Goal: Task Accomplishment & Management: Manage account settings

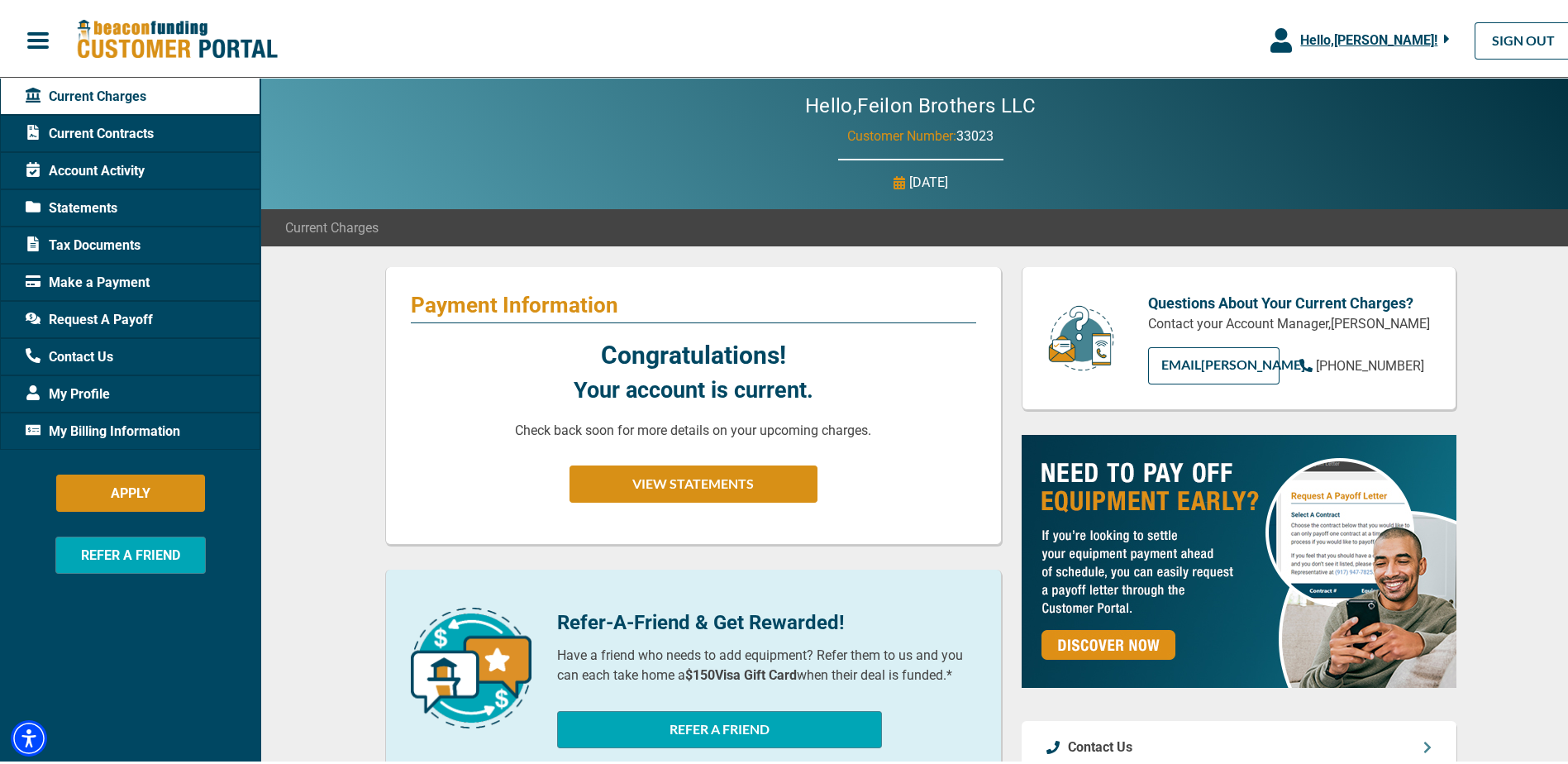
click at [130, 133] on span "Current Contracts" at bounding box center [90, 130] width 128 height 20
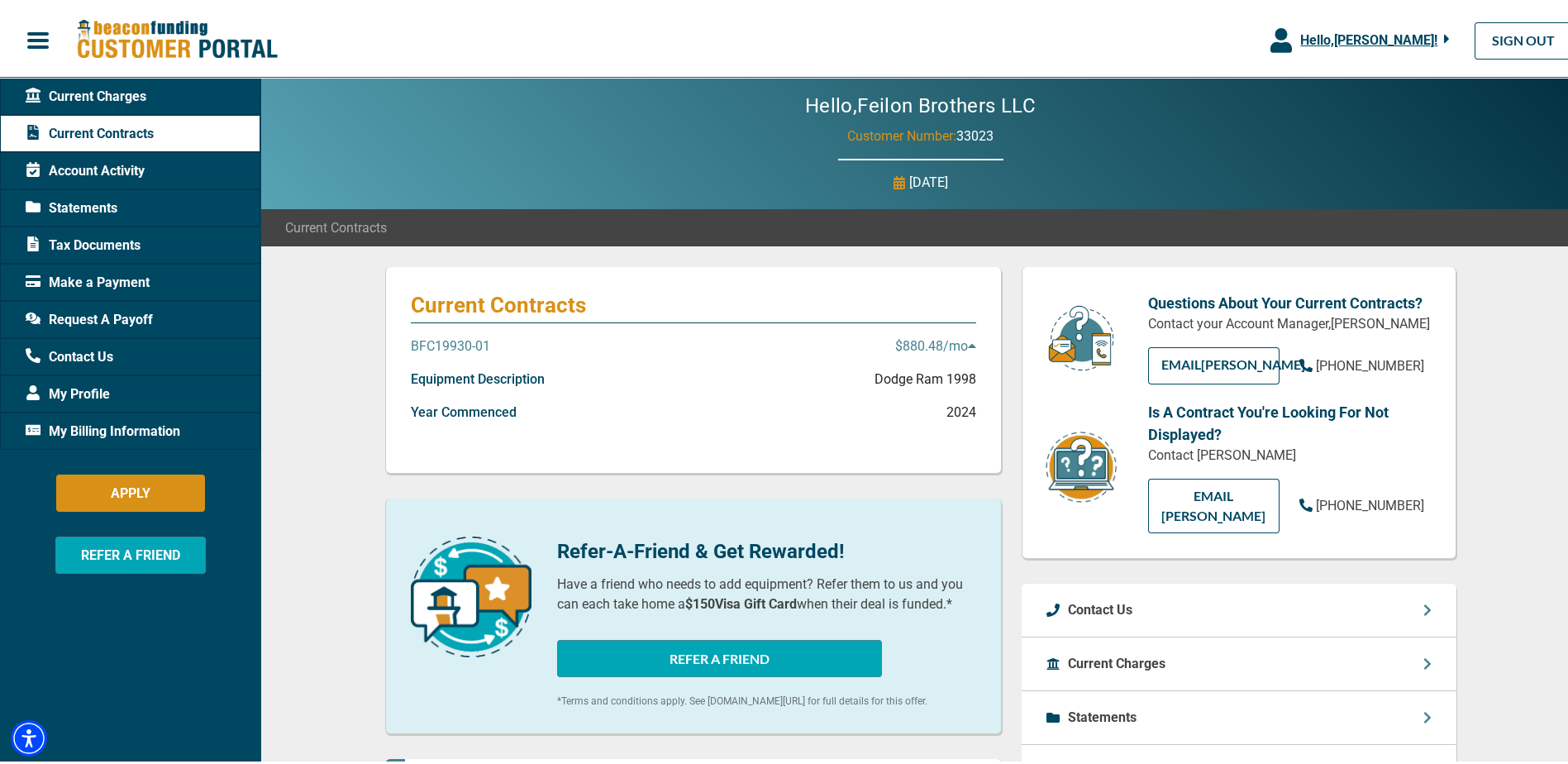
drag, startPoint x: 945, startPoint y: 343, endPoint x: 961, endPoint y: 343, distance: 16.0
click at [961, 343] on p "$880.48 /mo" at bounding box center [936, 343] width 81 height 20
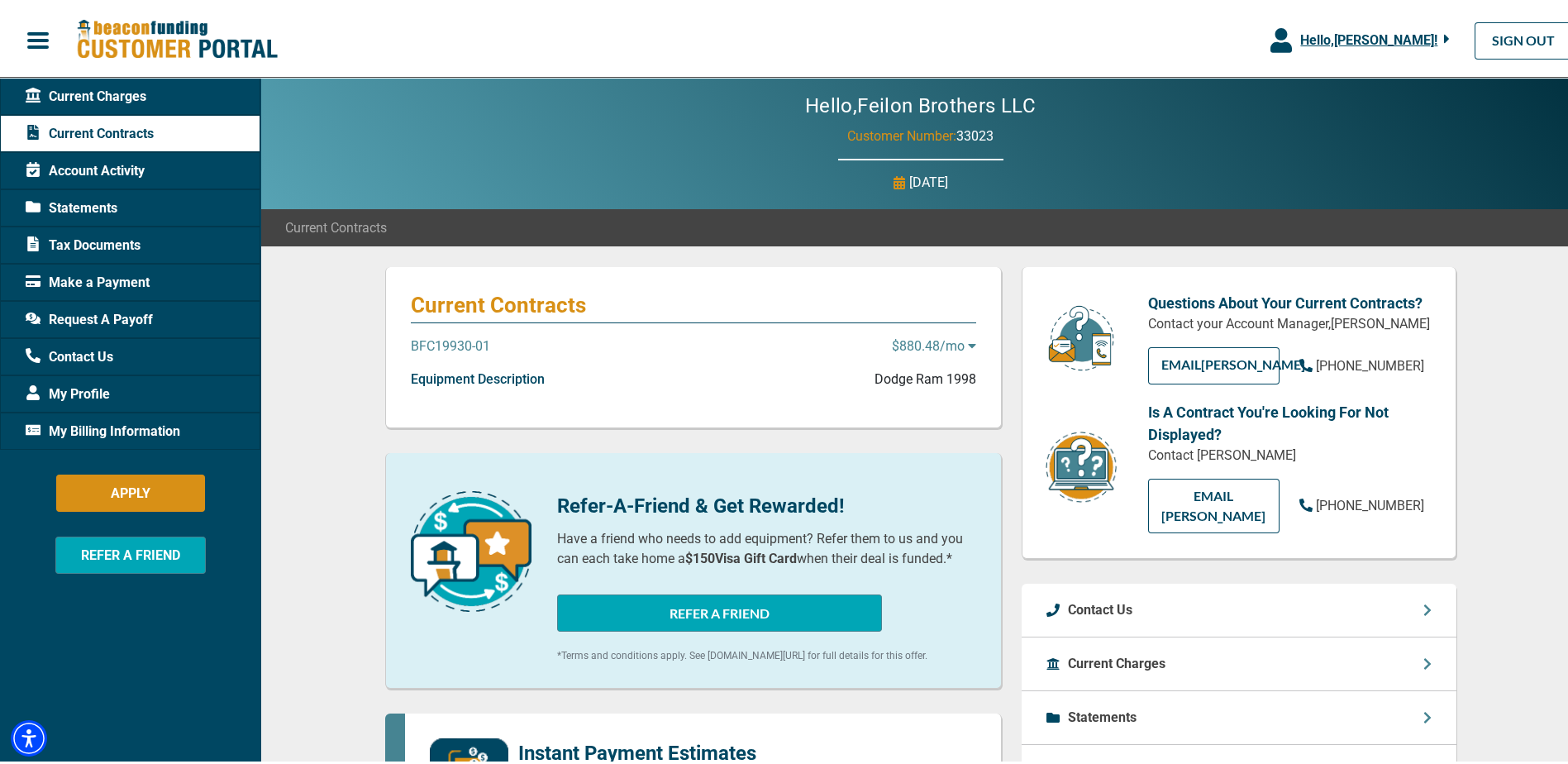
click at [968, 343] on icon at bounding box center [971, 341] width 8 height 13
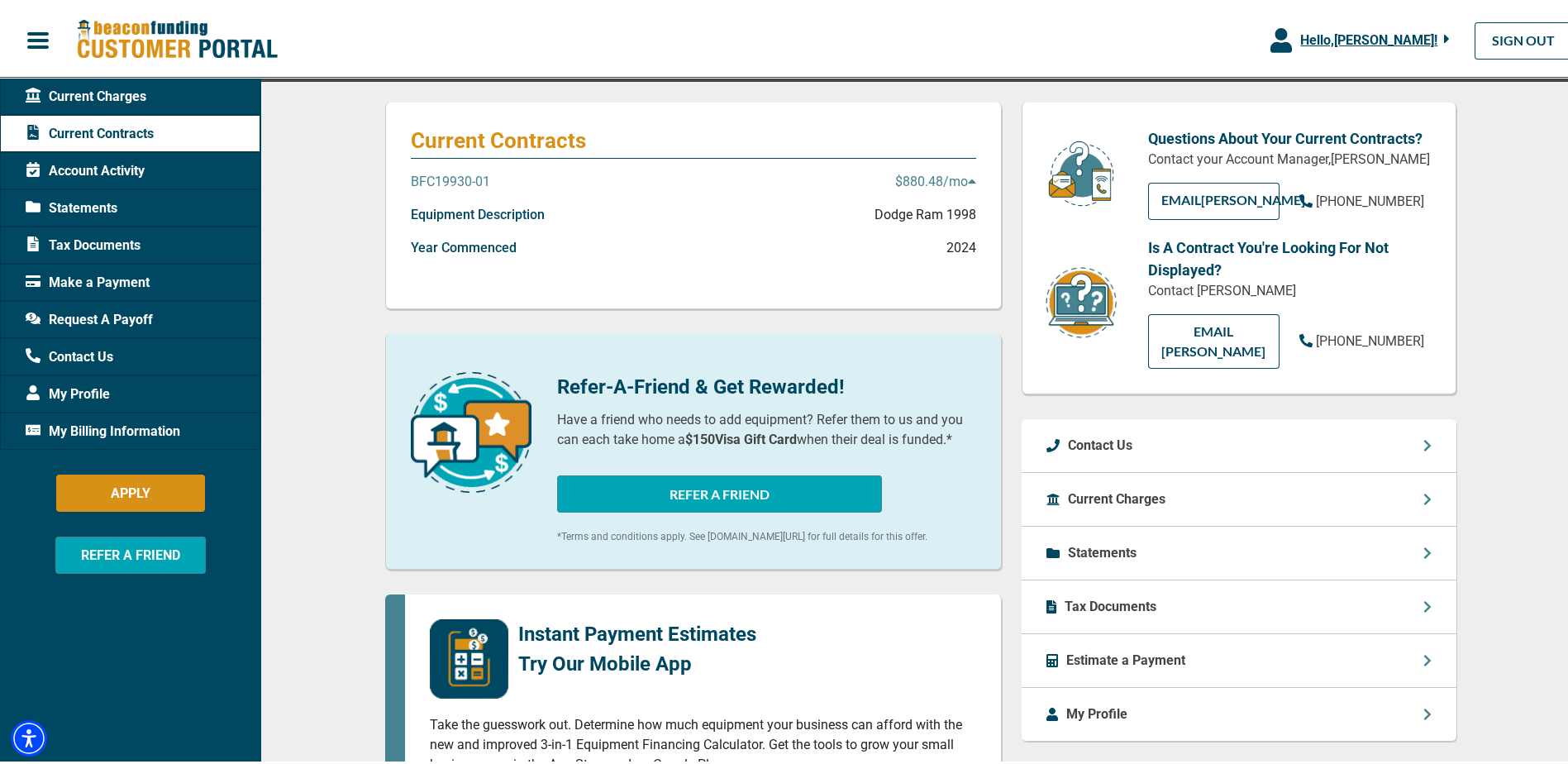
scroll to position [165, 0]
click at [1364, 537] on div "Statements" at bounding box center [1240, 549] width 435 height 53
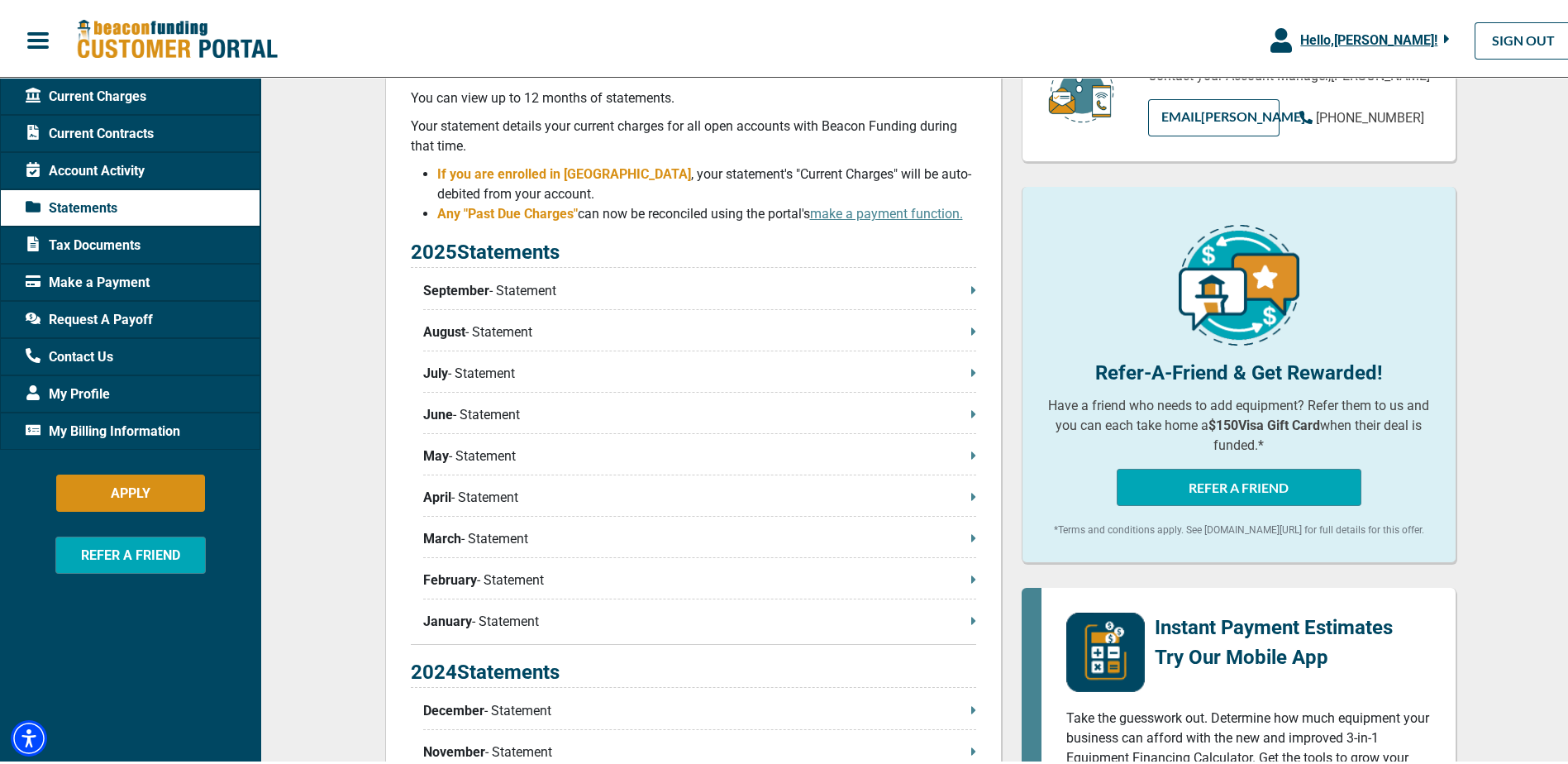
scroll to position [496, 0]
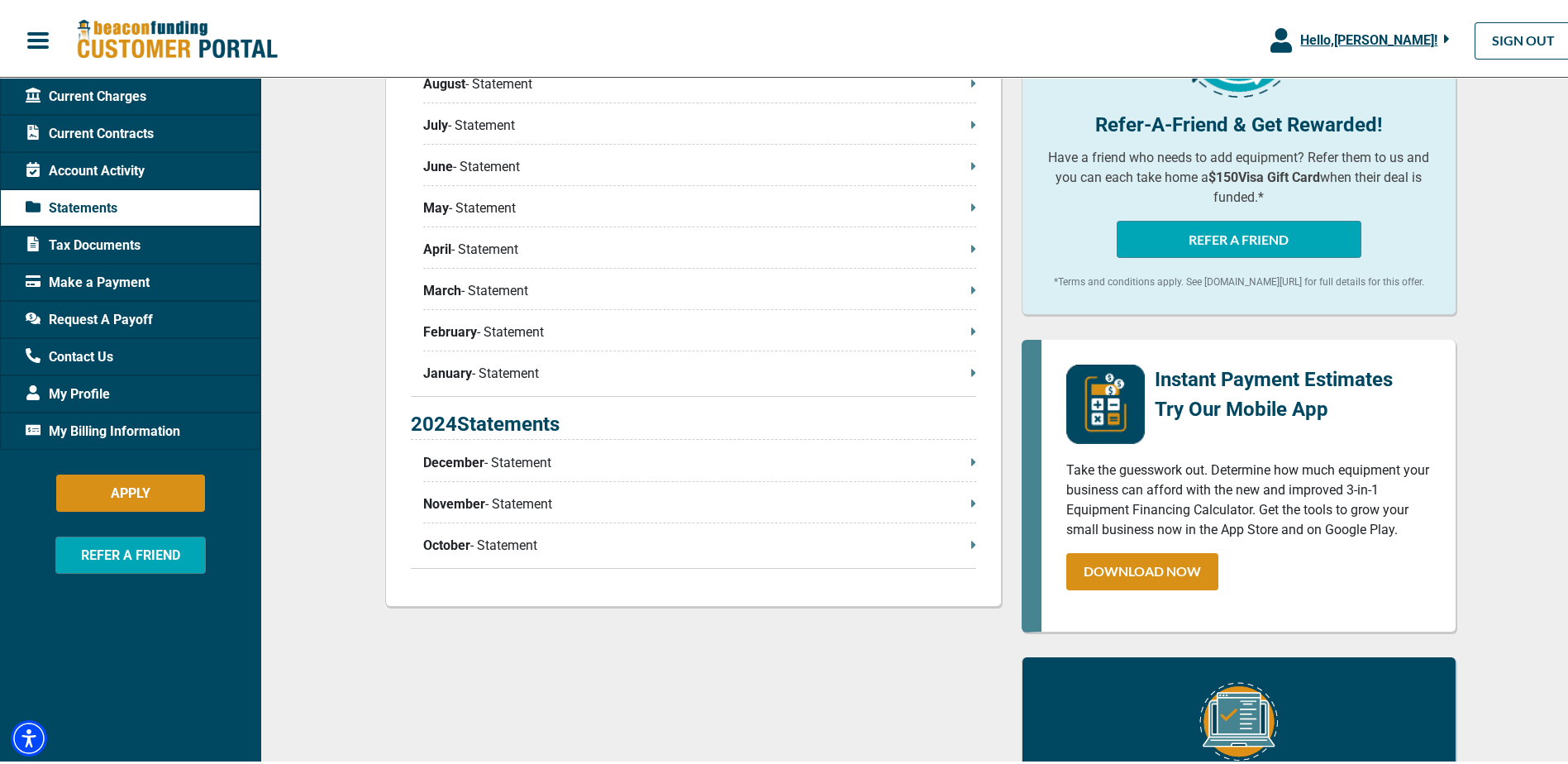
click at [963, 374] on p "January - Statement" at bounding box center [700, 370] width 553 height 20
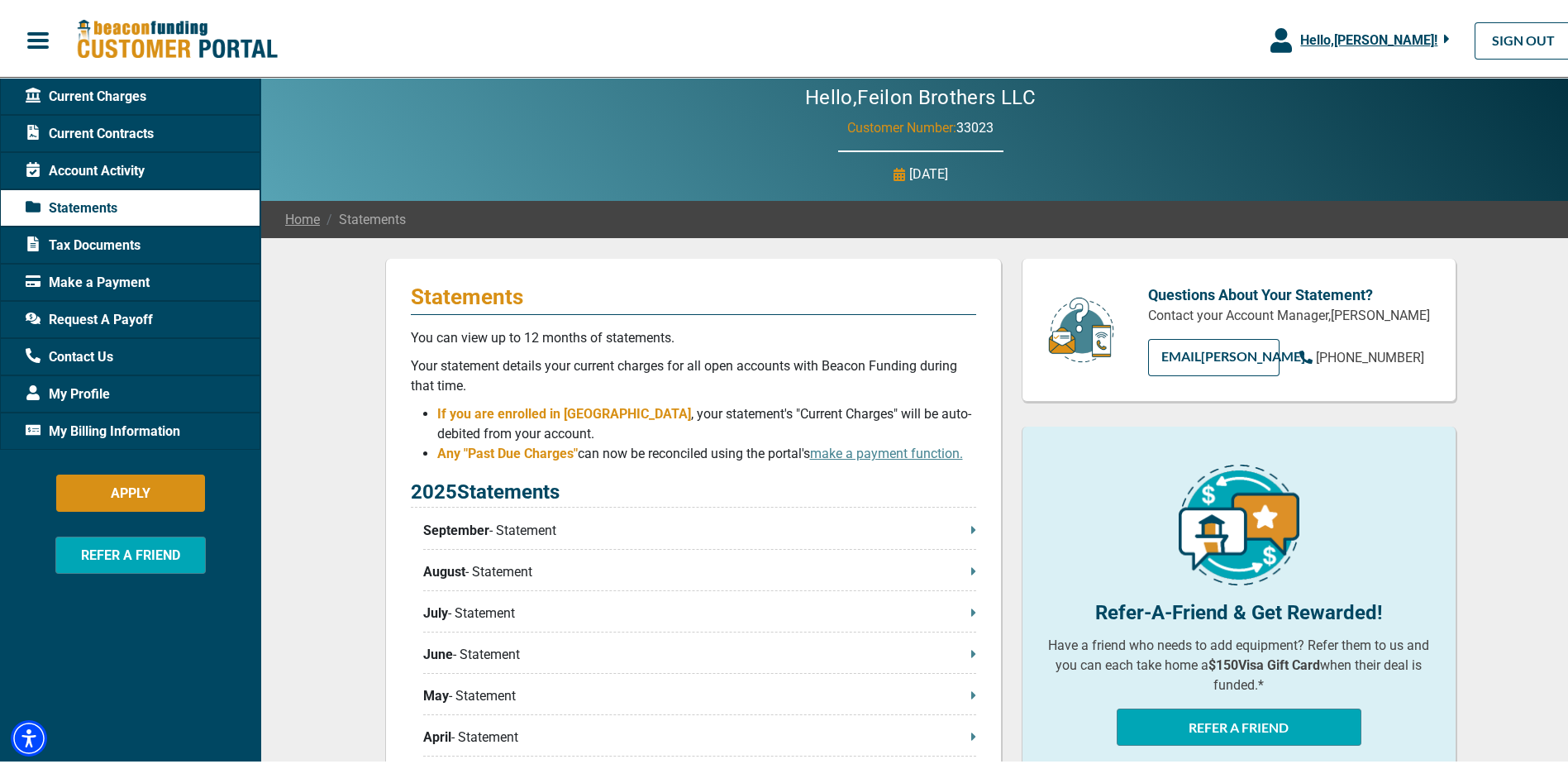
scroll to position [0, 0]
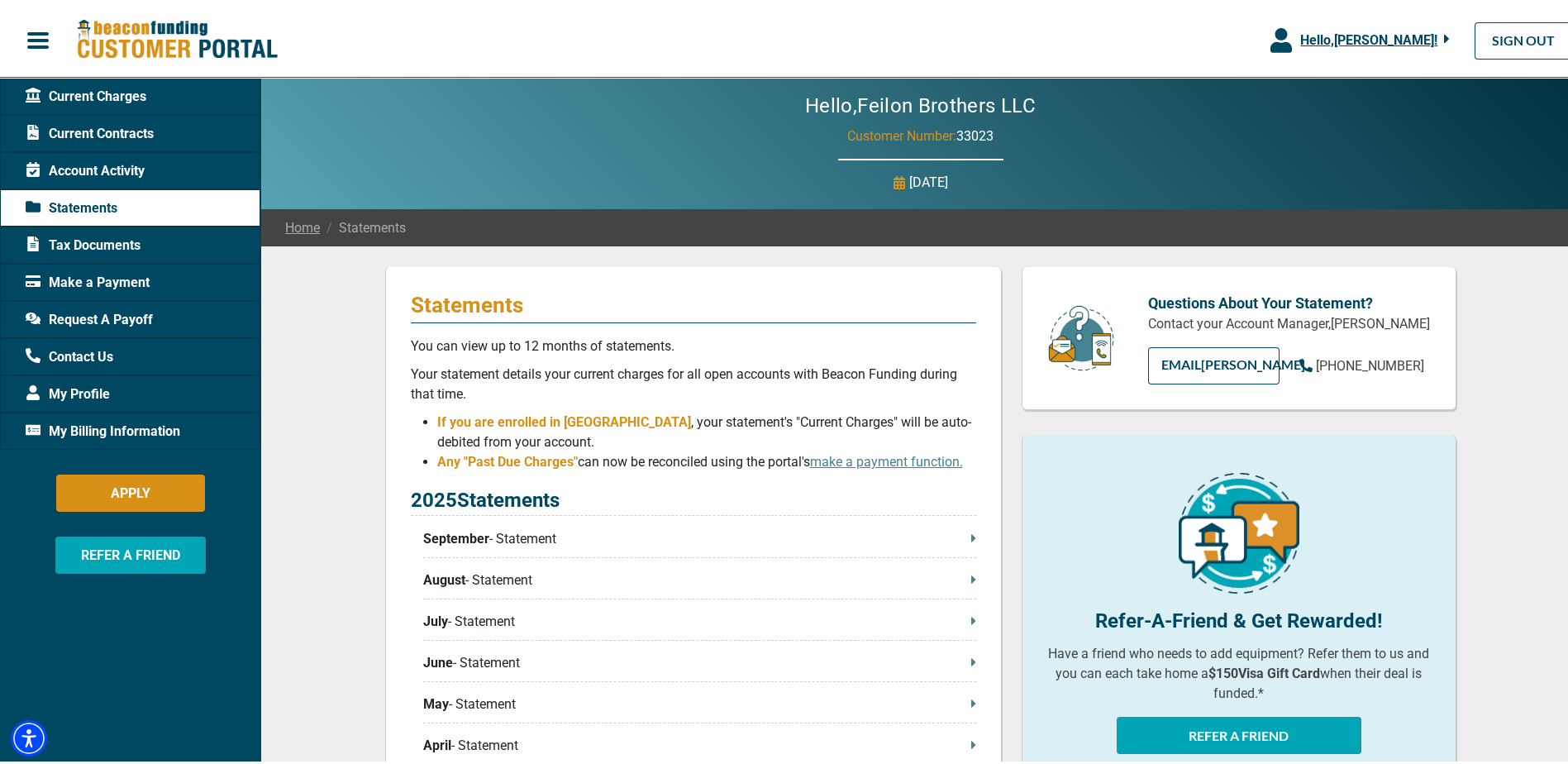
click at [130, 251] on span "Tax Documents" at bounding box center [83, 242] width 115 height 20
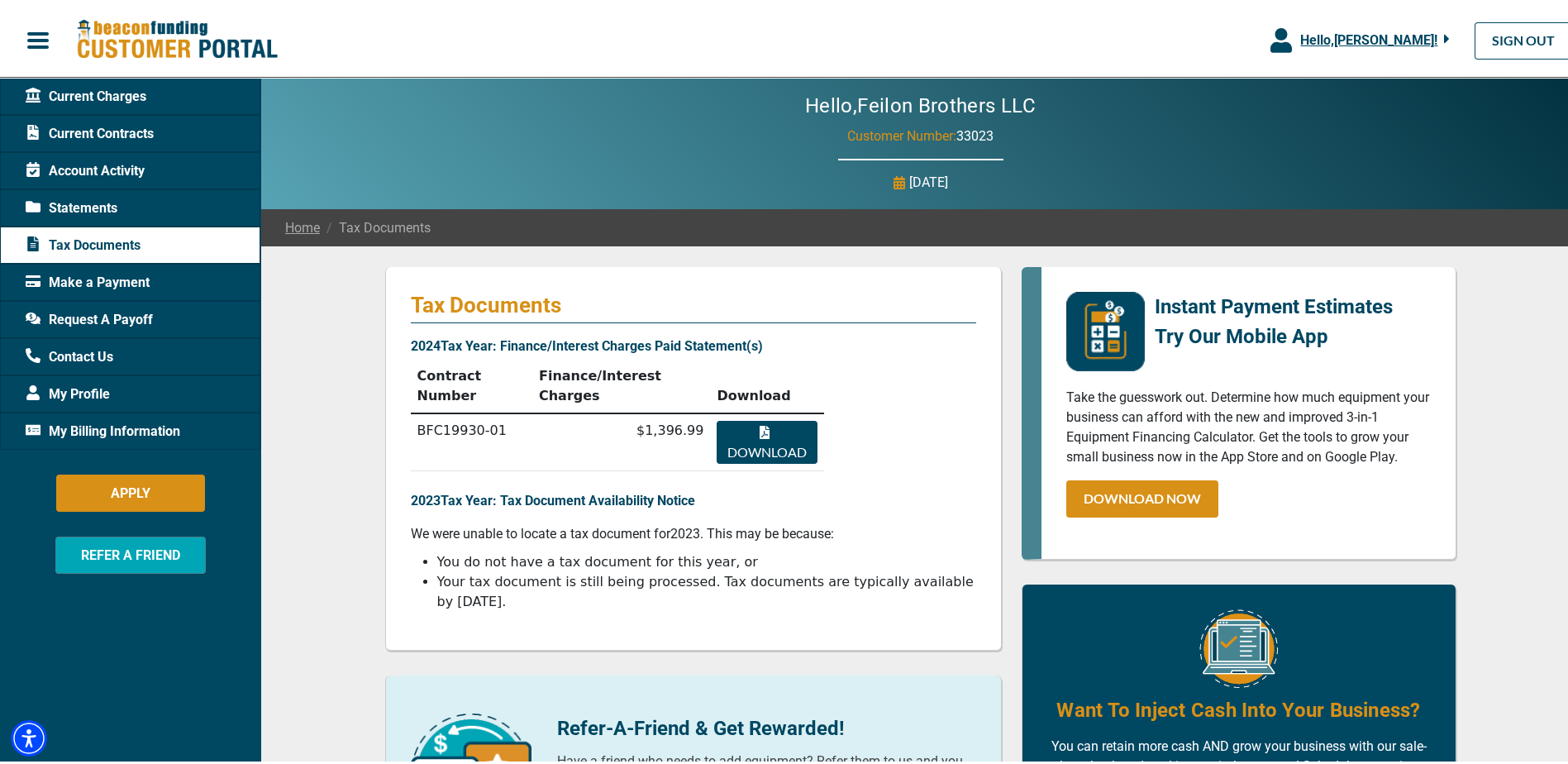
click at [119, 136] on span "Current Contracts" at bounding box center [90, 130] width 128 height 20
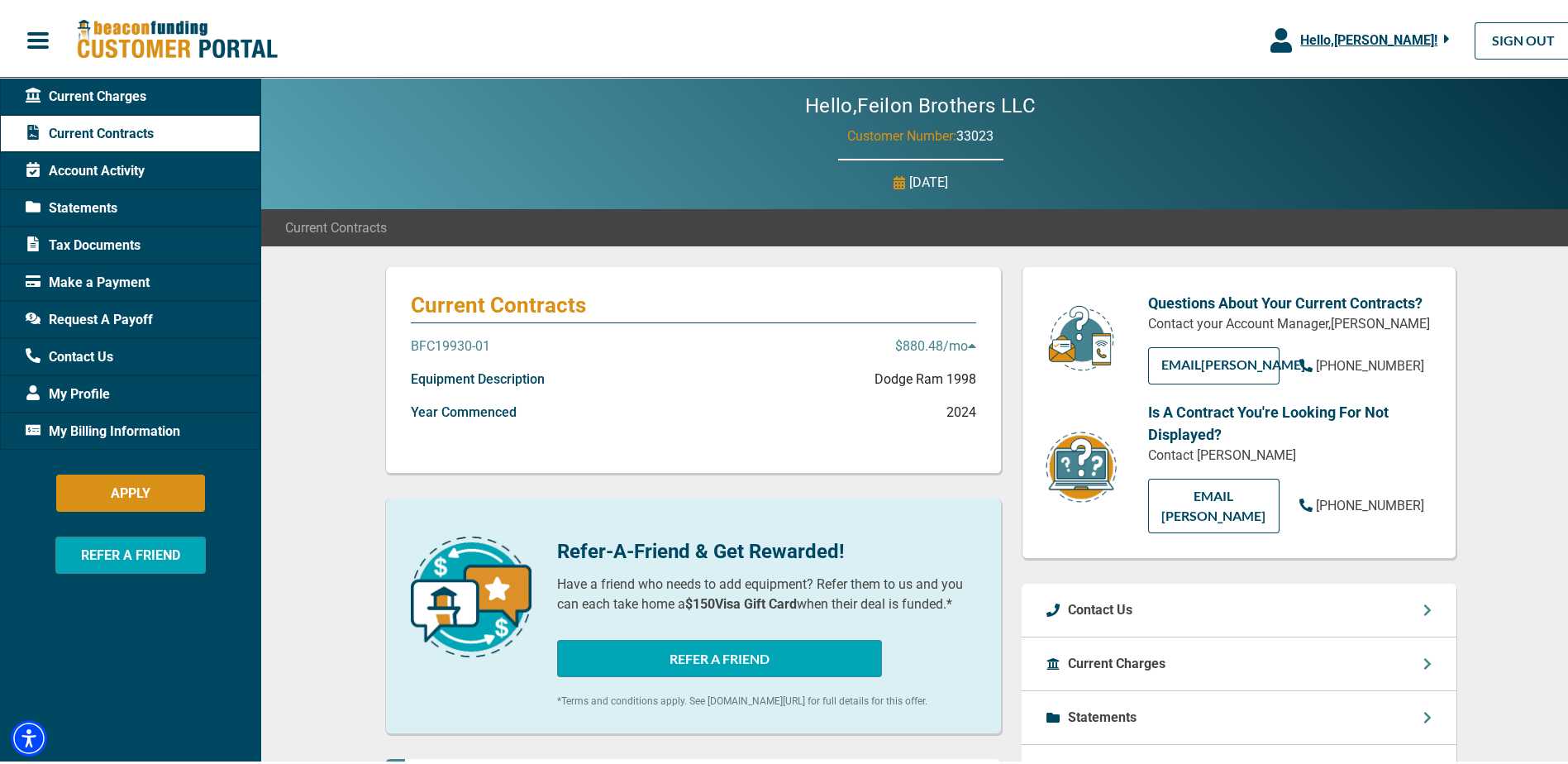
click at [888, 406] on div "Year Commenced 2024" at bounding box center [694, 415] width 565 height 33
click at [483, 379] on p "Equipment Description" at bounding box center [478, 376] width 134 height 20
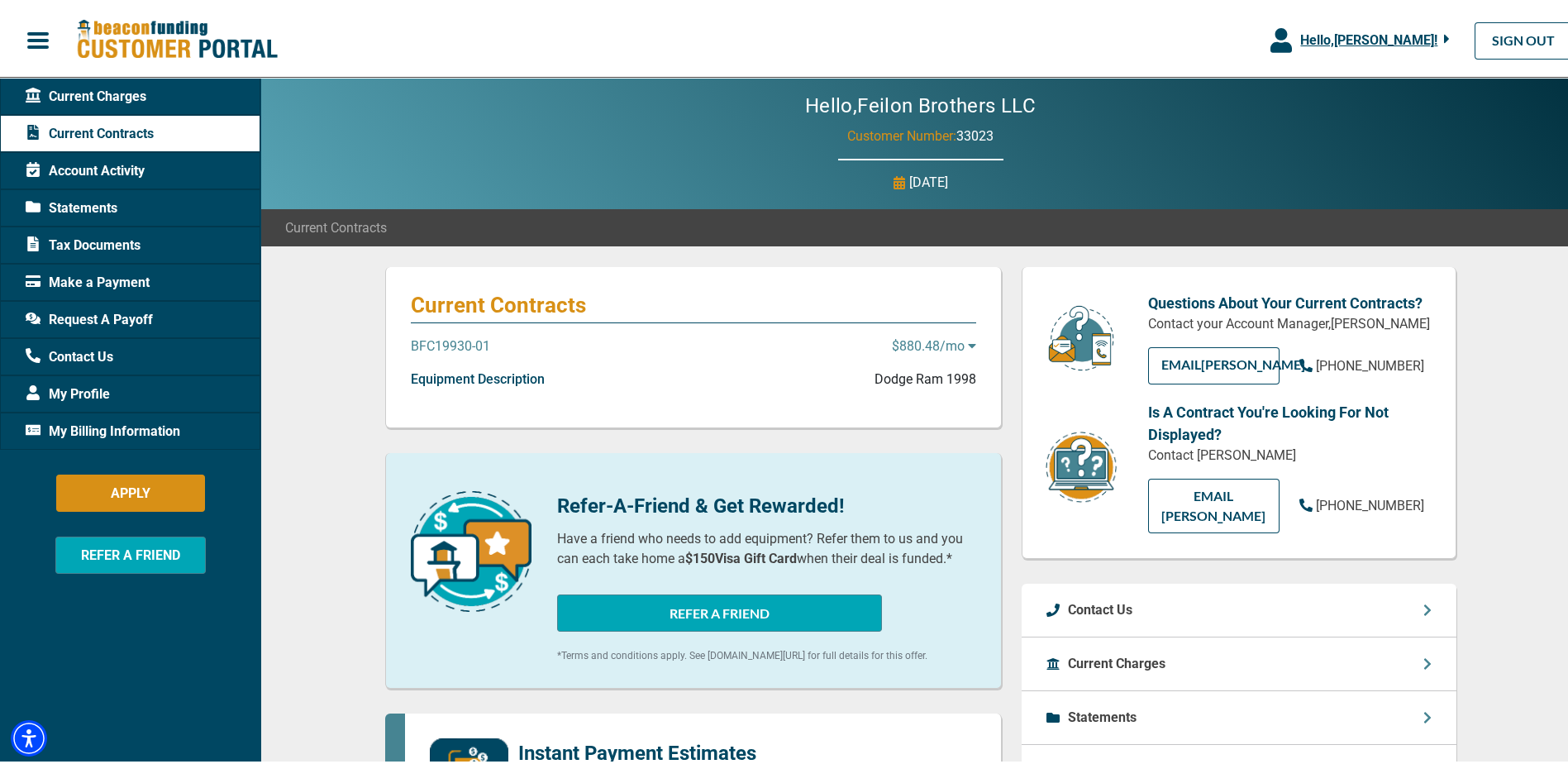
click at [483, 379] on p "Equipment Description" at bounding box center [478, 376] width 134 height 20
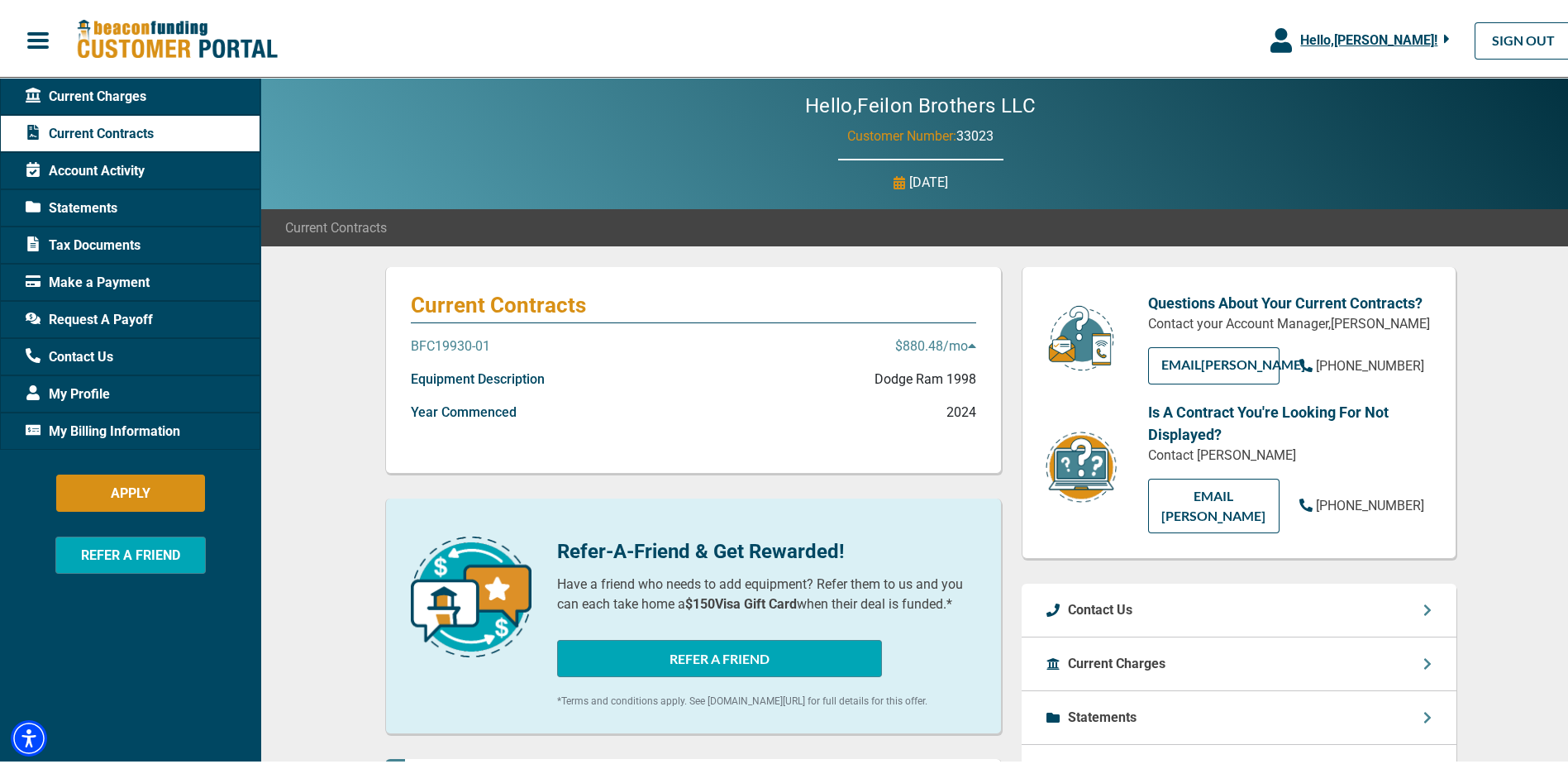
click at [453, 332] on div "Current Contracts BFC19930-01 $880.48 /mo Equipment Description Dodge Ram 1998 …" at bounding box center [694, 367] width 617 height 207
click at [460, 339] on p "BFC19930-01" at bounding box center [450, 343] width 79 height 20
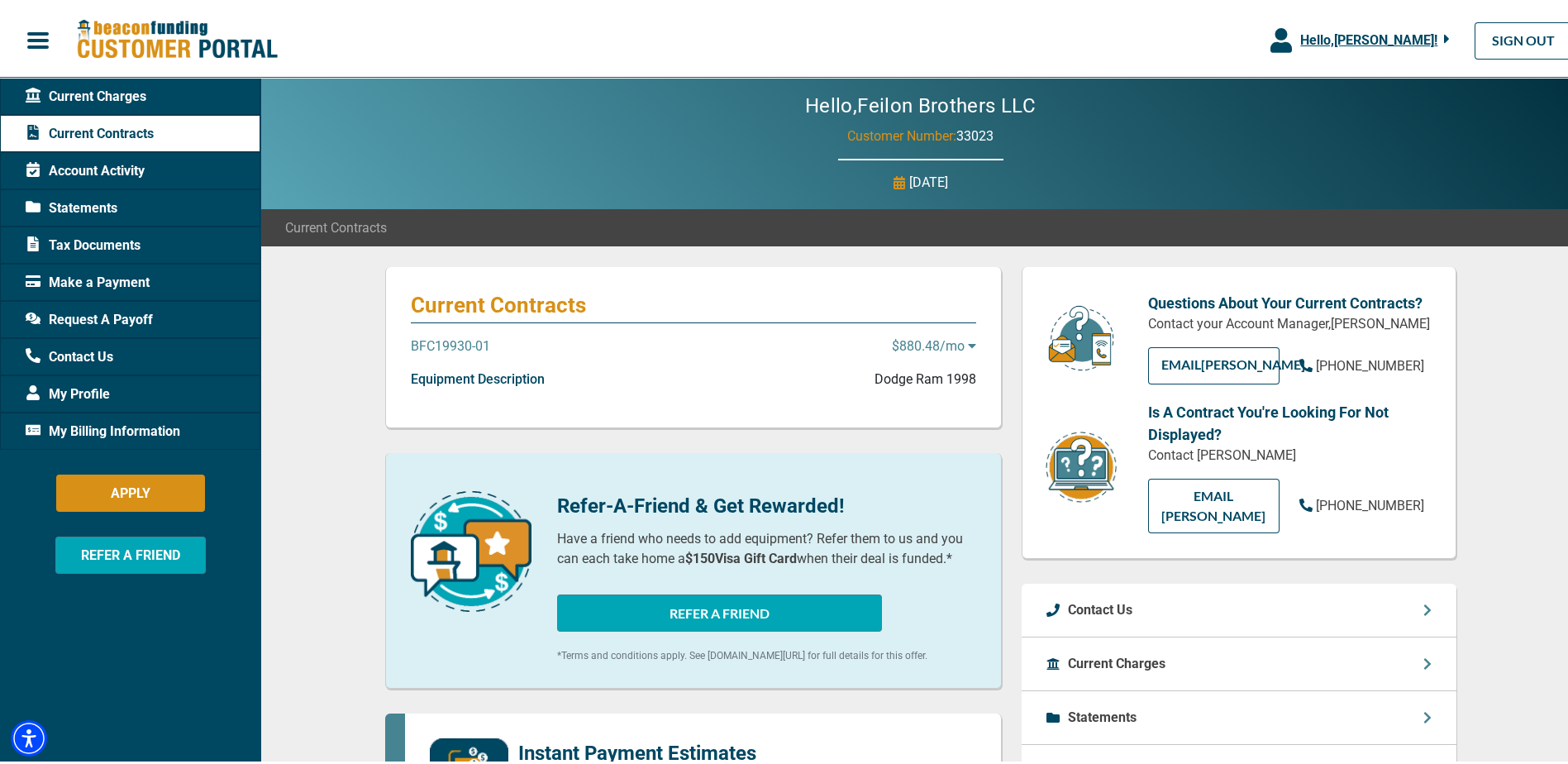
click at [460, 339] on p "BFC19930-01" at bounding box center [450, 343] width 79 height 20
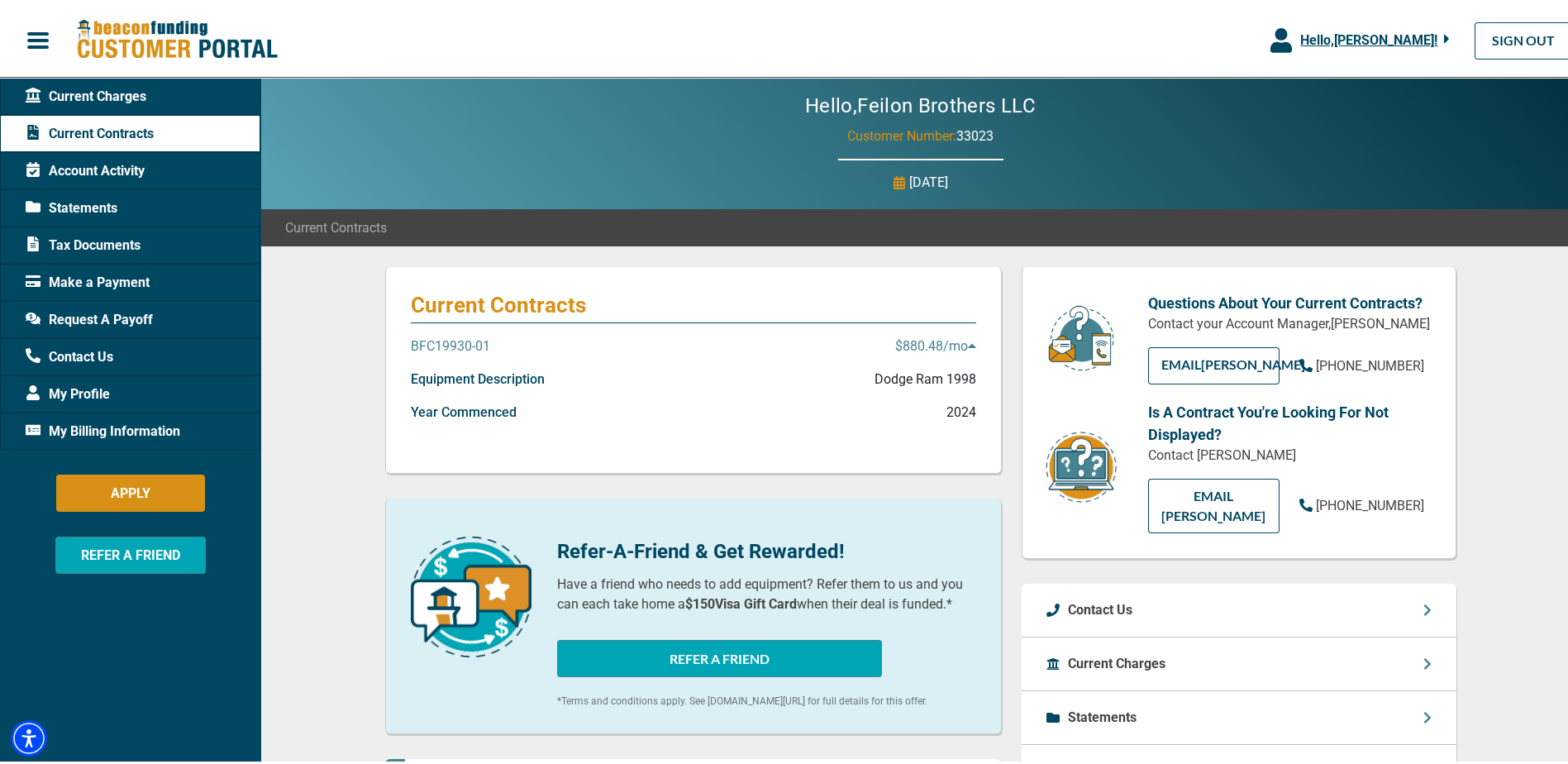
click at [138, 76] on div "Current Charges" at bounding box center [130, 93] width 260 height 37
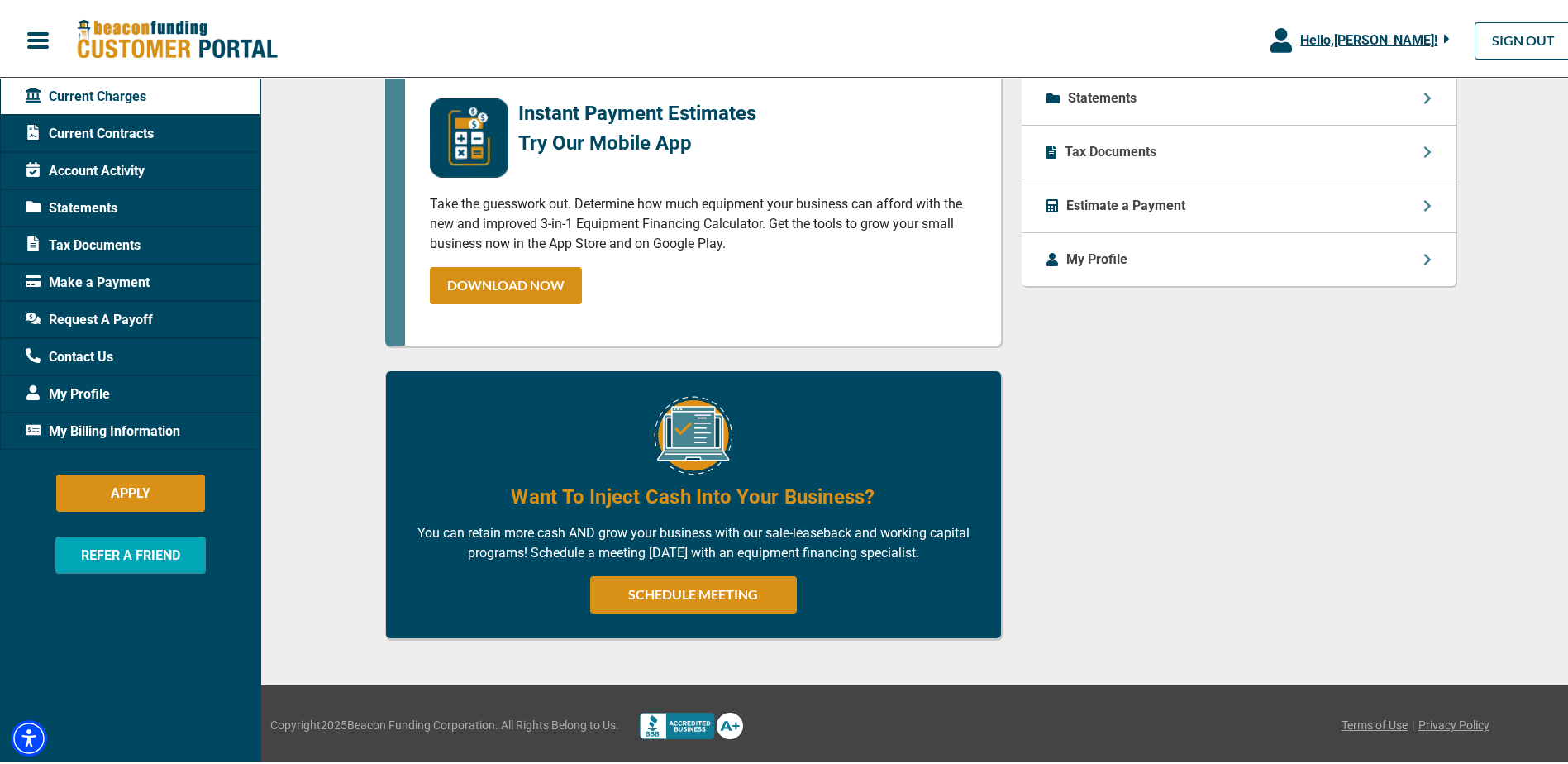
scroll to position [357, 0]
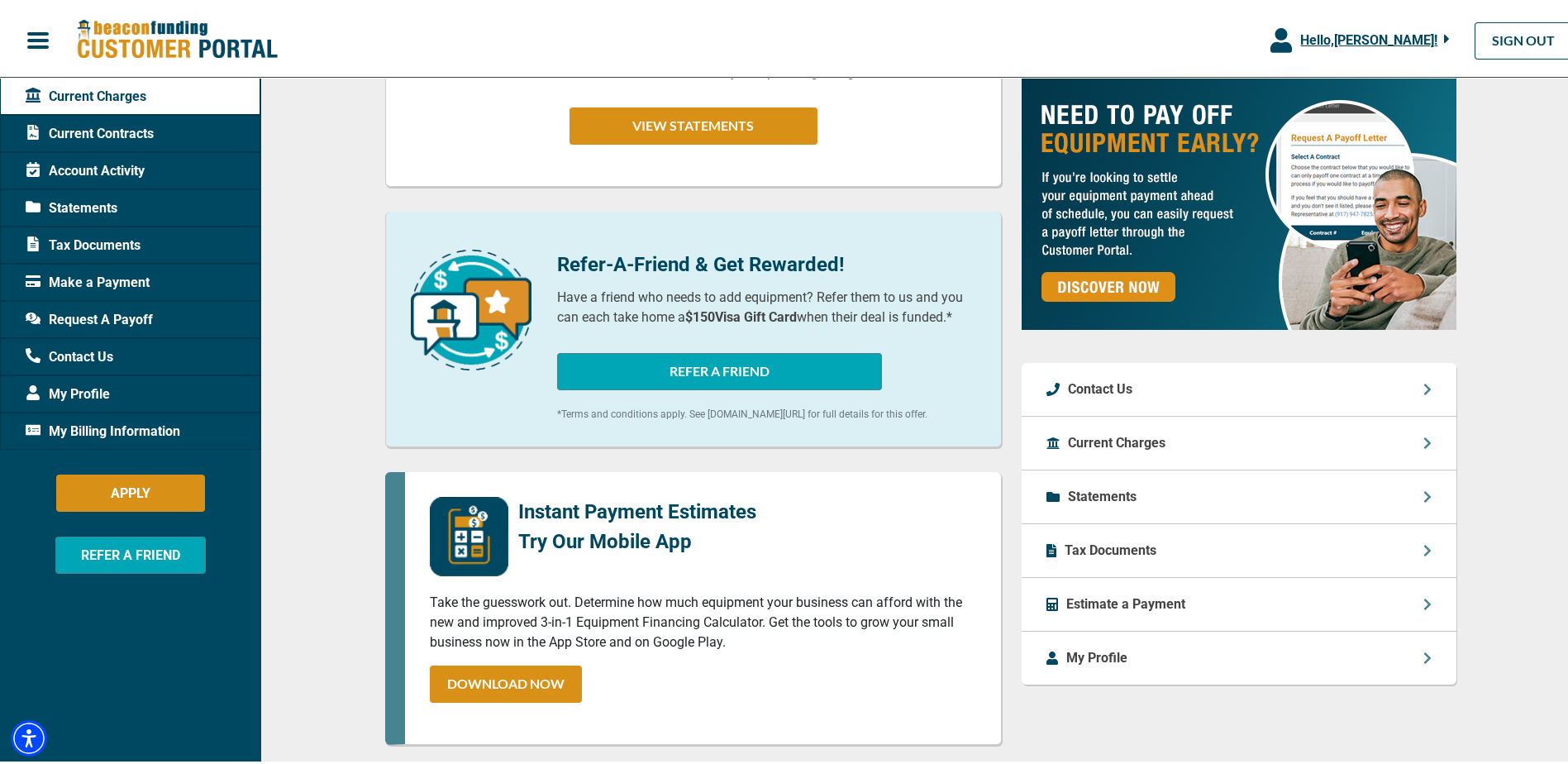
click at [1296, 642] on div "My Profile" at bounding box center [1240, 653] width 435 height 53
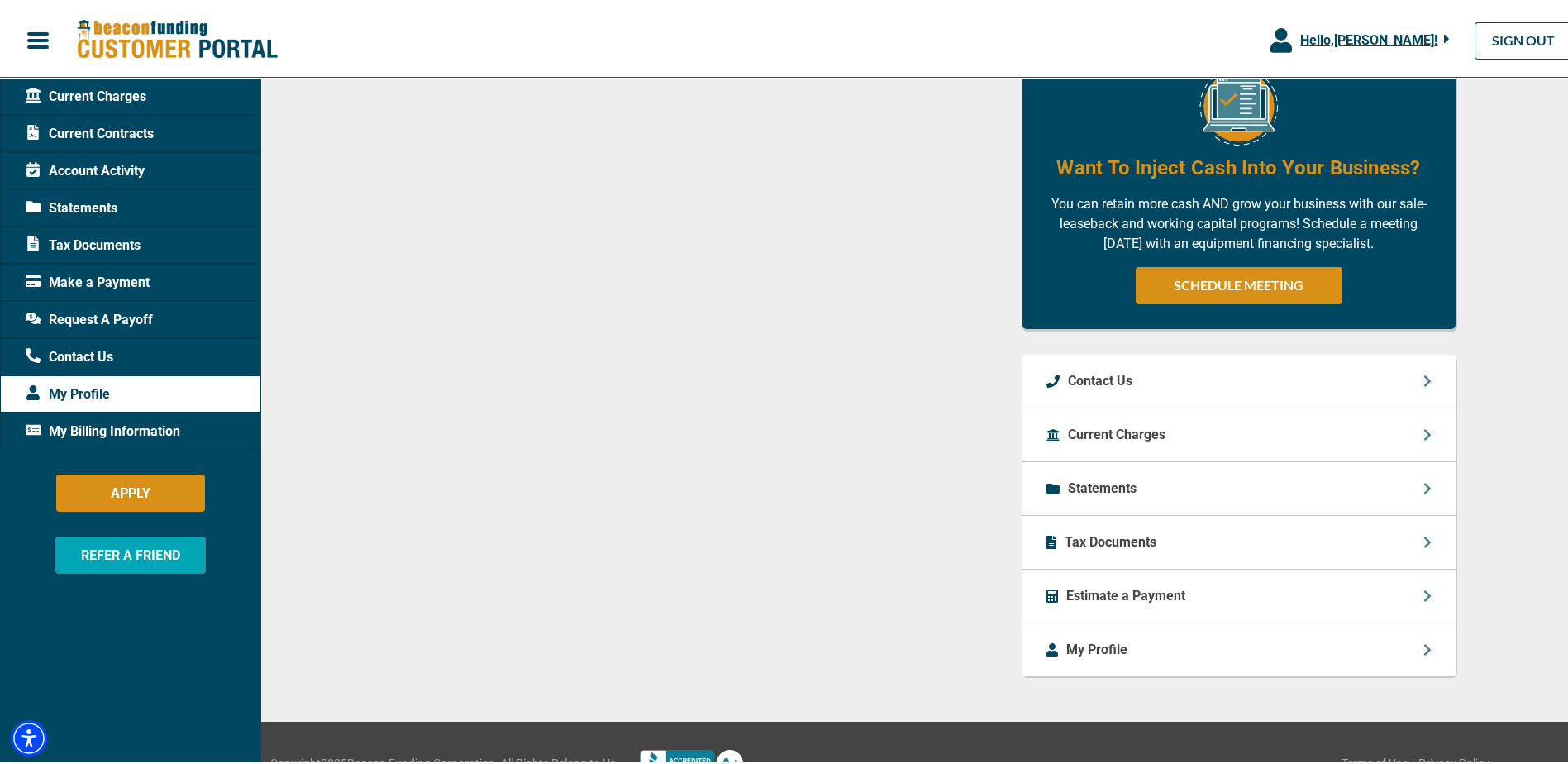
scroll to position [582, 0]
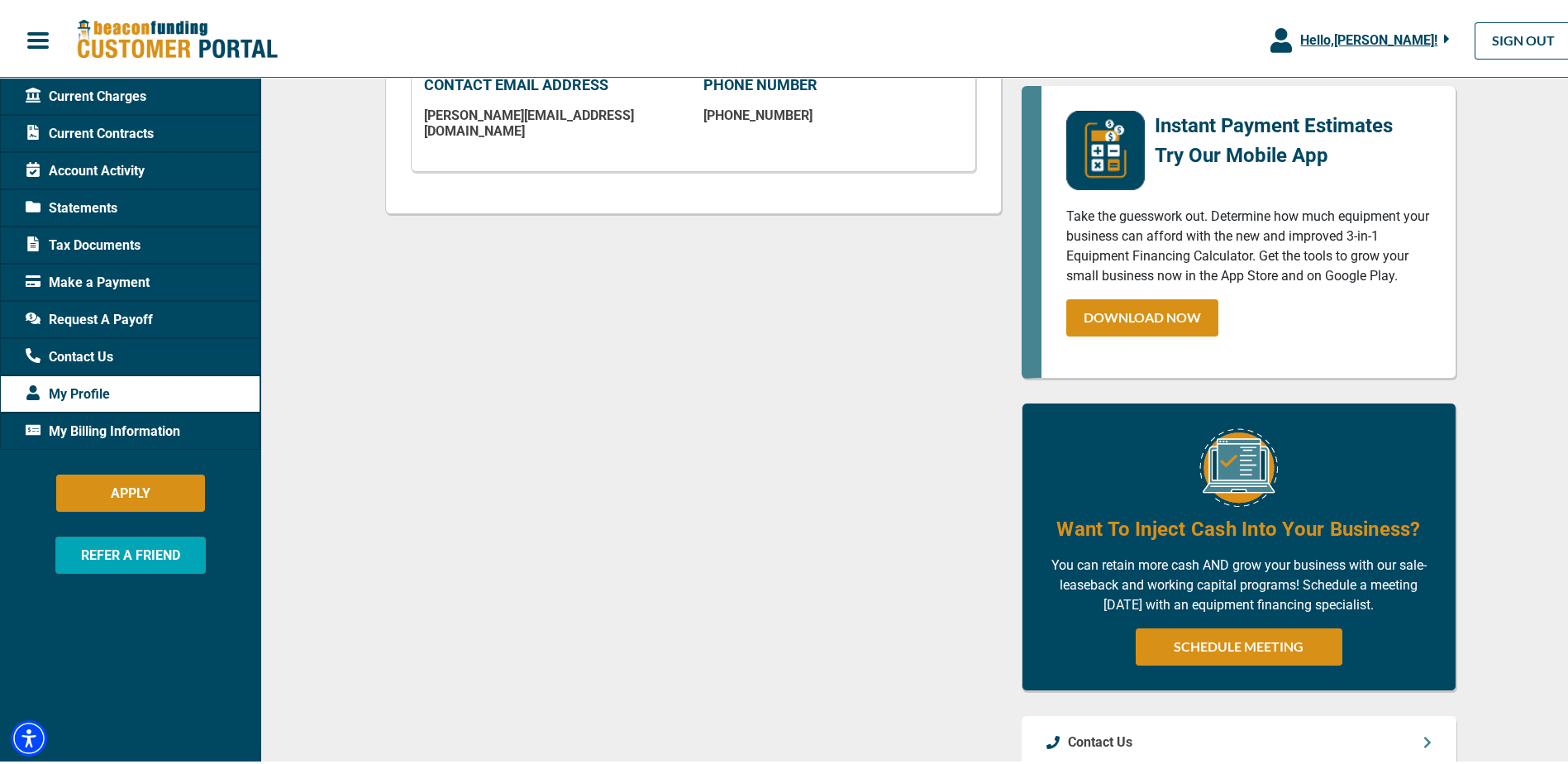
click at [108, 415] on div "My Billing Information" at bounding box center [130, 428] width 260 height 37
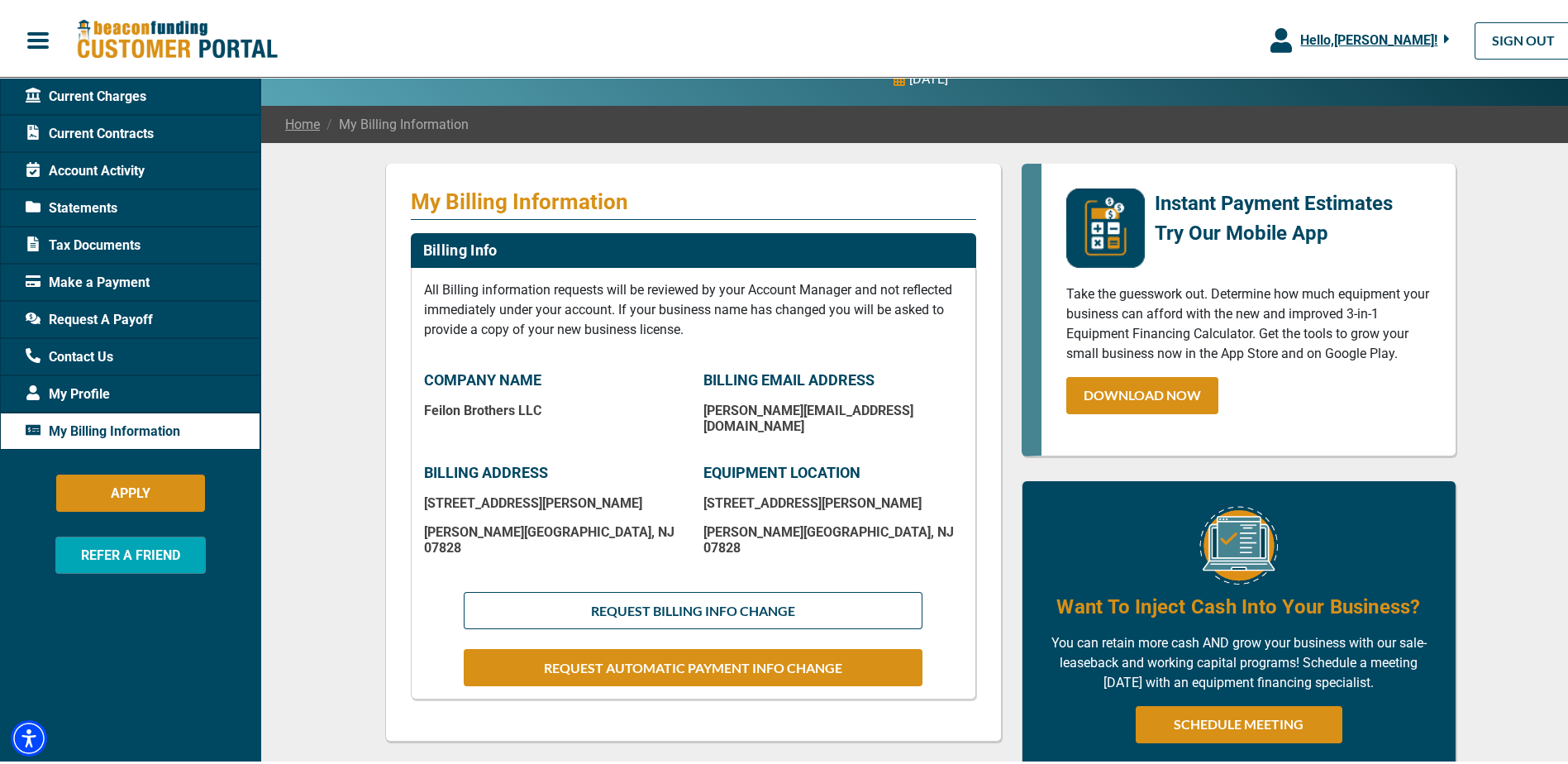
scroll to position [84, 0]
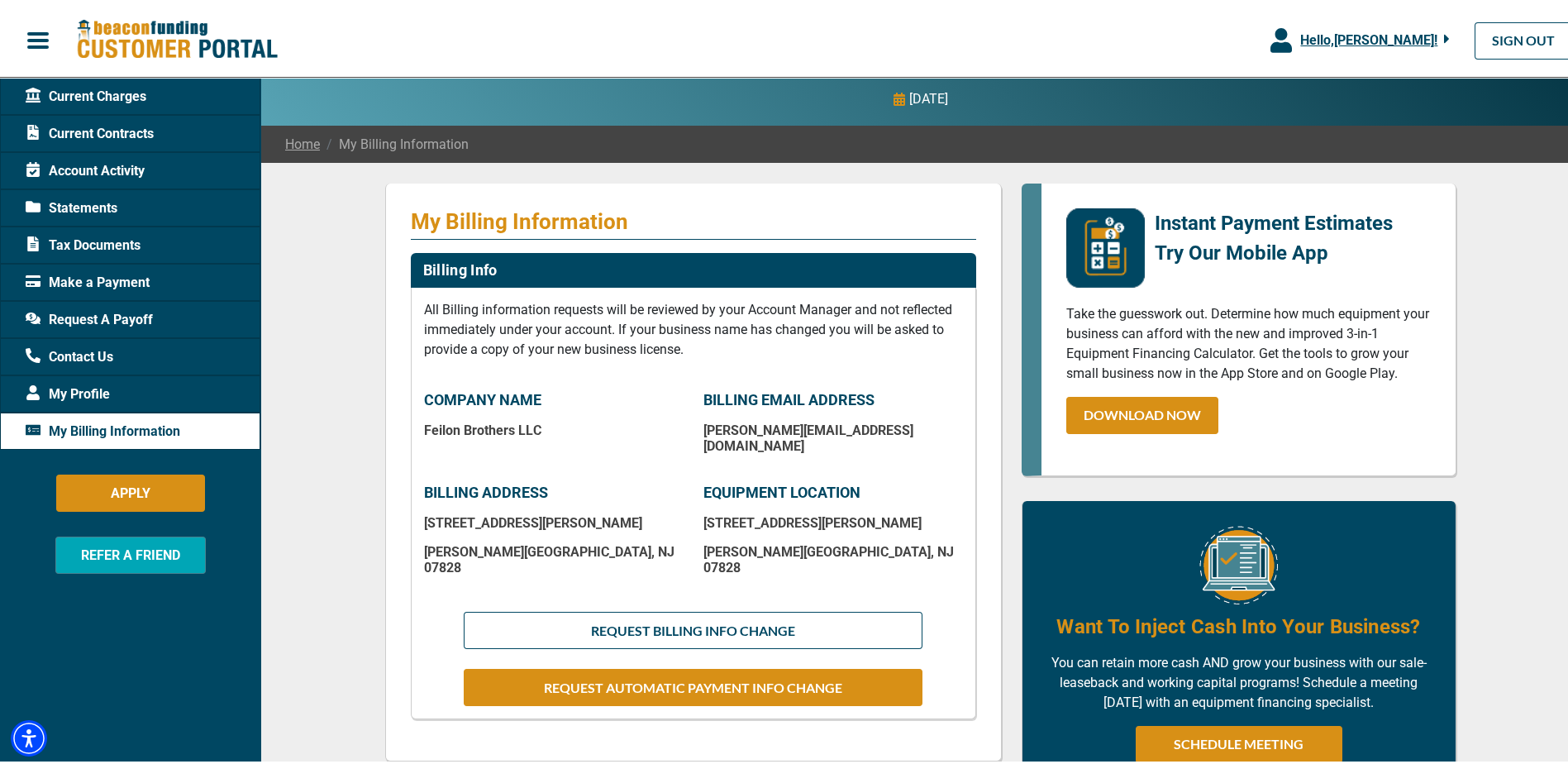
click at [153, 286] on div "Make a Payment" at bounding box center [130, 279] width 260 height 37
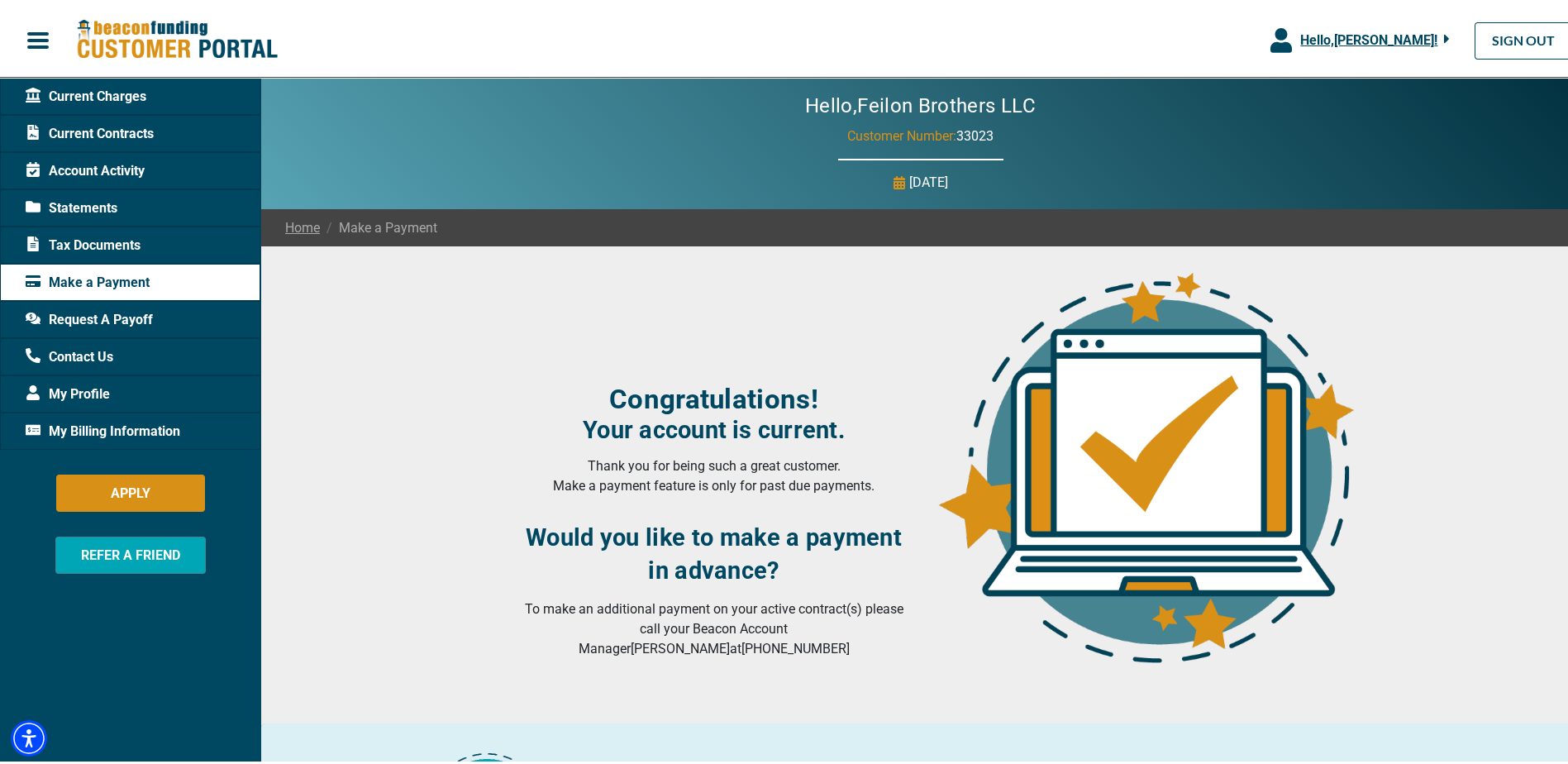
click at [113, 244] on span "Tax Documents" at bounding box center [83, 242] width 115 height 20
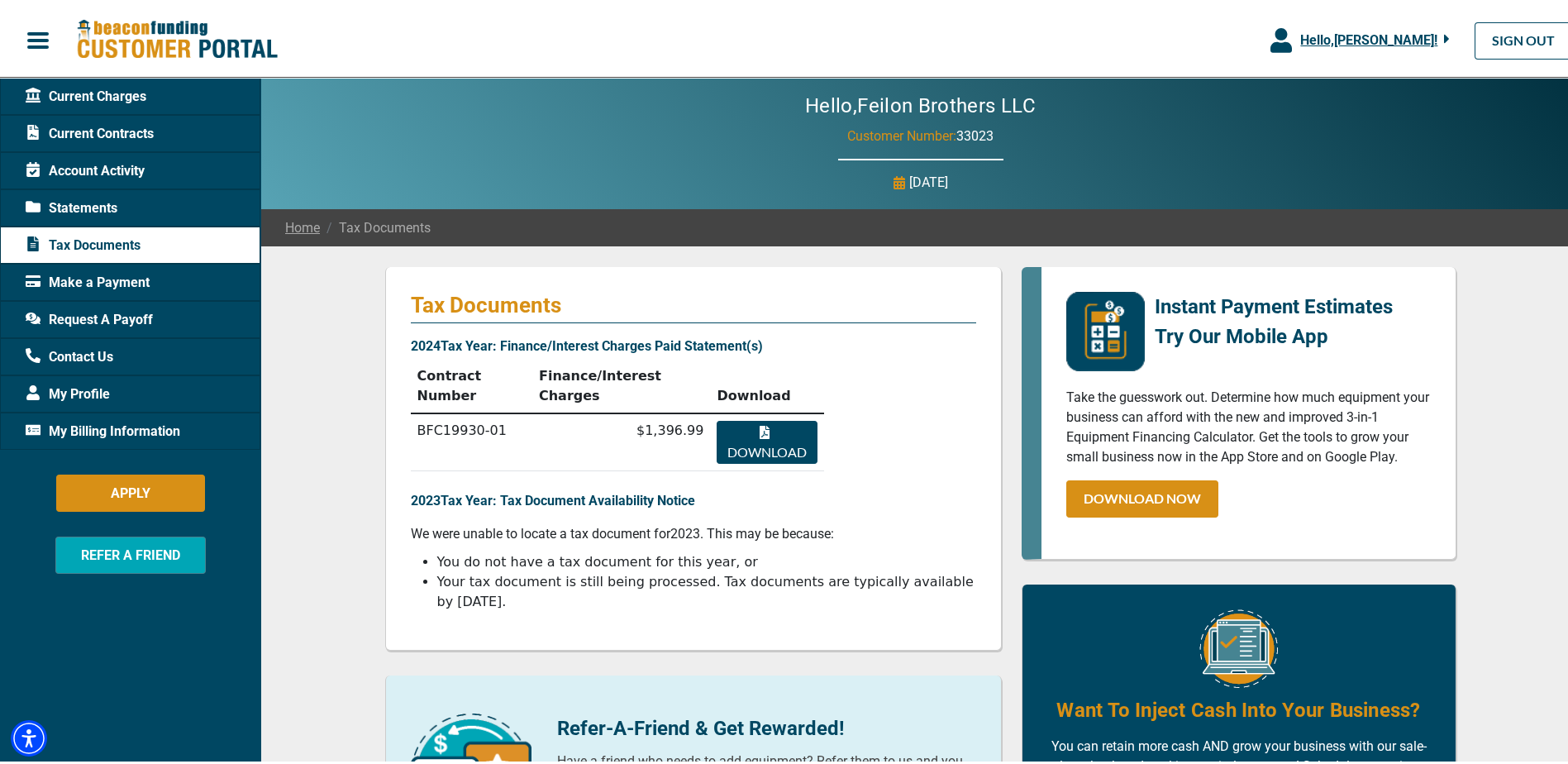
click at [784, 417] on button "Download" at bounding box center [767, 439] width 100 height 43
click at [120, 176] on span "Account Activity" at bounding box center [85, 168] width 119 height 20
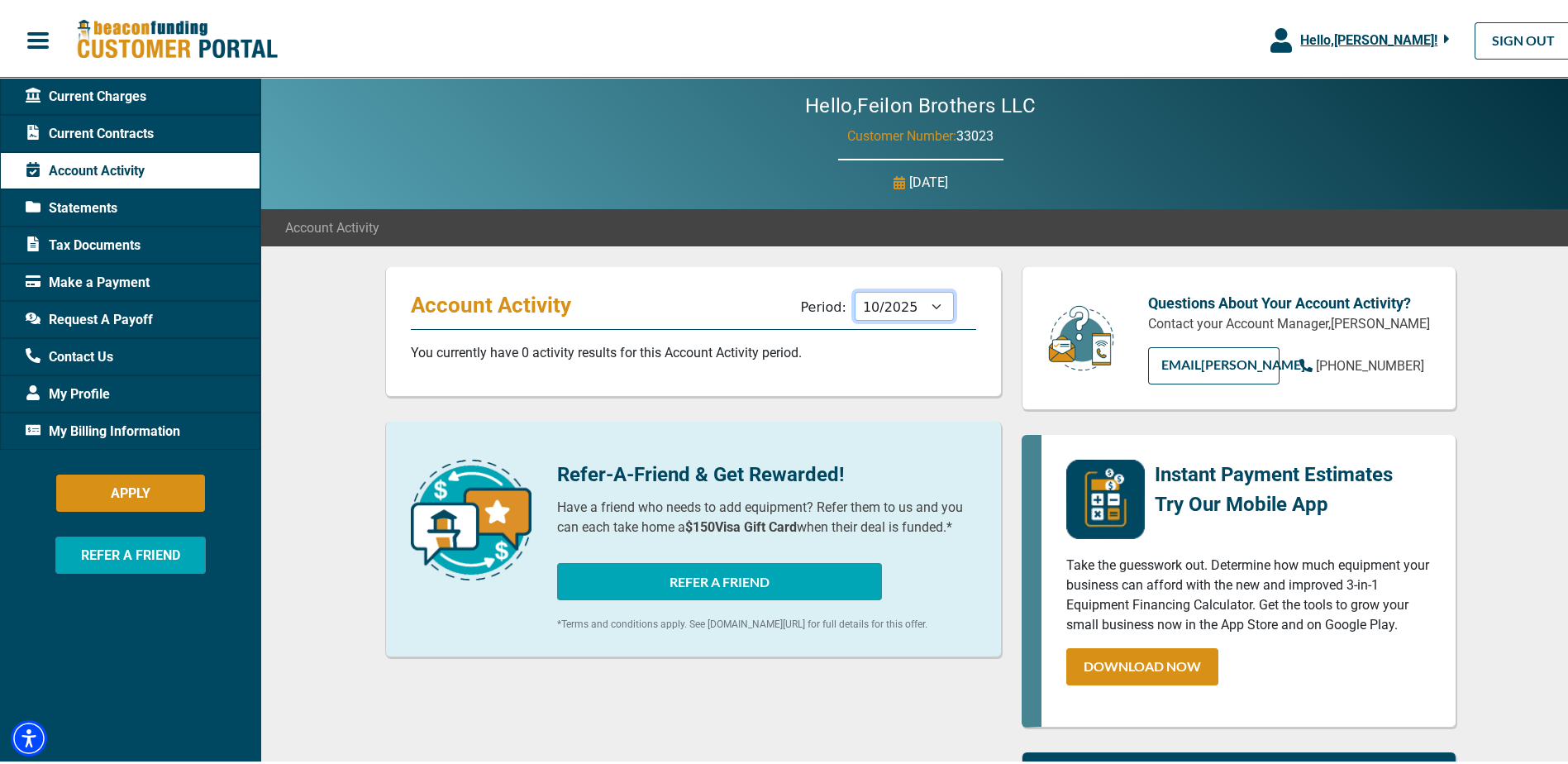
click at [922, 309] on select "11/2025 10/2025 09/2025 08/2025 07/2025 06/2025 05/2025 04/2025 03/2025 02/2025…" at bounding box center [904, 303] width 99 height 29
click at [854, 289] on select "11/2025 10/2025 09/2025 08/2025 07/2025 06/2025 05/2025 04/2025 03/2025 02/2025…" at bounding box center [904, 303] width 99 height 29
click at [920, 306] on select "11/2025 10/2025 09/2025 08/2025 07/2025 06/2025 05/2025 04/2025 03/2025 02/2025…" at bounding box center [904, 303] width 99 height 29
click at [854, 289] on select "11/2025 10/2025 09/2025 08/2025 07/2025 06/2025 05/2025 04/2025 03/2025 02/2025…" at bounding box center [904, 303] width 99 height 29
click at [933, 300] on select "11/2025 10/2025 09/2025 08/2025 07/2025 06/2025 05/2025 04/2025 03/2025 02/2025…" at bounding box center [904, 303] width 99 height 29
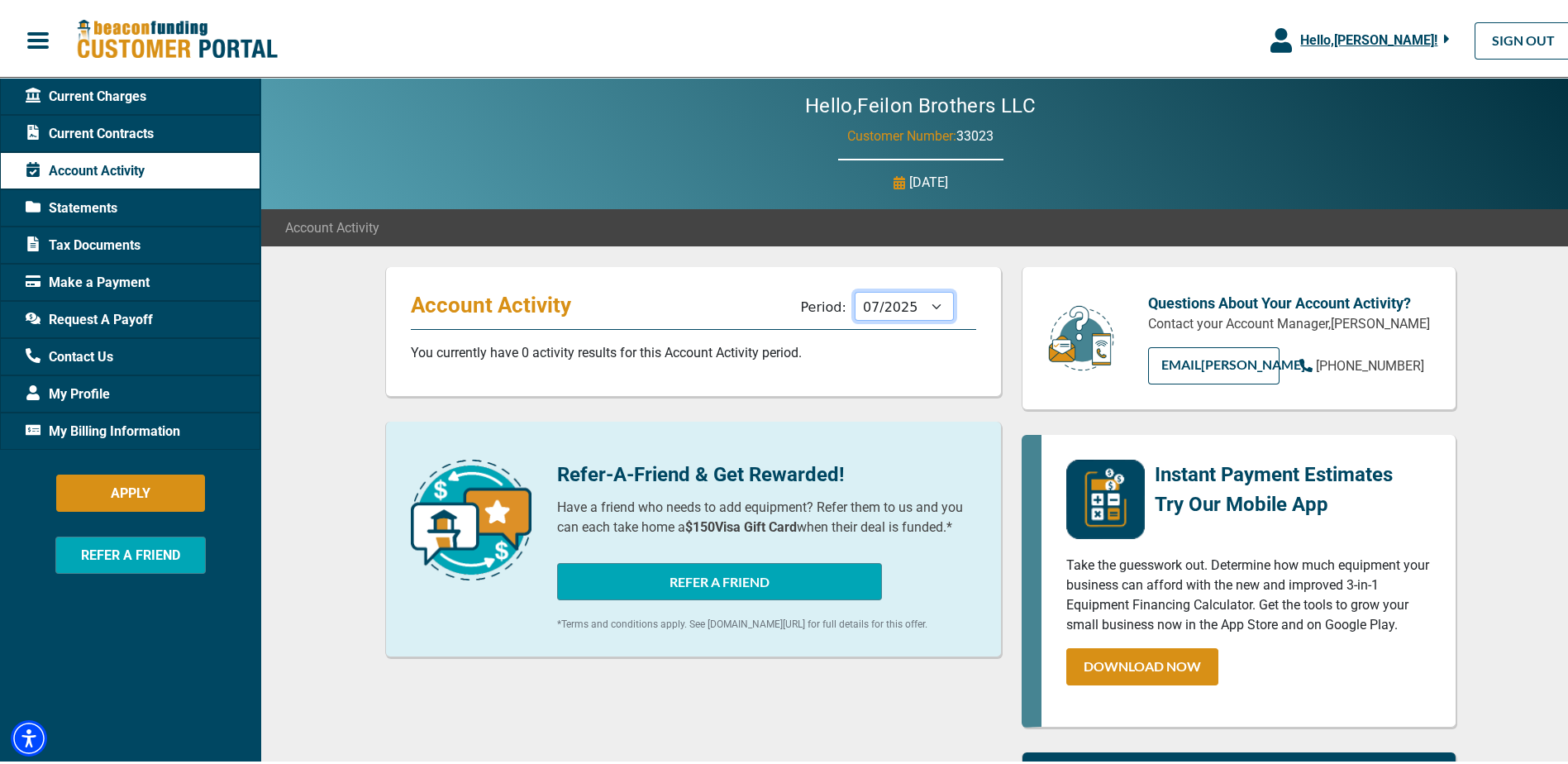
select select "11/2024"
click at [854, 289] on select "11/2025 10/2025 09/2025 08/2025 07/2025 06/2025 05/2025 04/2025 03/2025 02/2025…" at bounding box center [904, 303] width 99 height 29
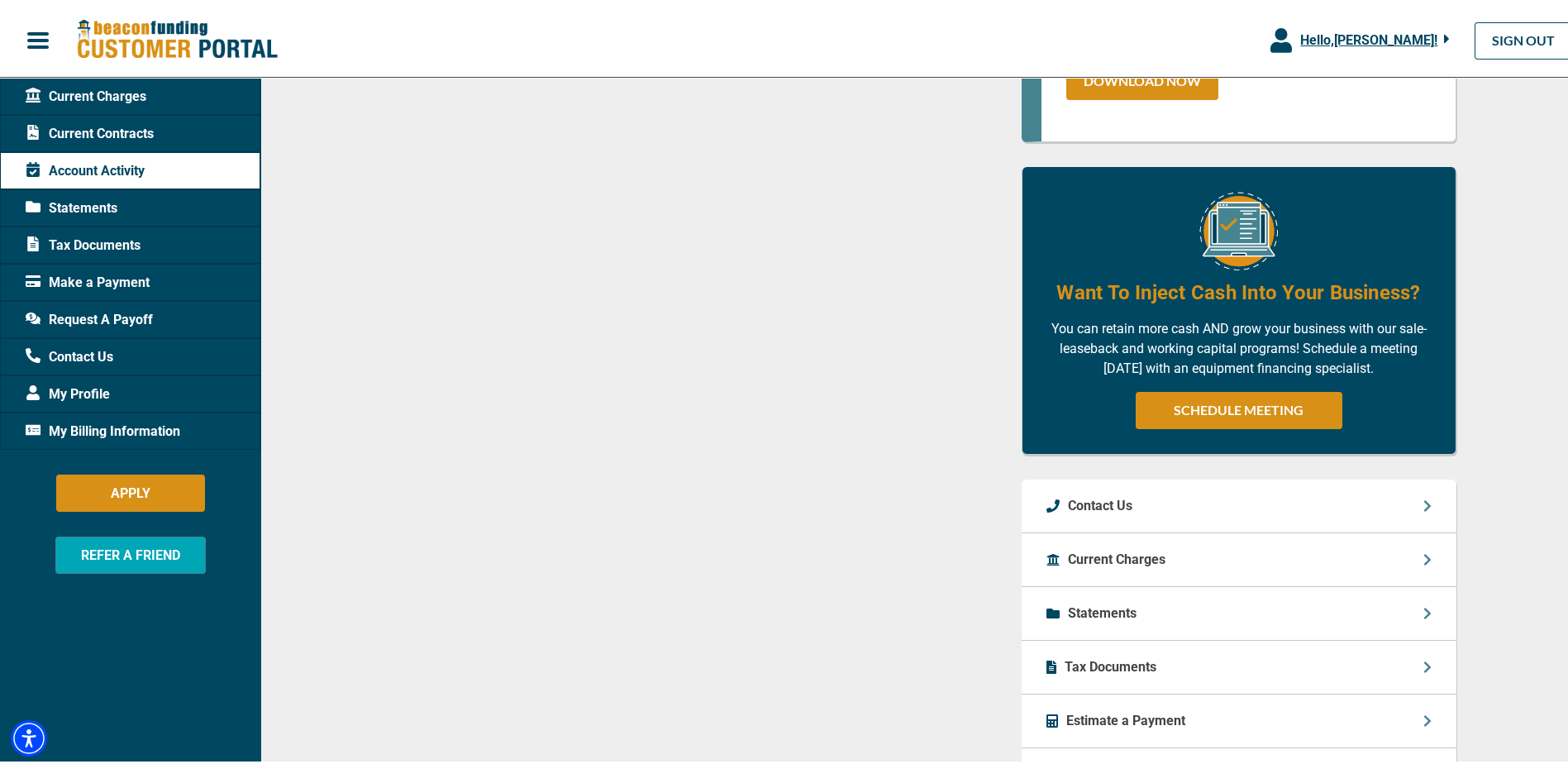
scroll to position [251, 0]
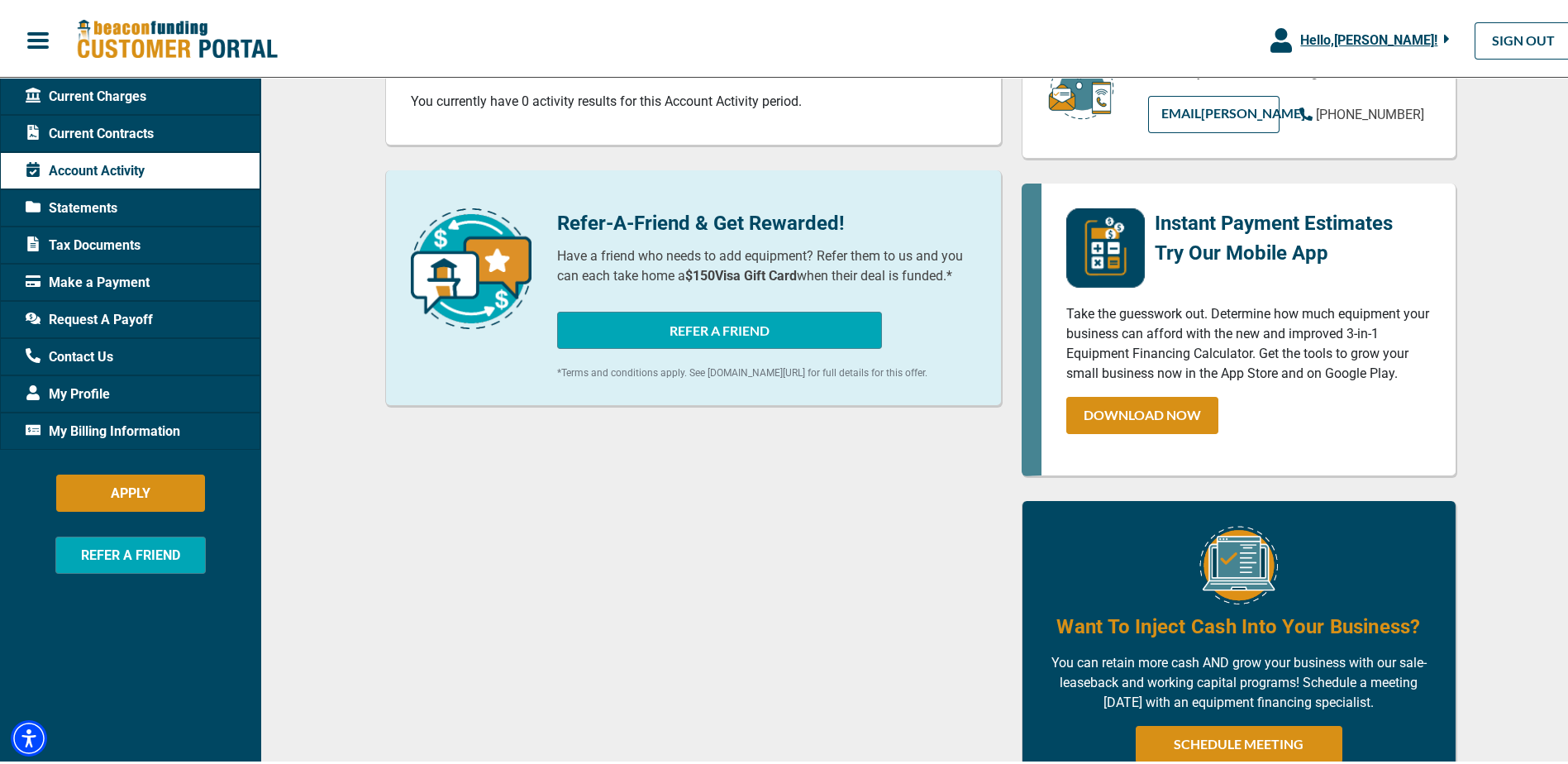
click at [197, 125] on div "Current Contracts" at bounding box center [130, 130] width 260 height 37
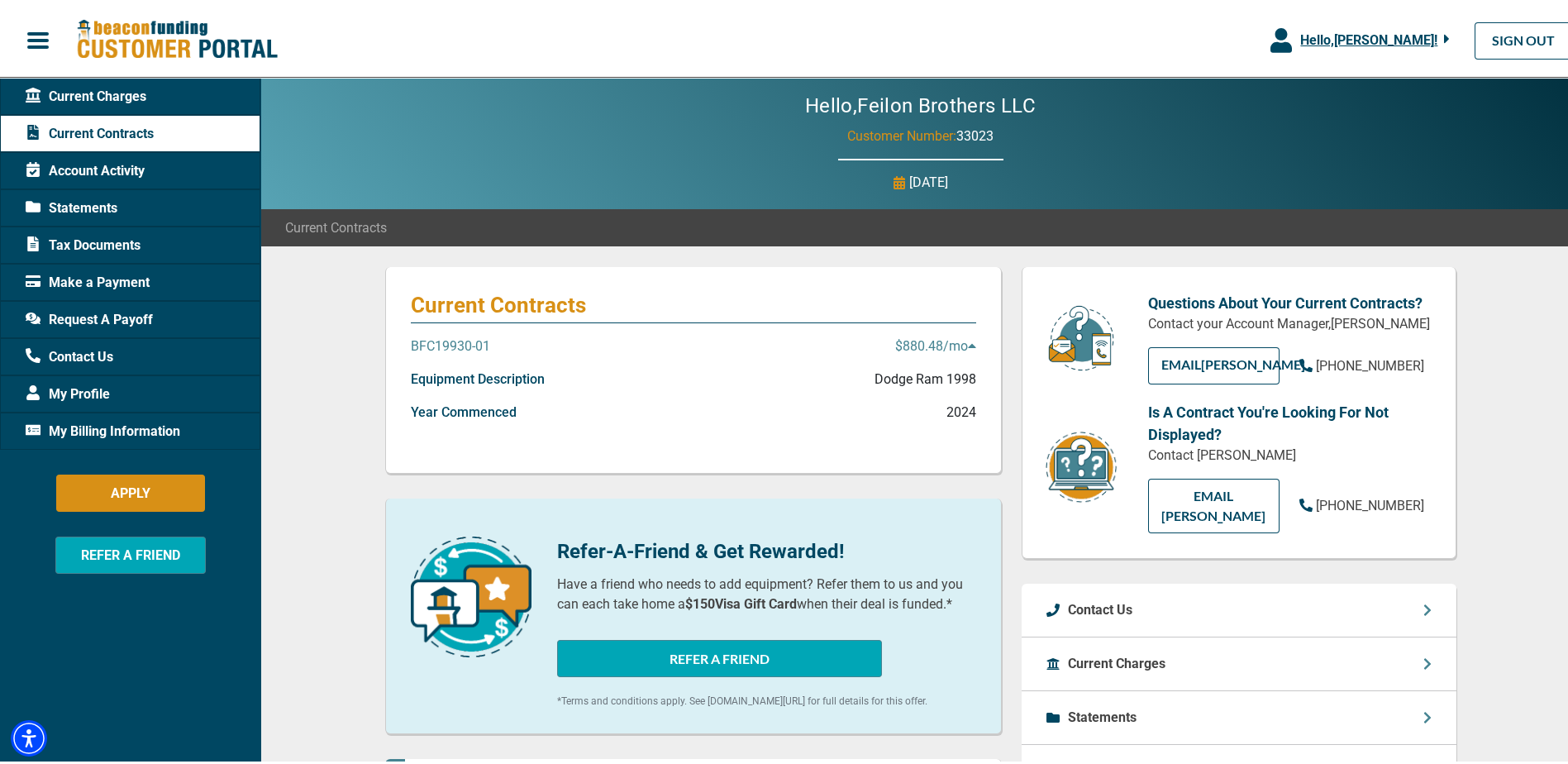
click at [94, 101] on span "Current Charges" at bounding box center [86, 94] width 120 height 20
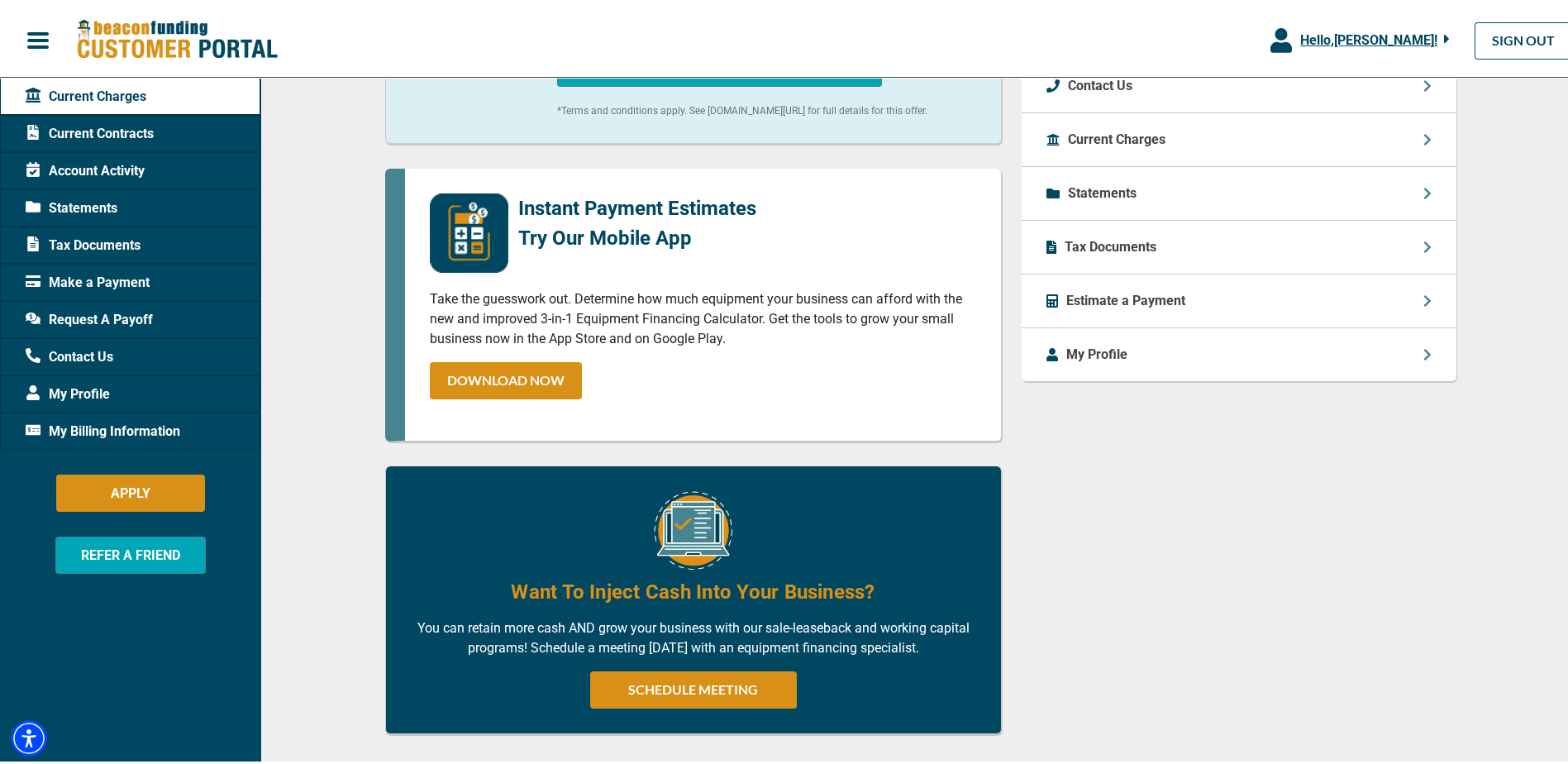
scroll to position [579, 0]
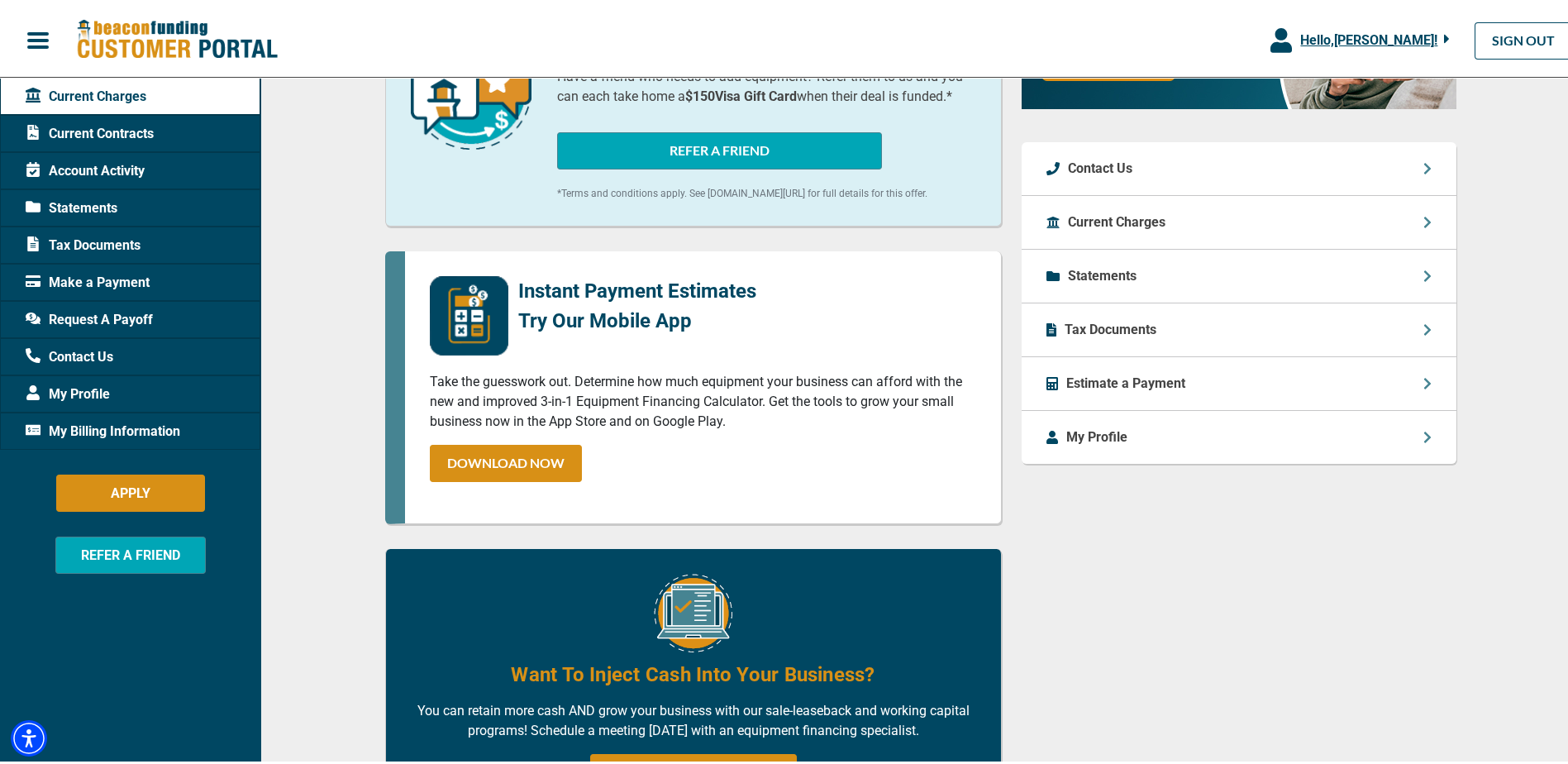
click at [1349, 217] on div "Current Charges" at bounding box center [1240, 219] width 435 height 53
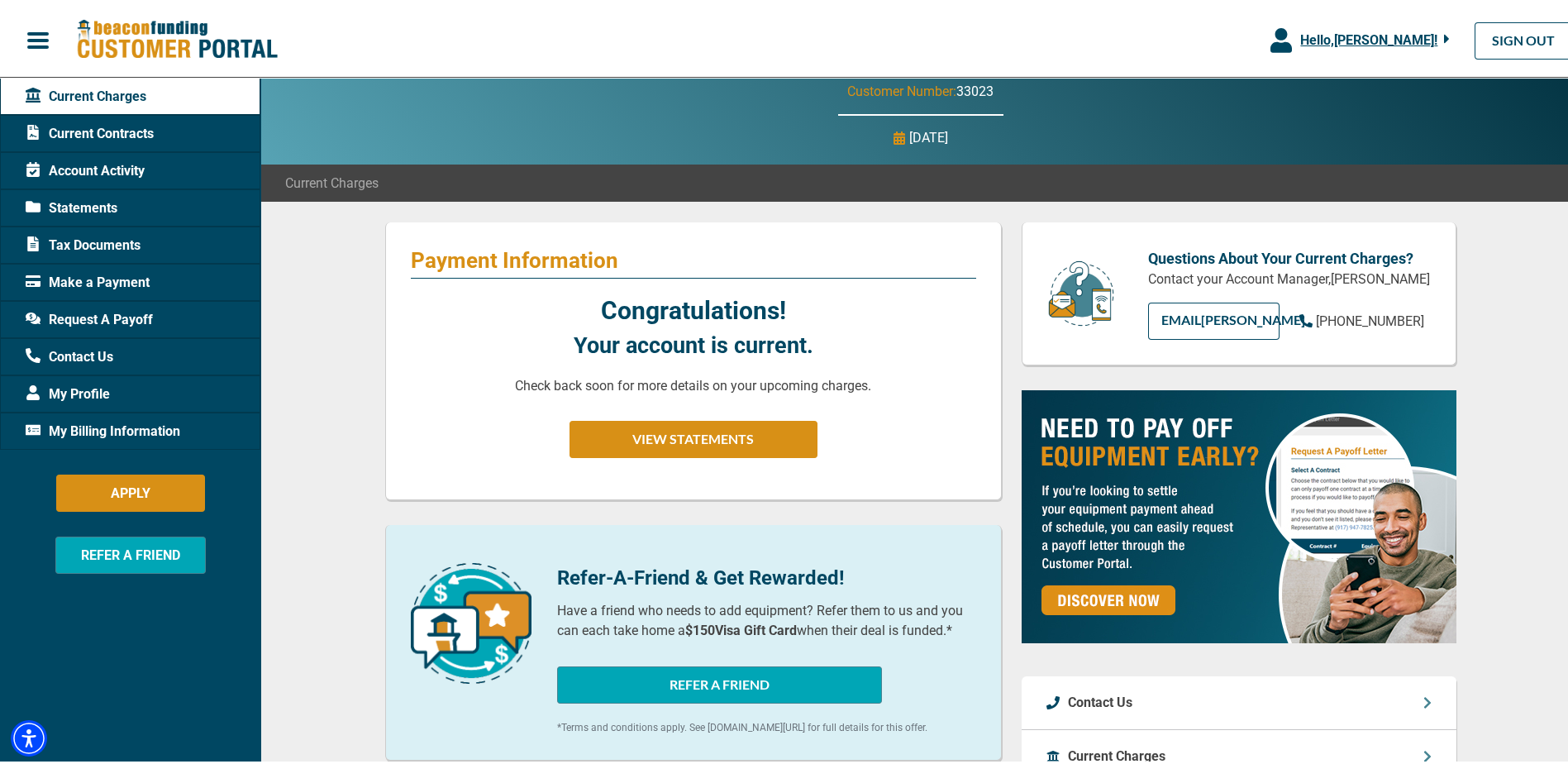
scroll to position [0, 0]
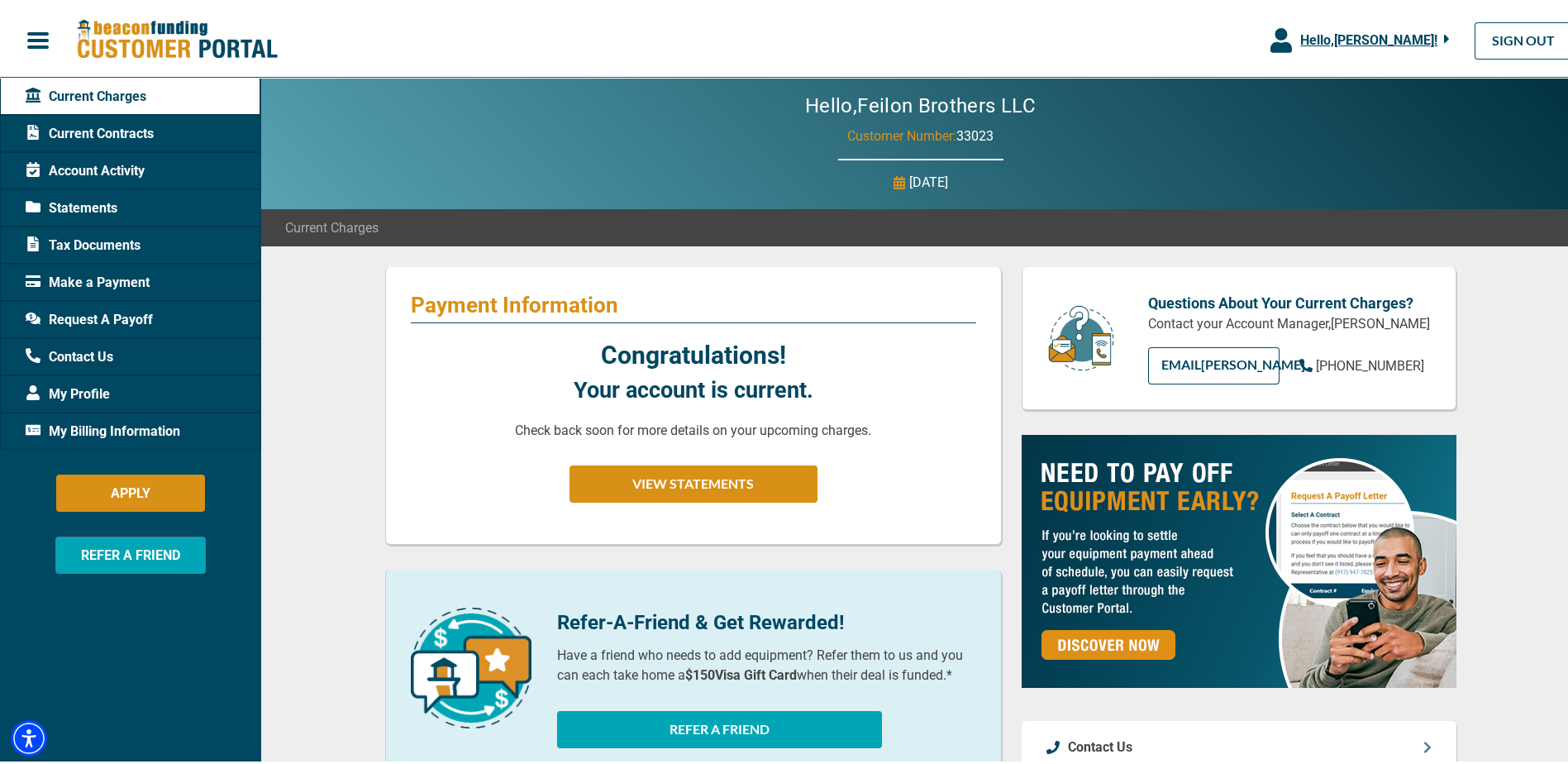
click at [119, 133] on span "Current Contracts" at bounding box center [90, 130] width 128 height 20
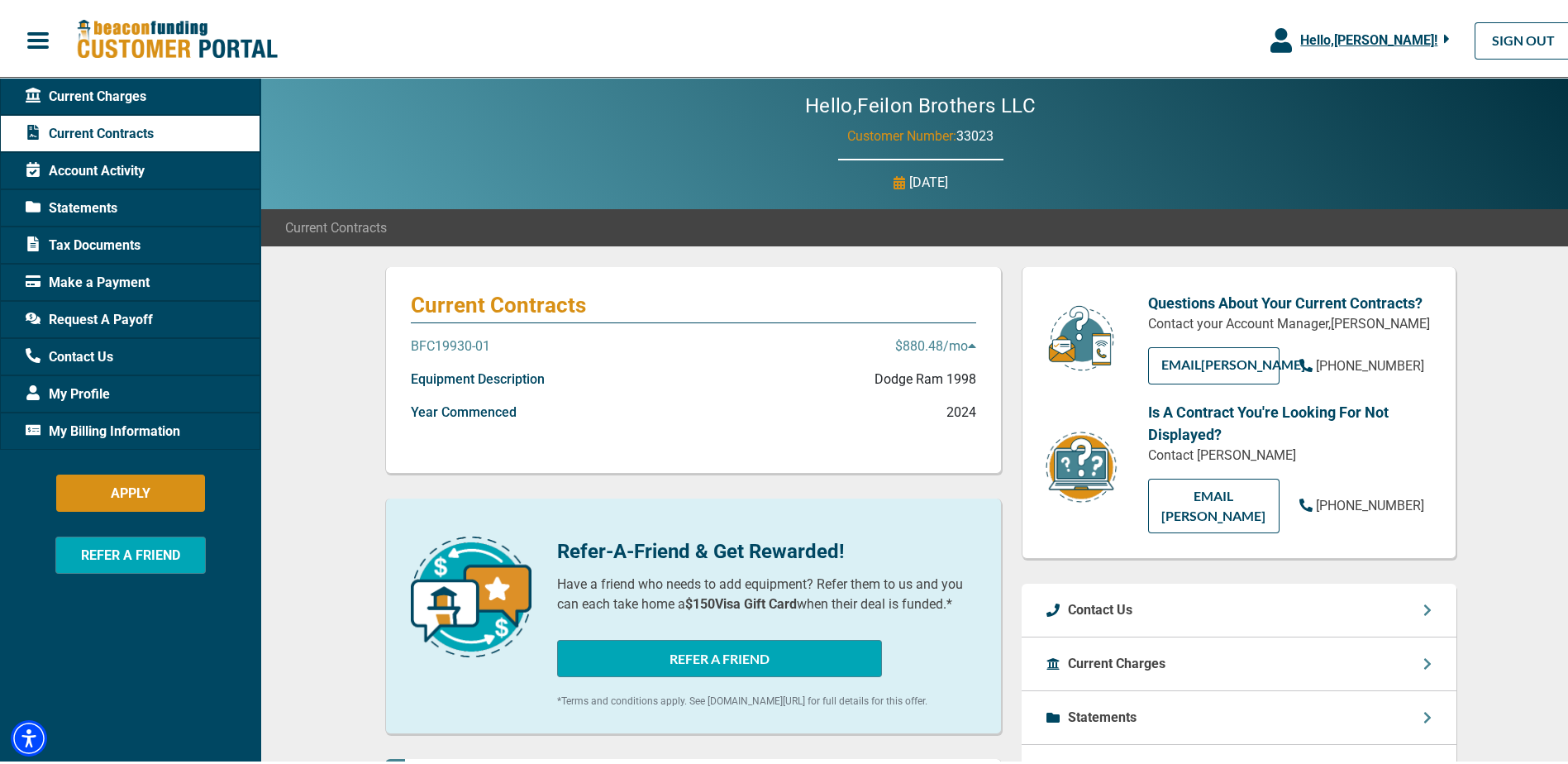
click at [442, 341] on p "BFC19930-01" at bounding box center [450, 343] width 79 height 20
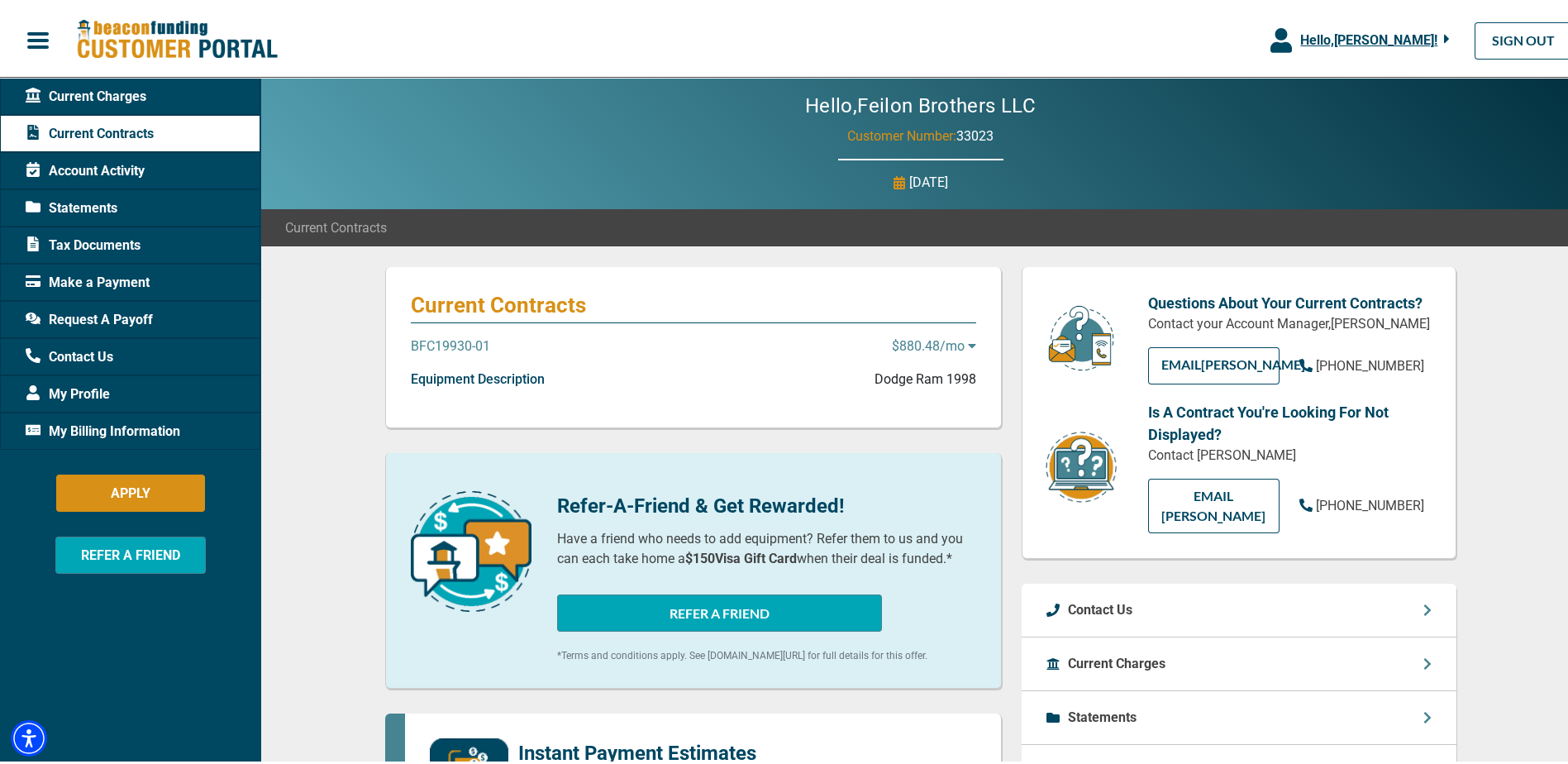
click at [442, 341] on p "BFC19930-01" at bounding box center [450, 343] width 79 height 20
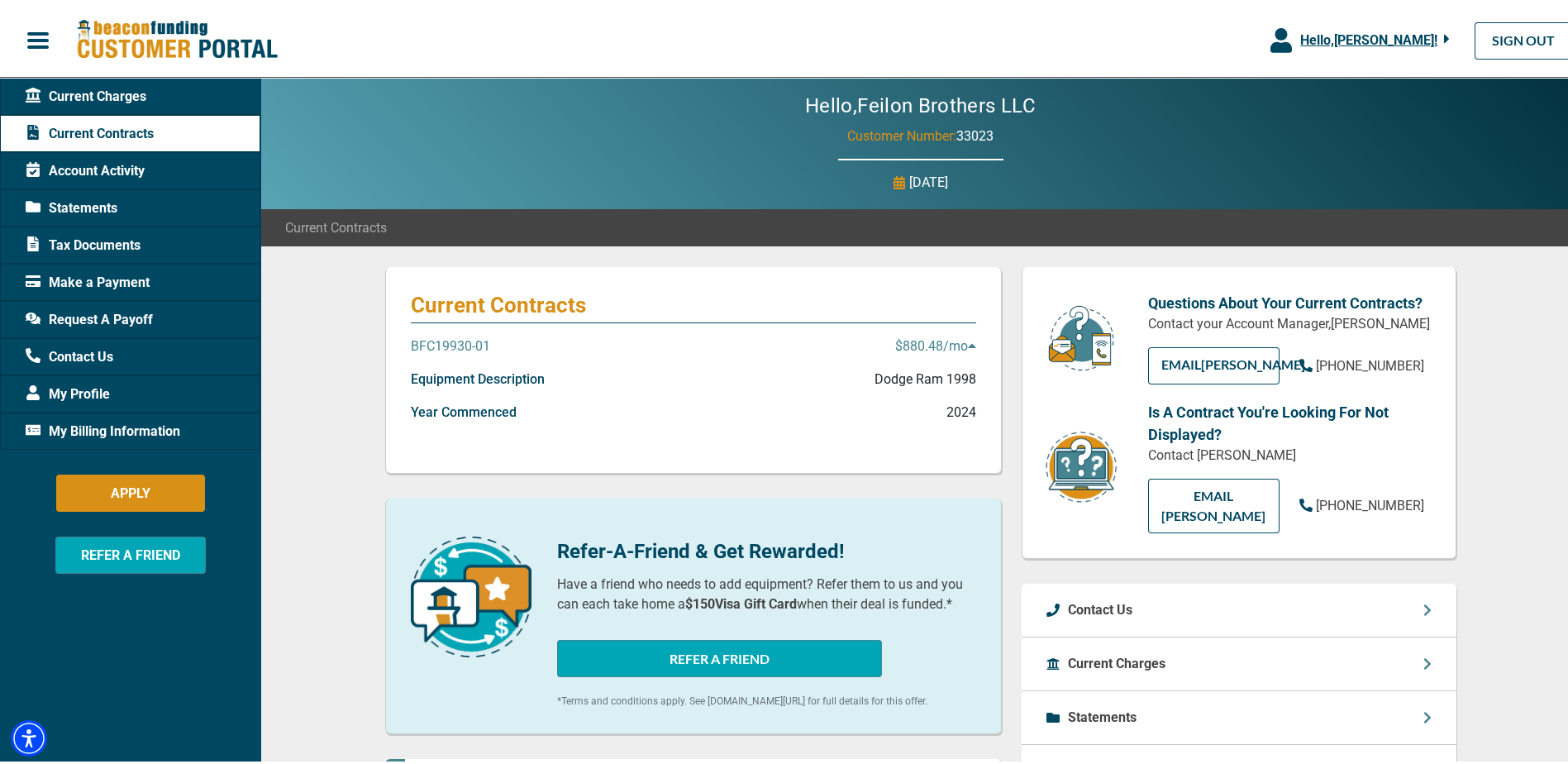
click at [1444, 38] on icon "button" at bounding box center [1447, 36] width 5 height 15
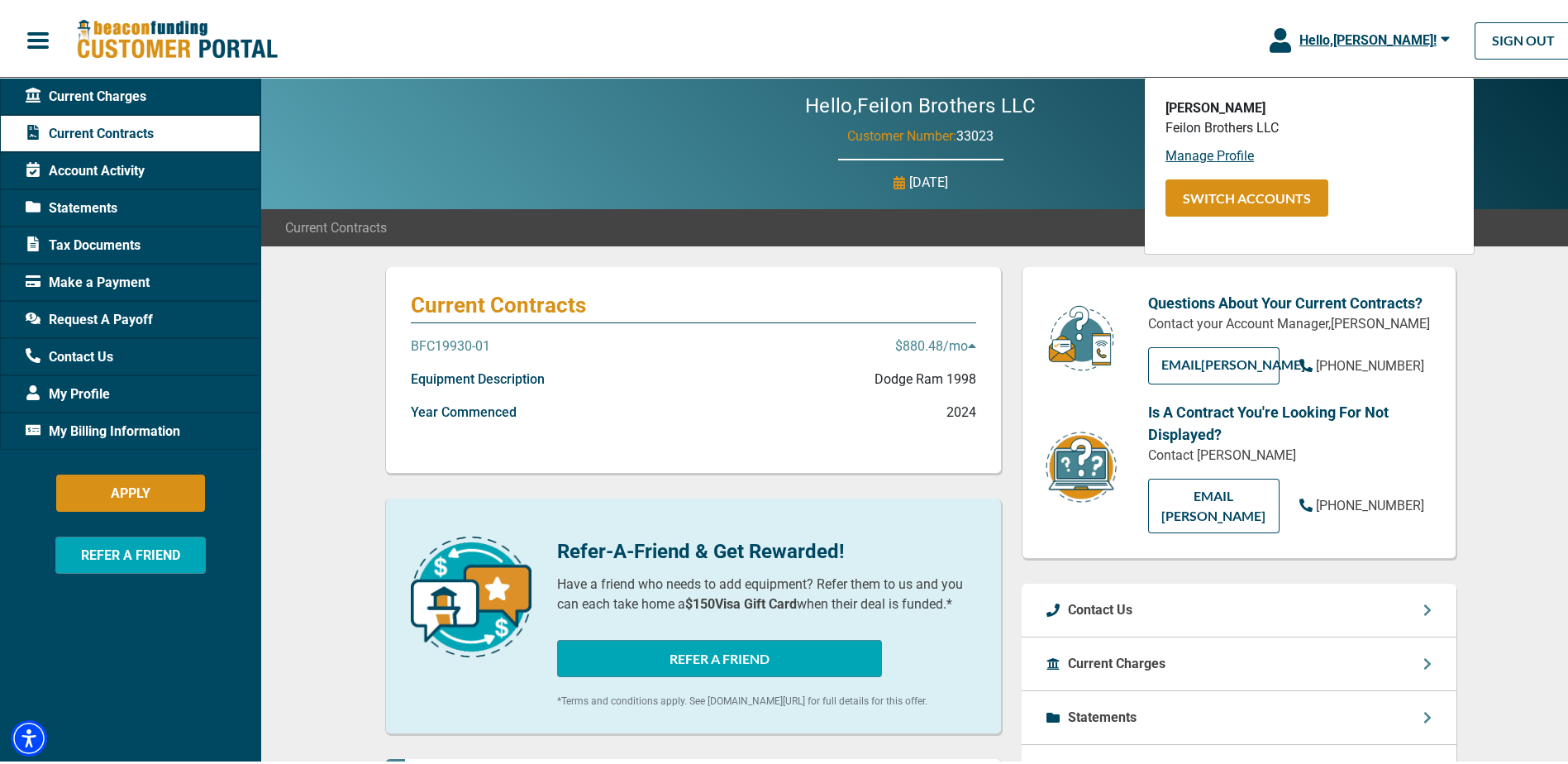
click at [1441, 38] on icon "button" at bounding box center [1446, 36] width 9 height 15
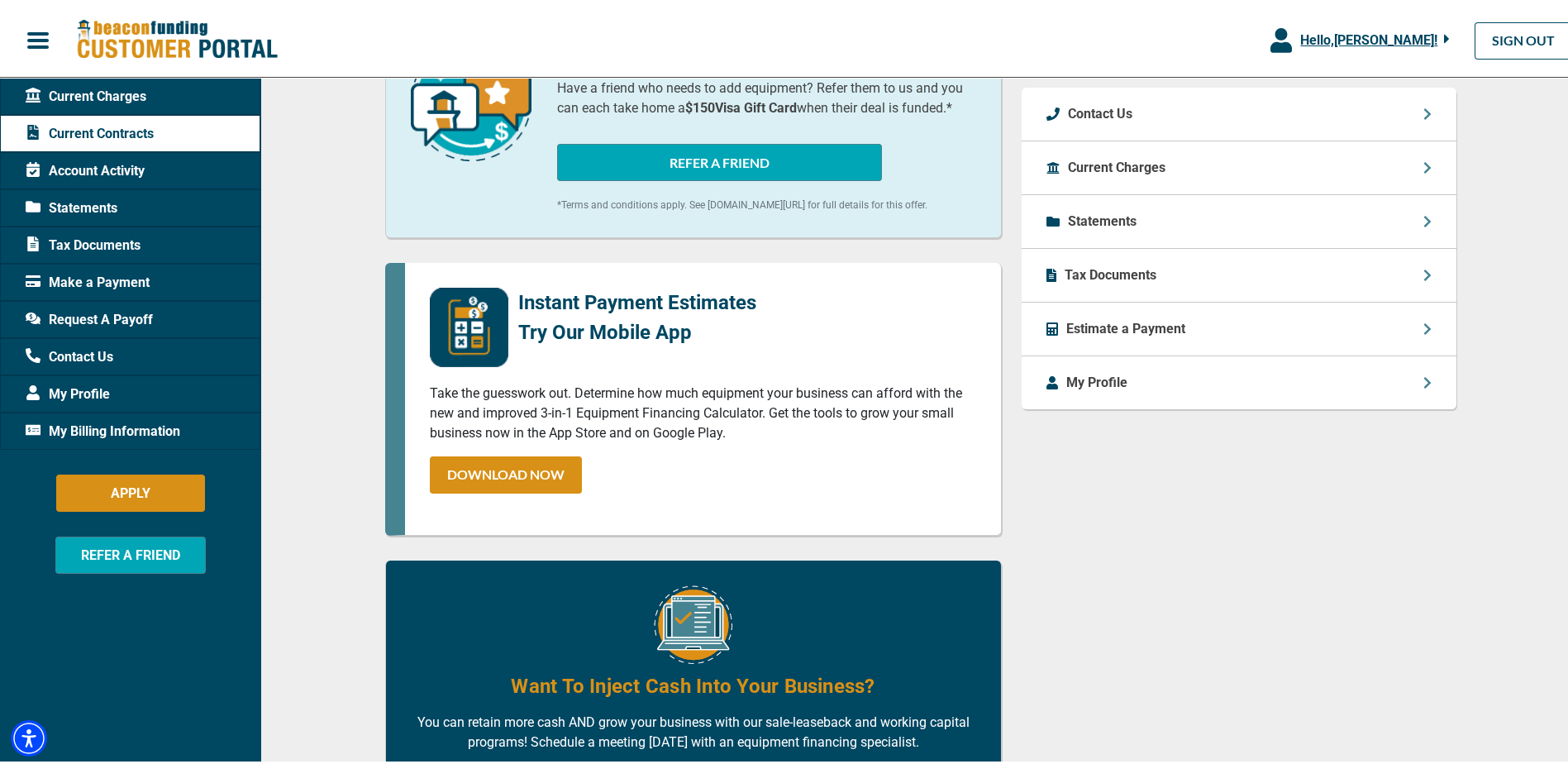
click at [1196, 206] on div "Statements" at bounding box center [1240, 218] width 435 height 53
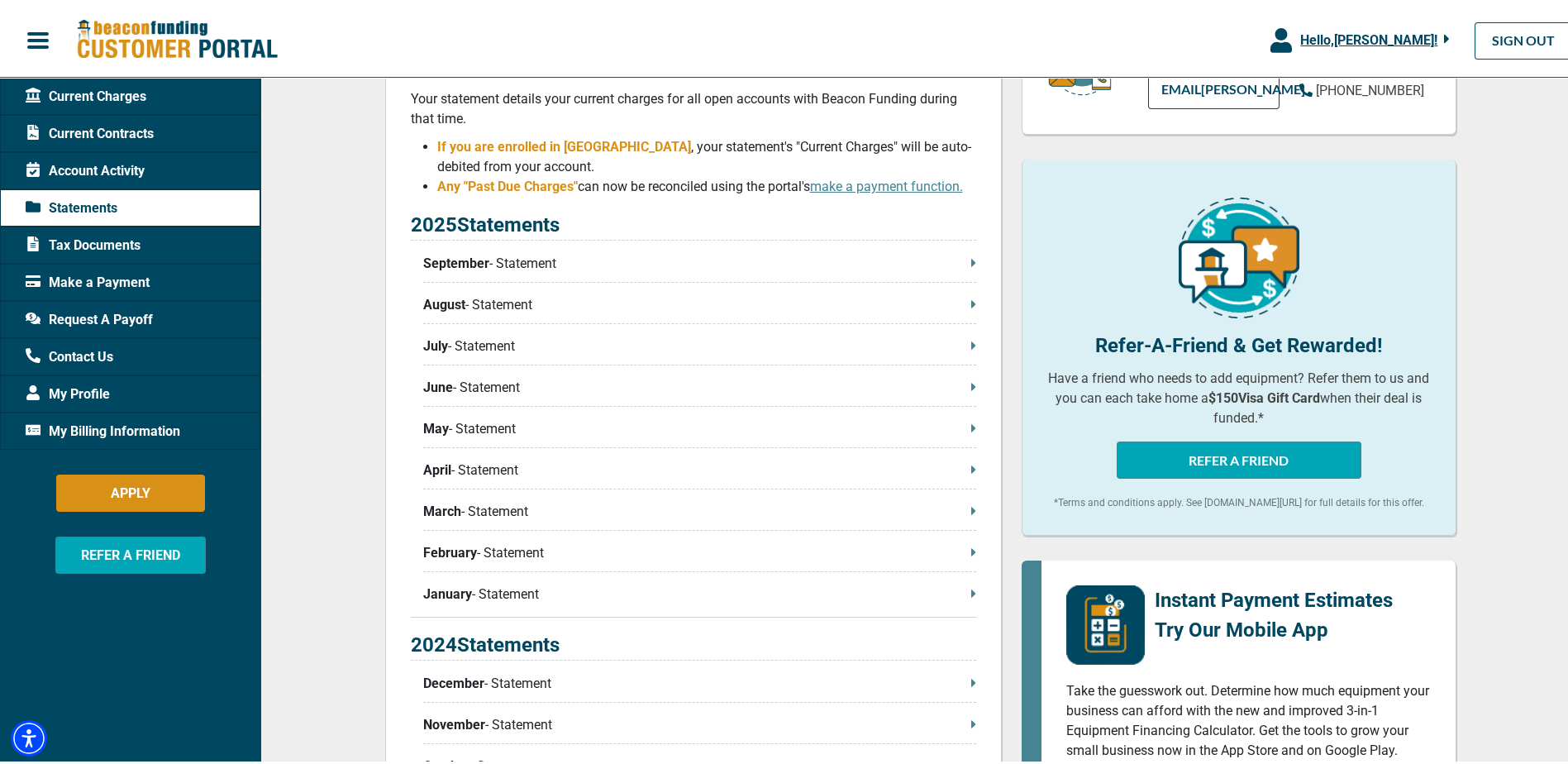
scroll to position [248, 0]
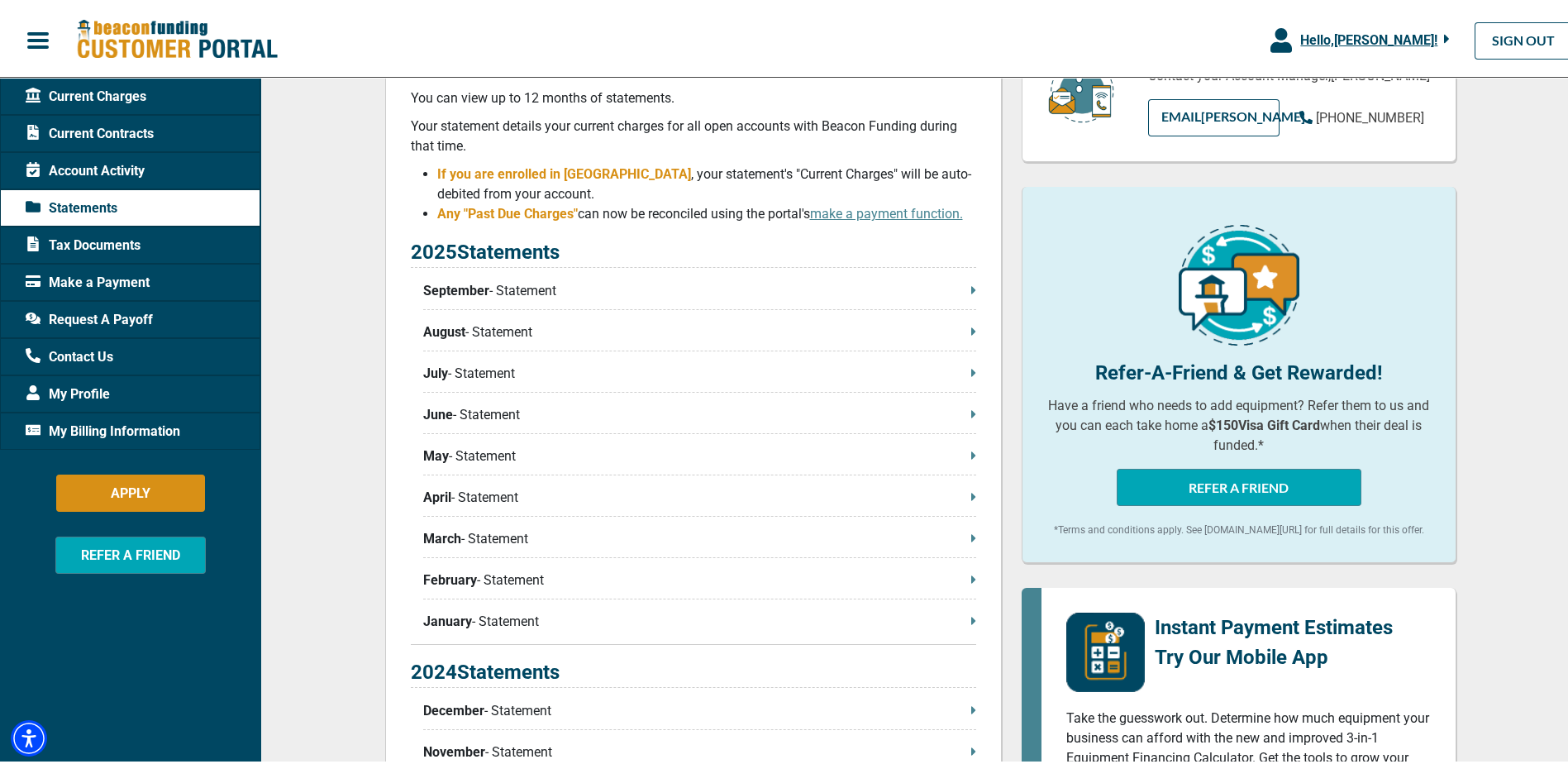
click at [495, 407] on p "June - Statement" at bounding box center [700, 412] width 553 height 20
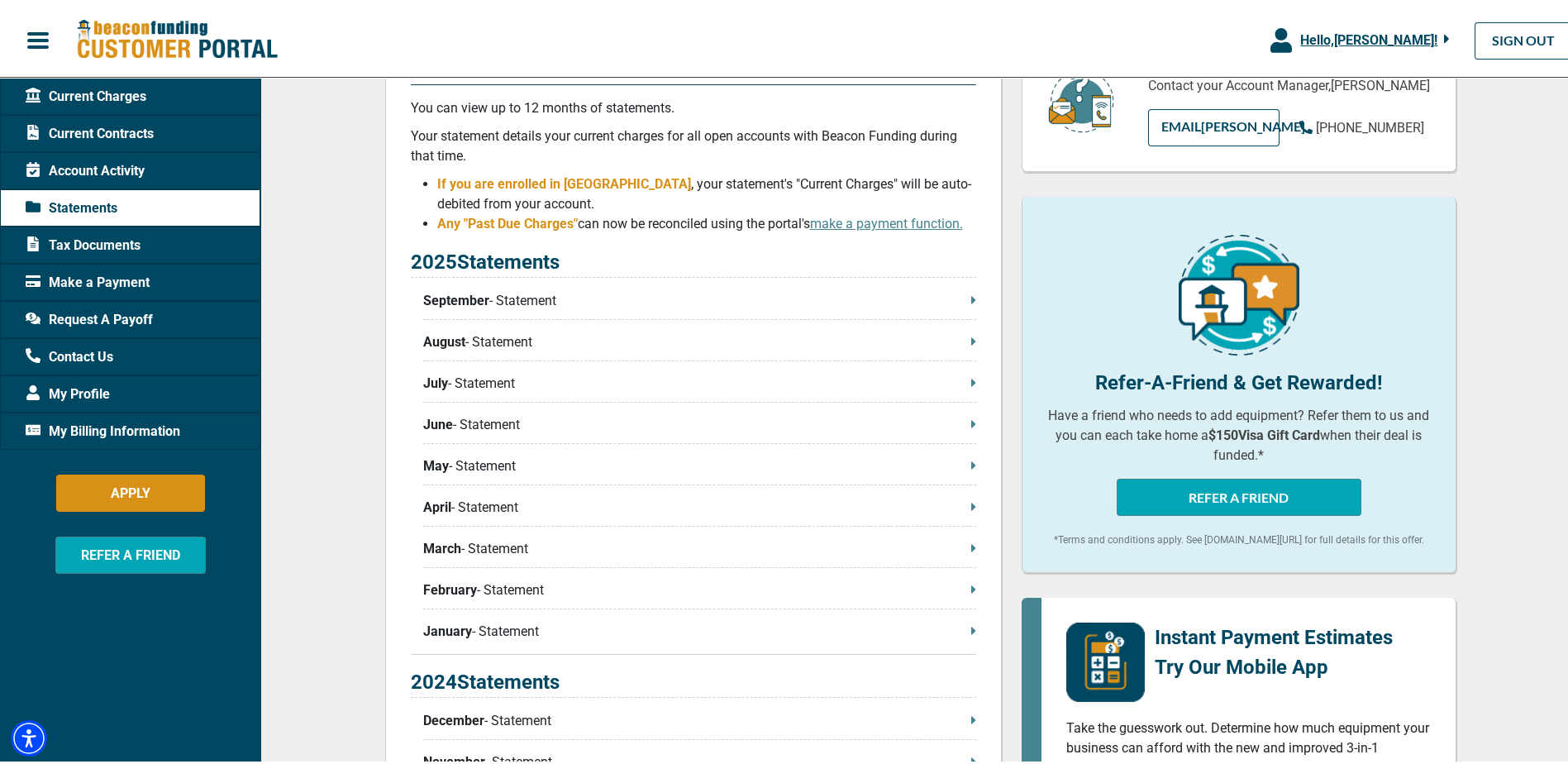
scroll to position [0, 0]
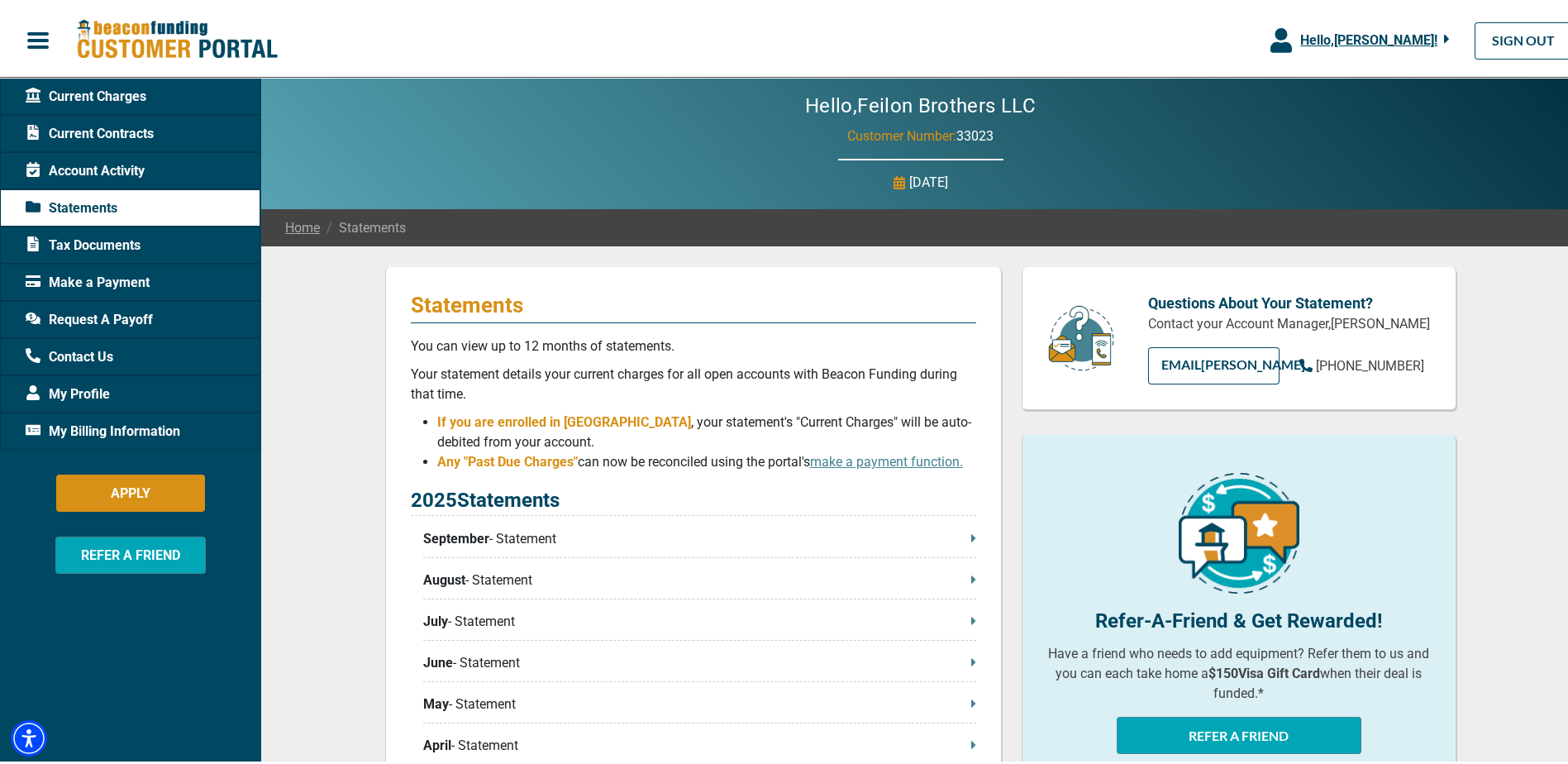
click at [115, 177] on span "Account Activity" at bounding box center [85, 168] width 119 height 20
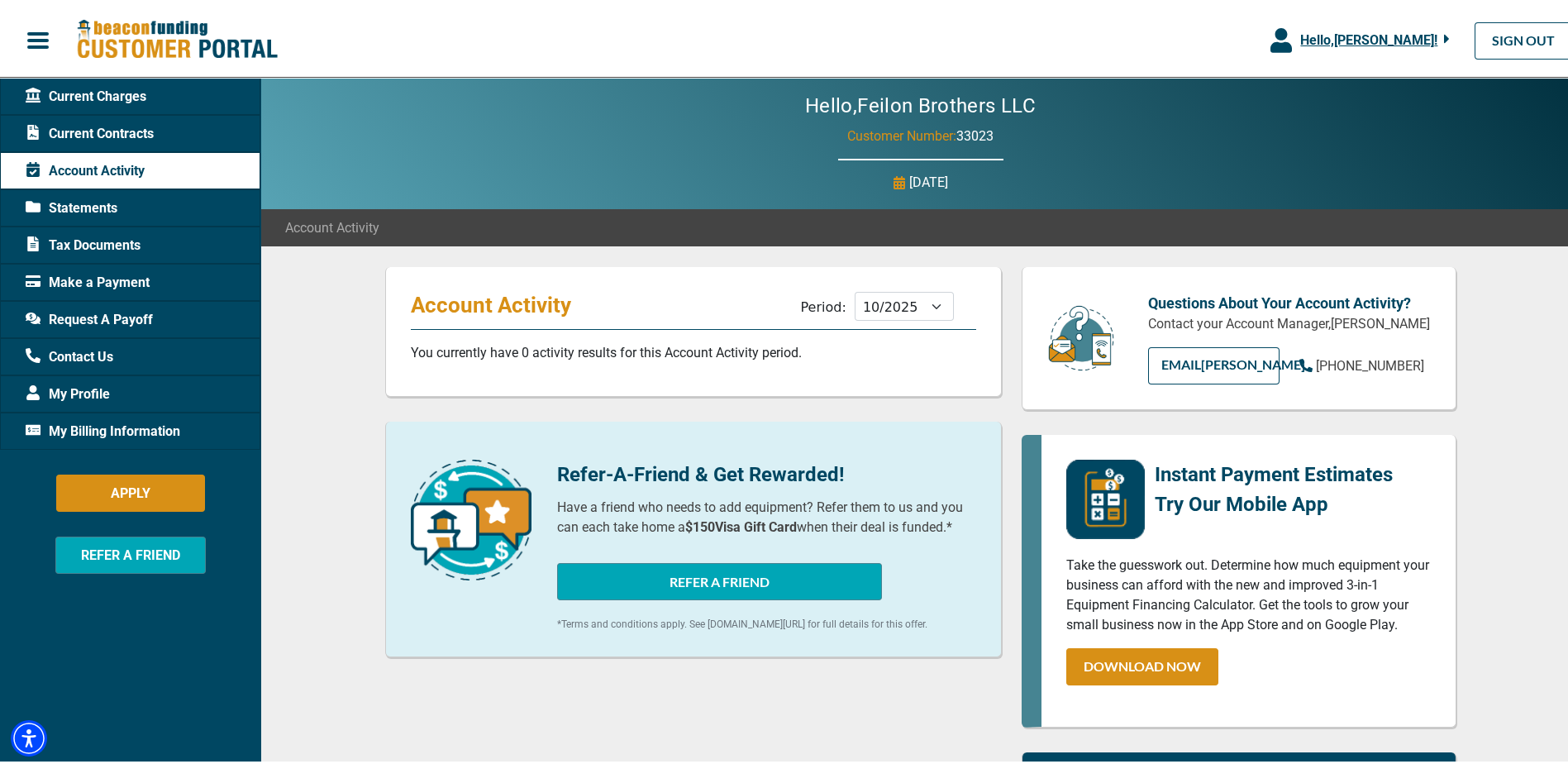
click at [163, 135] on div "Current Contracts" at bounding box center [130, 130] width 260 height 37
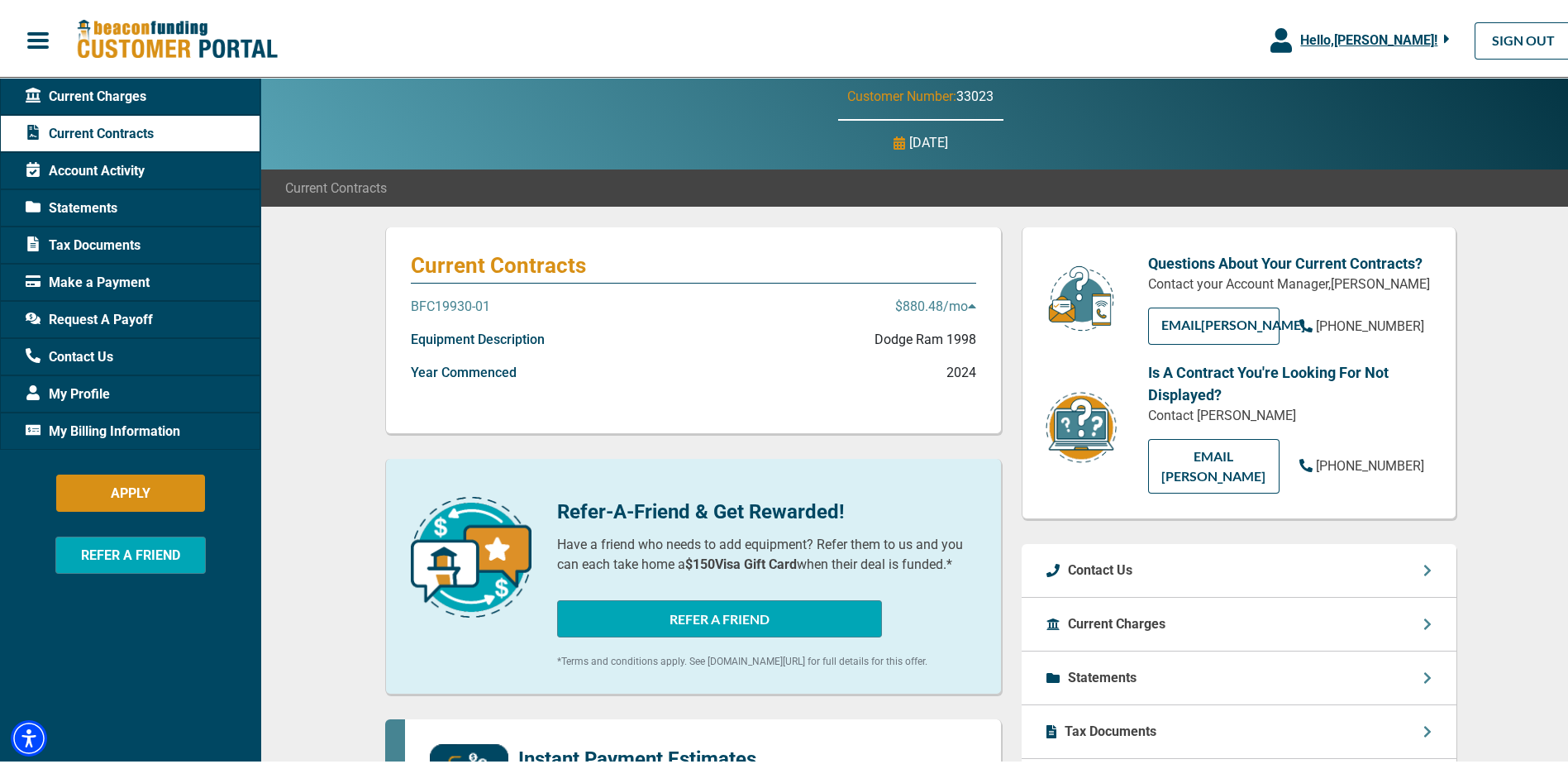
scroll to position [39, 0]
click at [919, 313] on p "$880.48 /mo" at bounding box center [936, 304] width 81 height 20
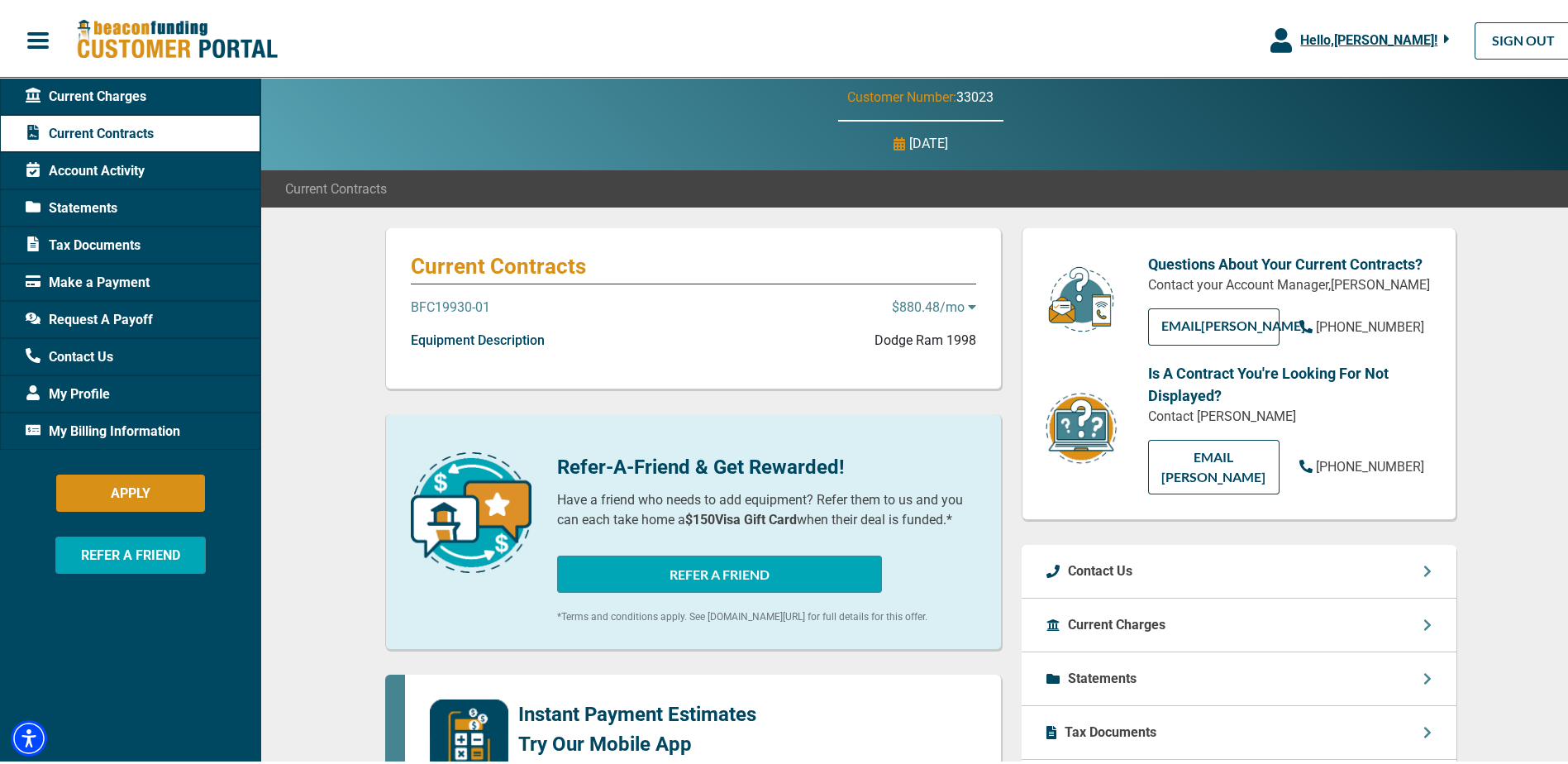
click at [920, 300] on p "$880.48 /mo" at bounding box center [934, 304] width 85 height 20
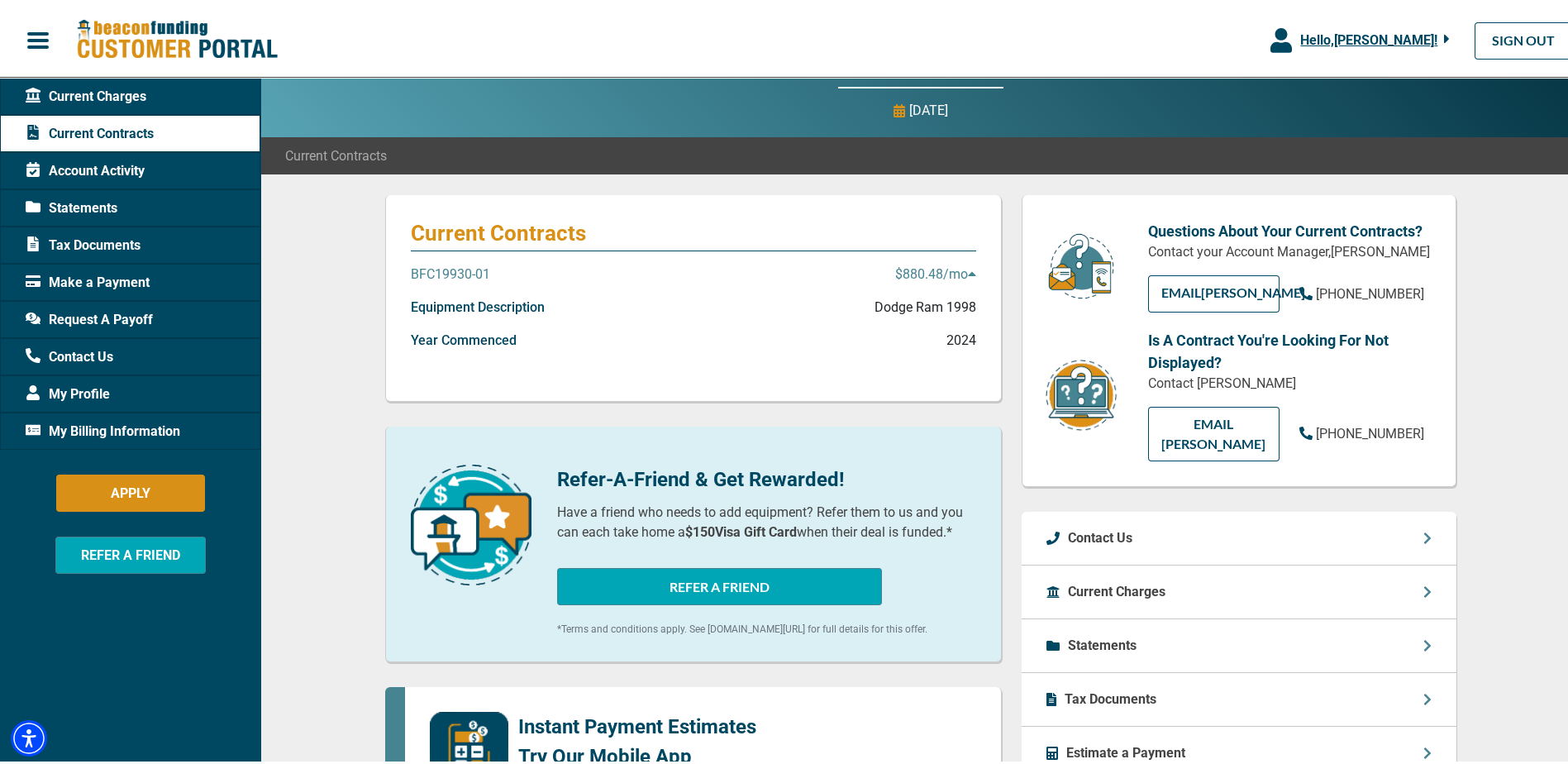
scroll to position [0, 0]
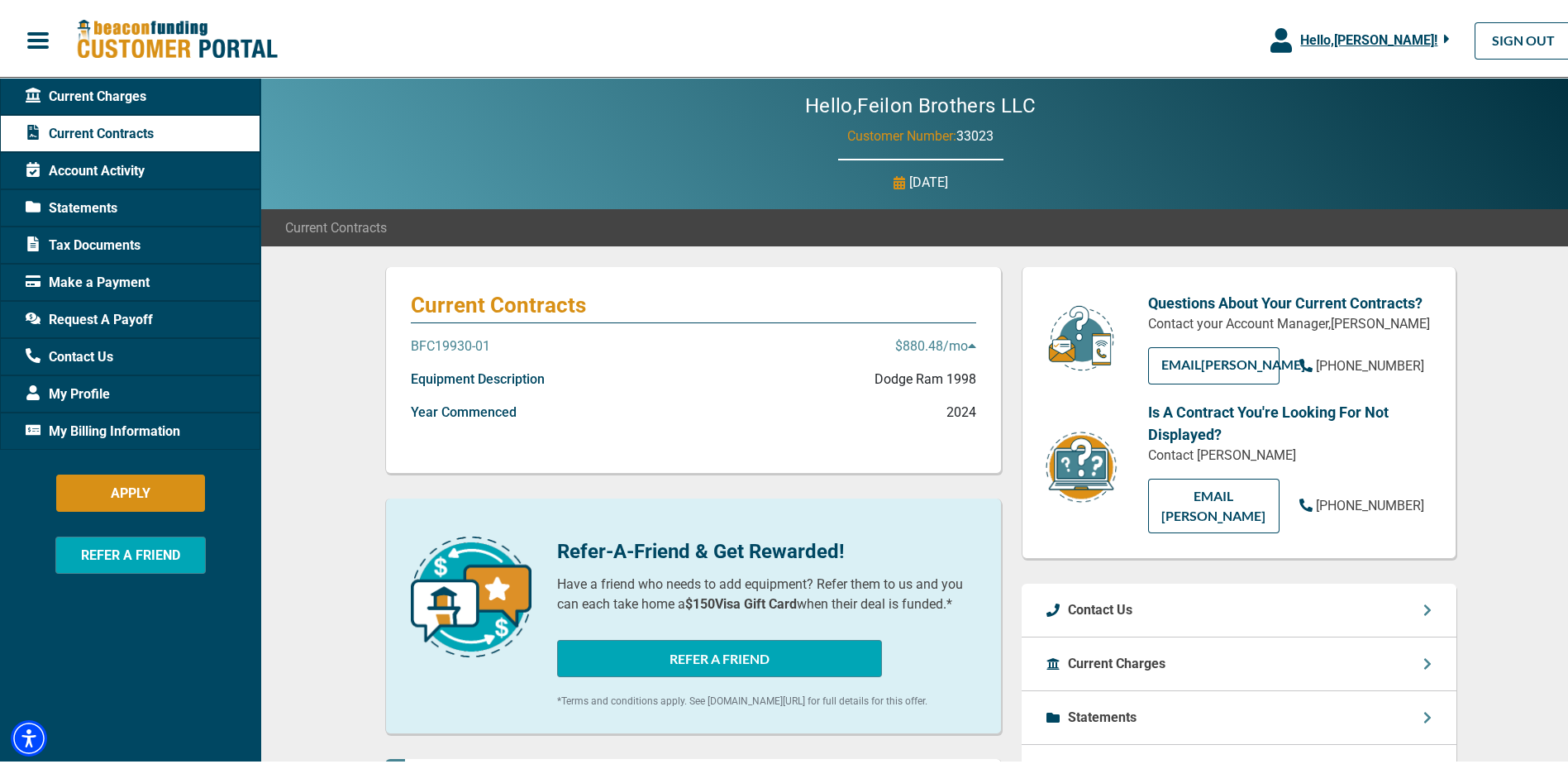
click at [130, 86] on span "Current Charges" at bounding box center [86, 94] width 120 height 20
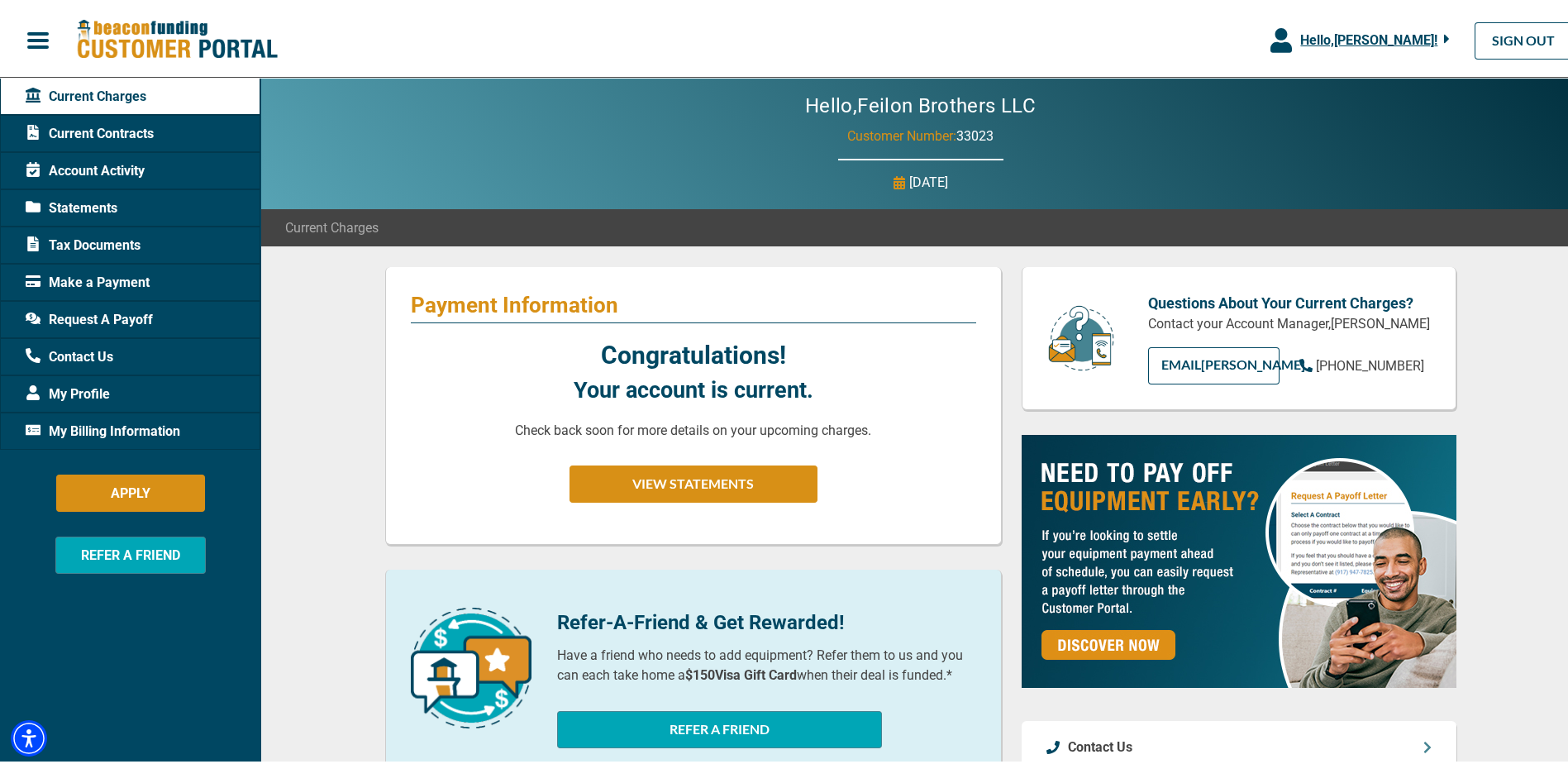
click at [150, 147] on div "Current Contracts" at bounding box center [130, 130] width 260 height 37
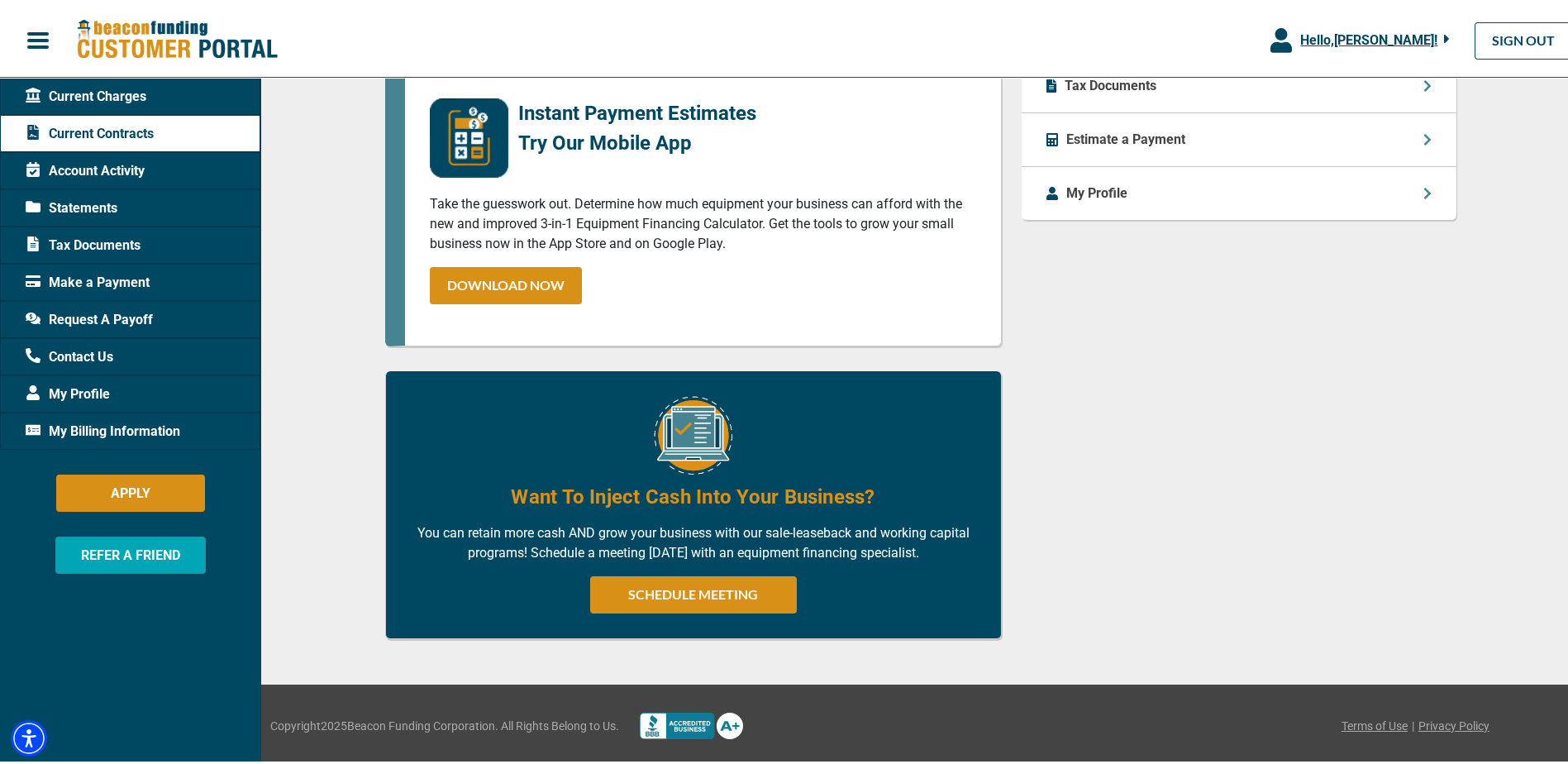
scroll to position [121, 0]
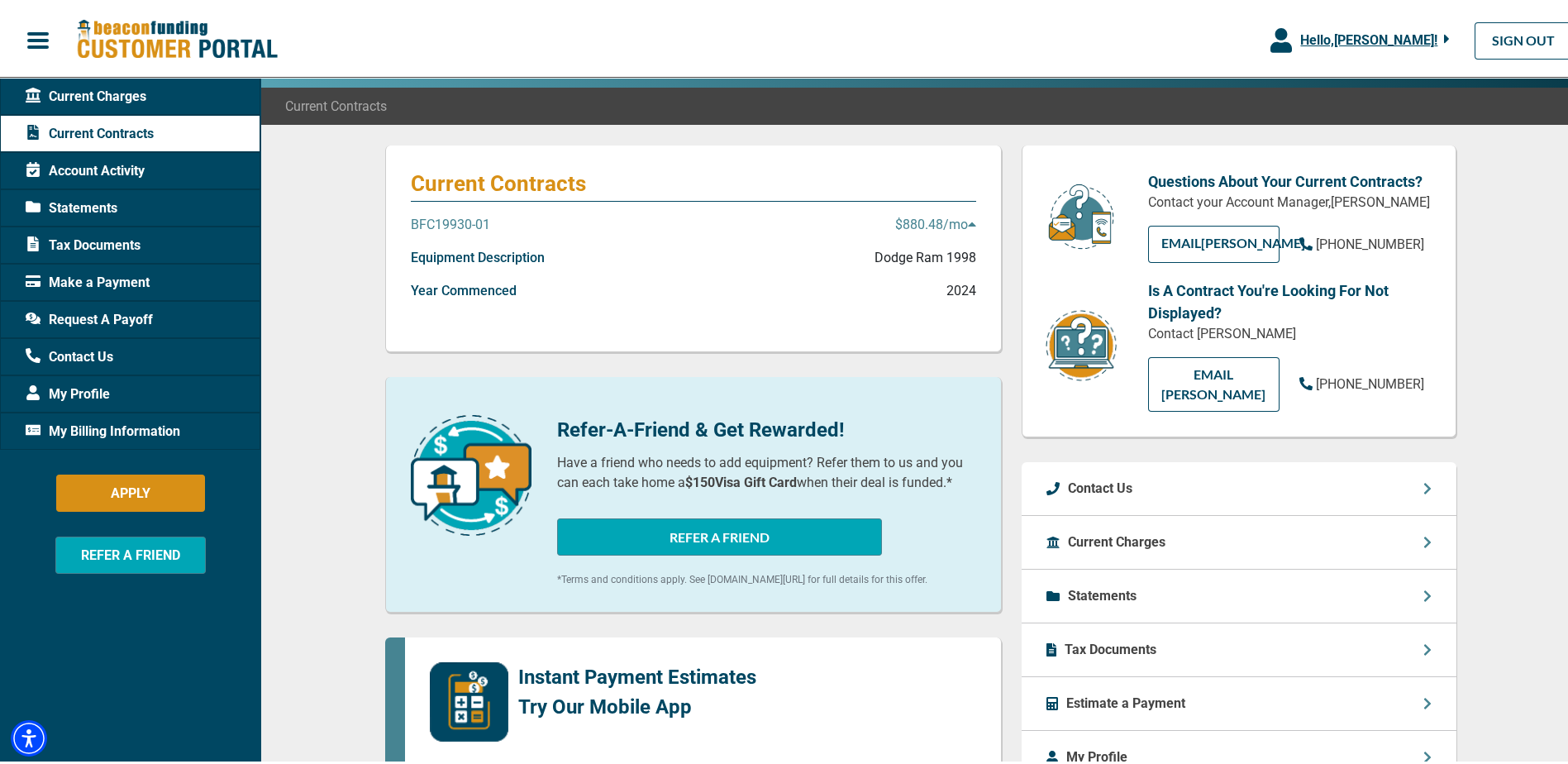
click at [152, 162] on div "Account Activity" at bounding box center [130, 168] width 260 height 37
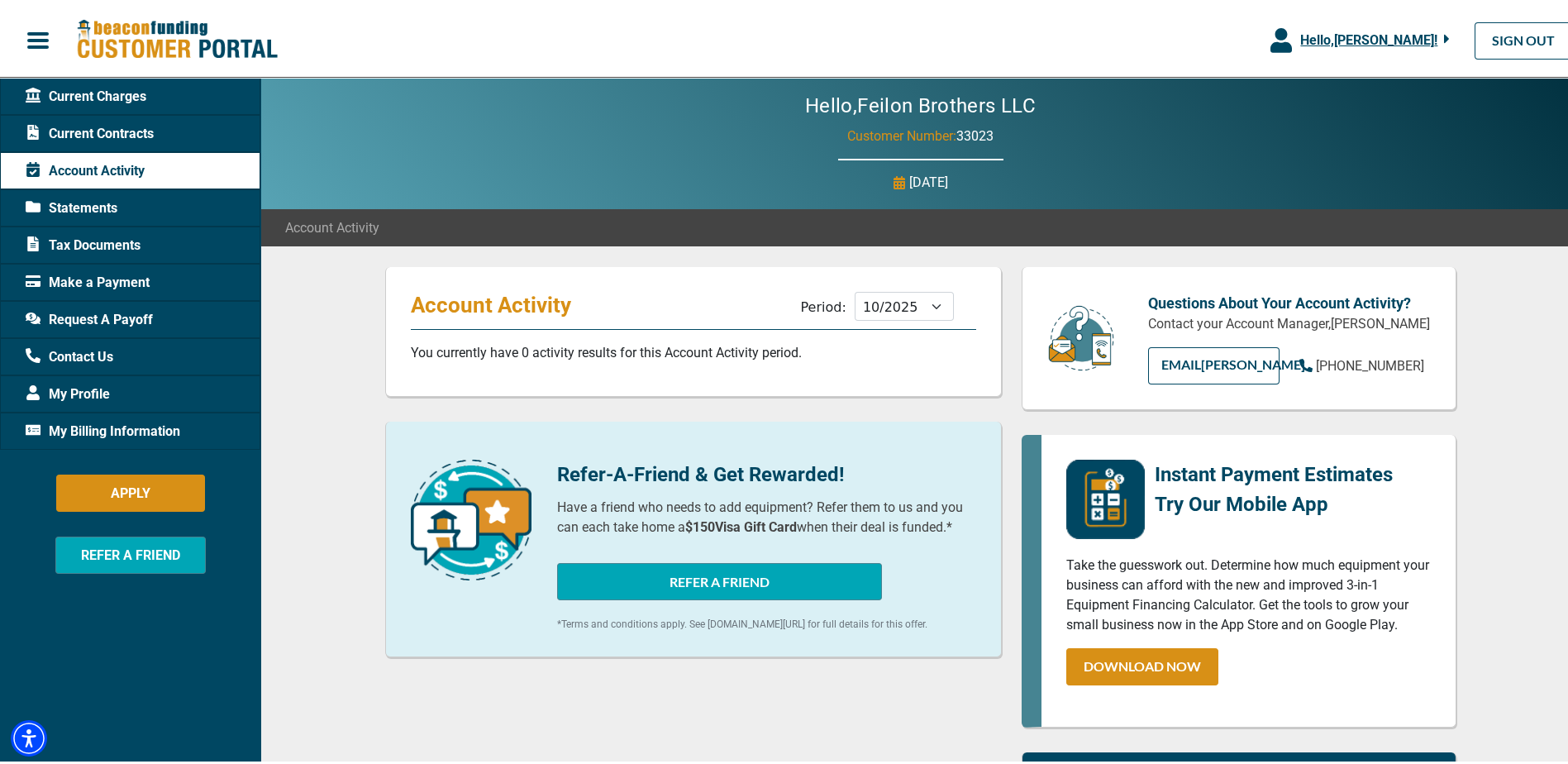
click at [119, 209] on div "Statements" at bounding box center [130, 205] width 260 height 37
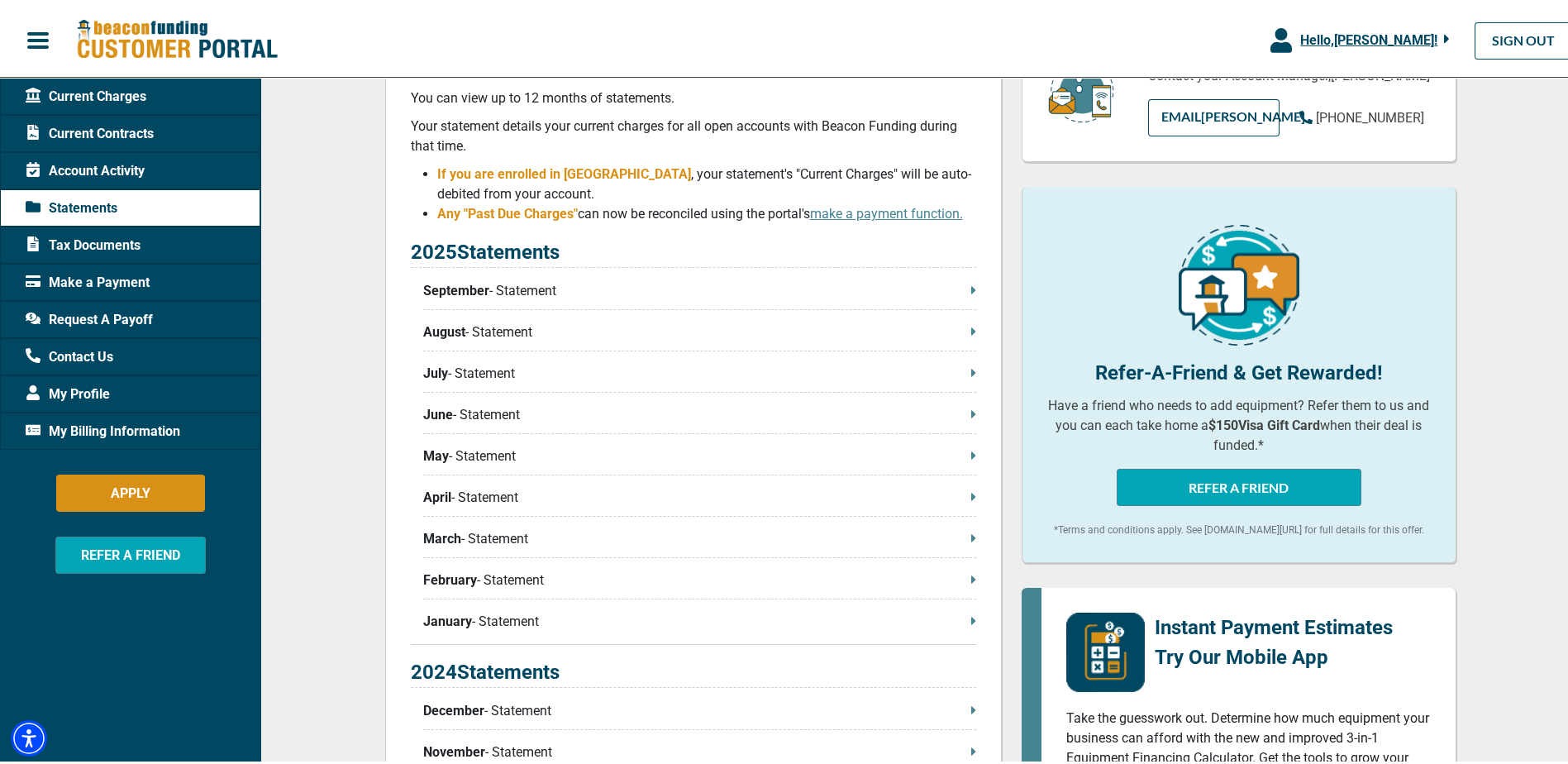
click at [149, 237] on div "Tax Documents" at bounding box center [130, 242] width 260 height 37
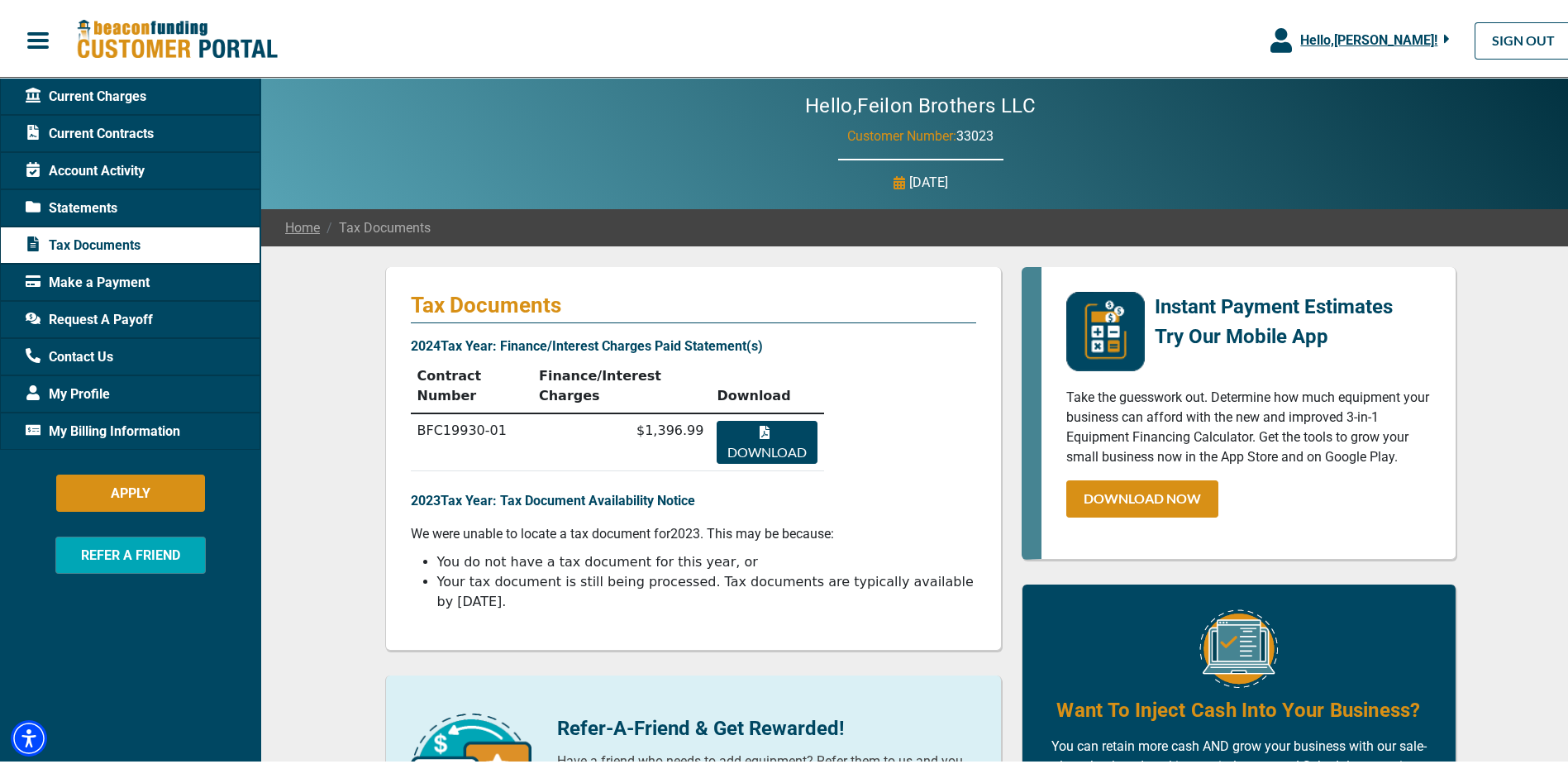
click at [85, 282] on span "Make a Payment" at bounding box center [87, 279] width 124 height 20
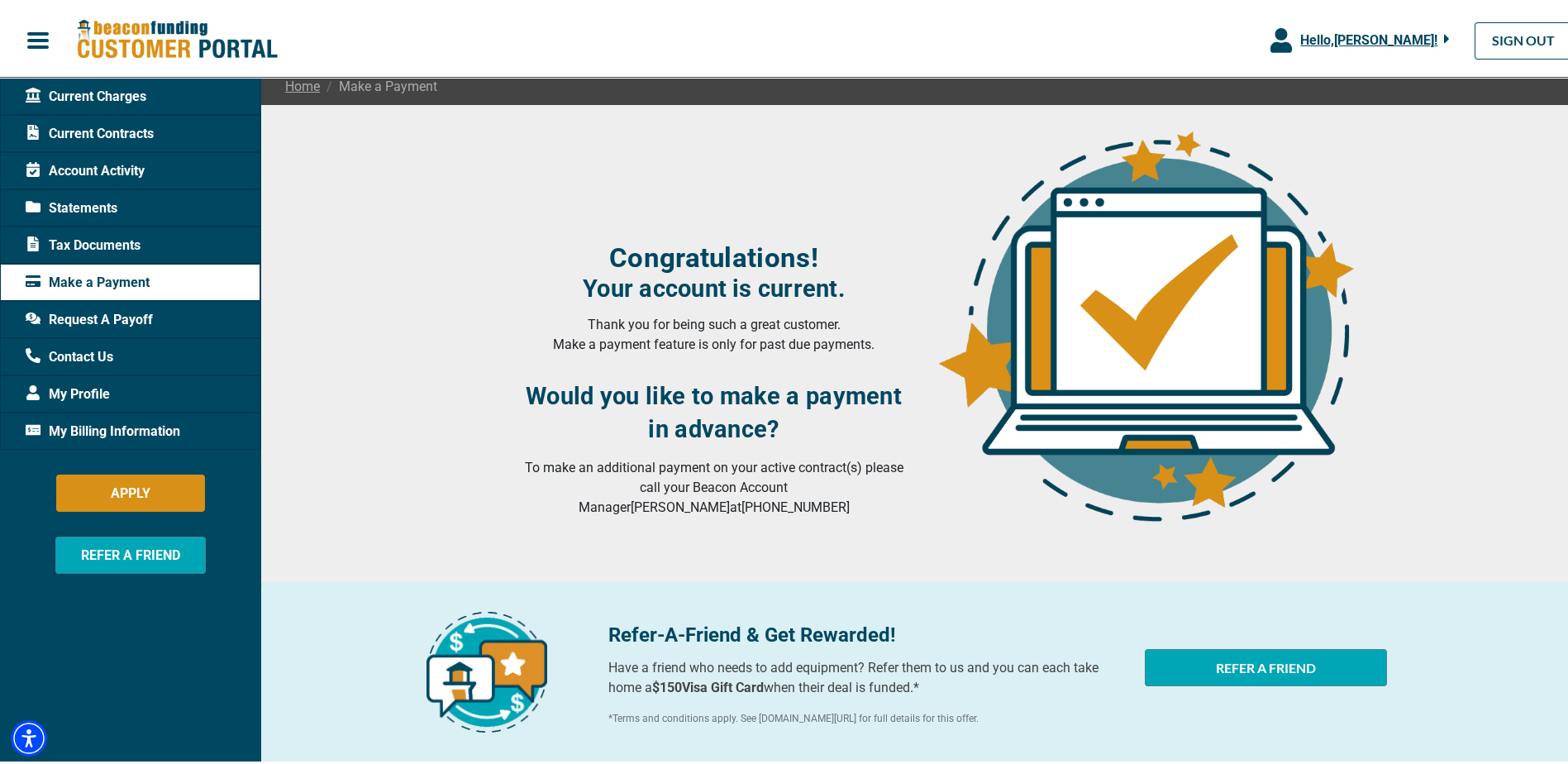
scroll to position [211, 0]
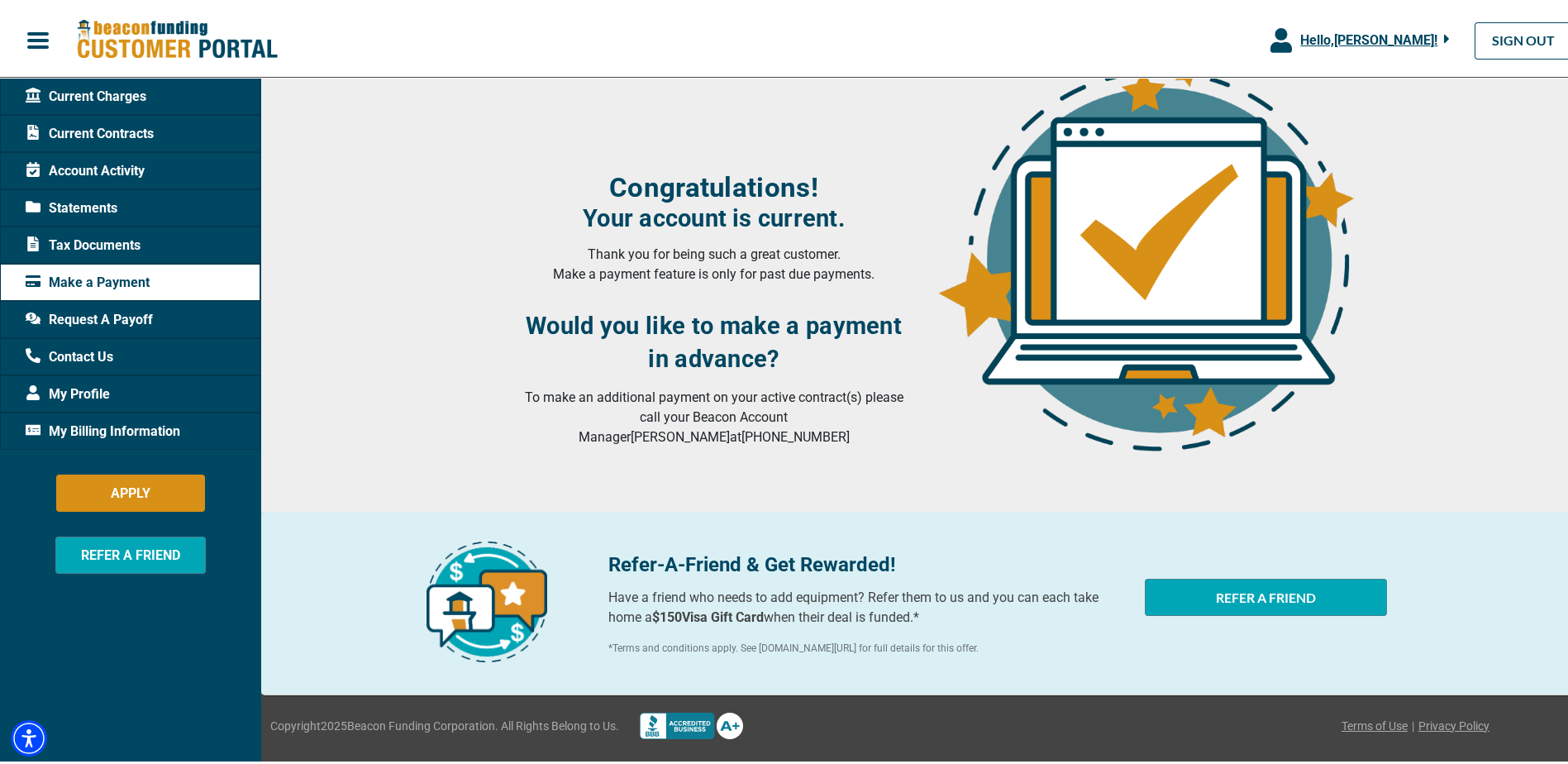
click at [189, 312] on div "Request A Payoff" at bounding box center [130, 316] width 260 height 37
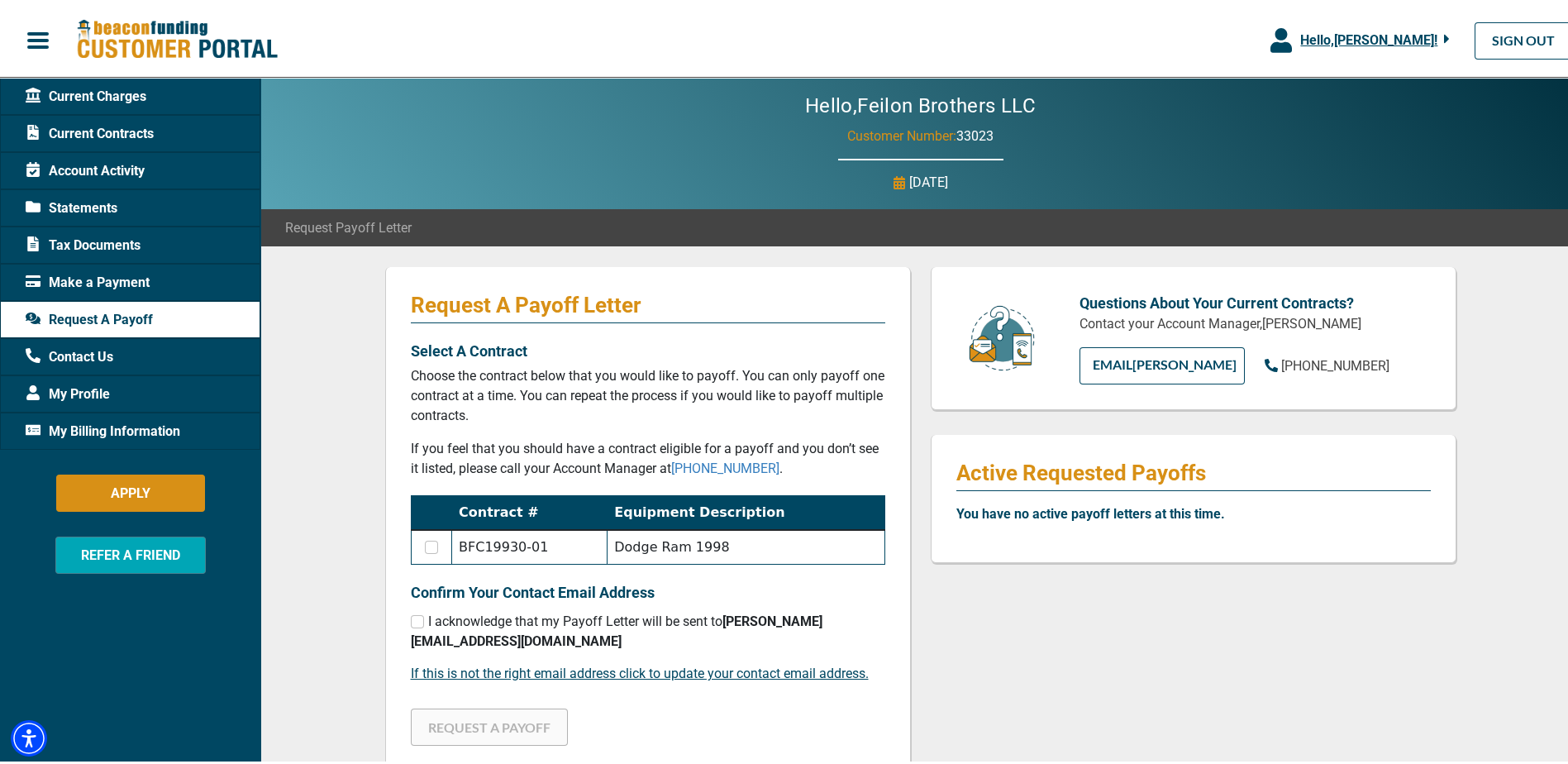
click at [110, 352] on span "Contact Us" at bounding box center [70, 354] width 87 height 20
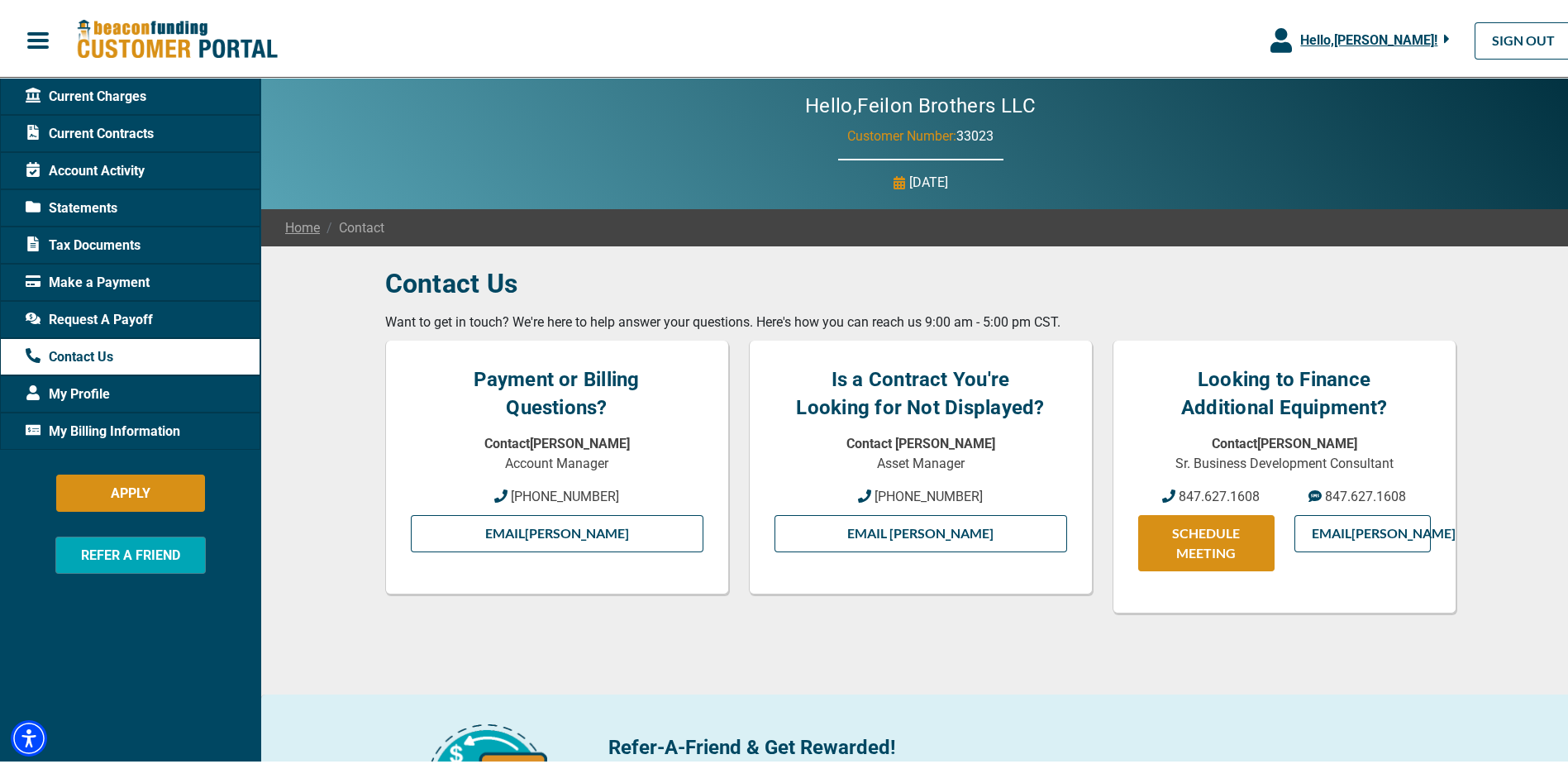
click at [119, 388] on div "My Profile" at bounding box center [130, 390] width 260 height 37
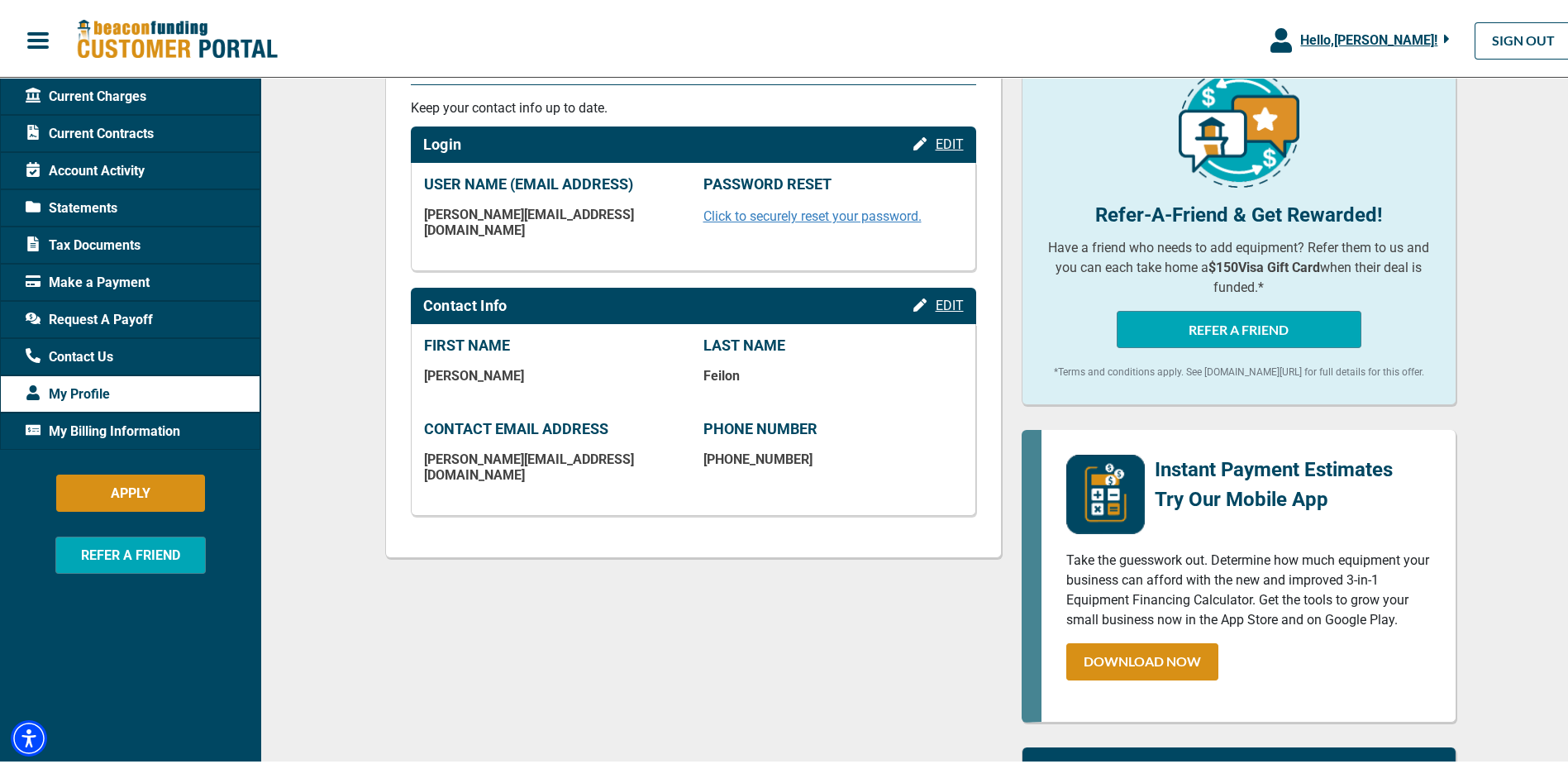
scroll to position [4, 0]
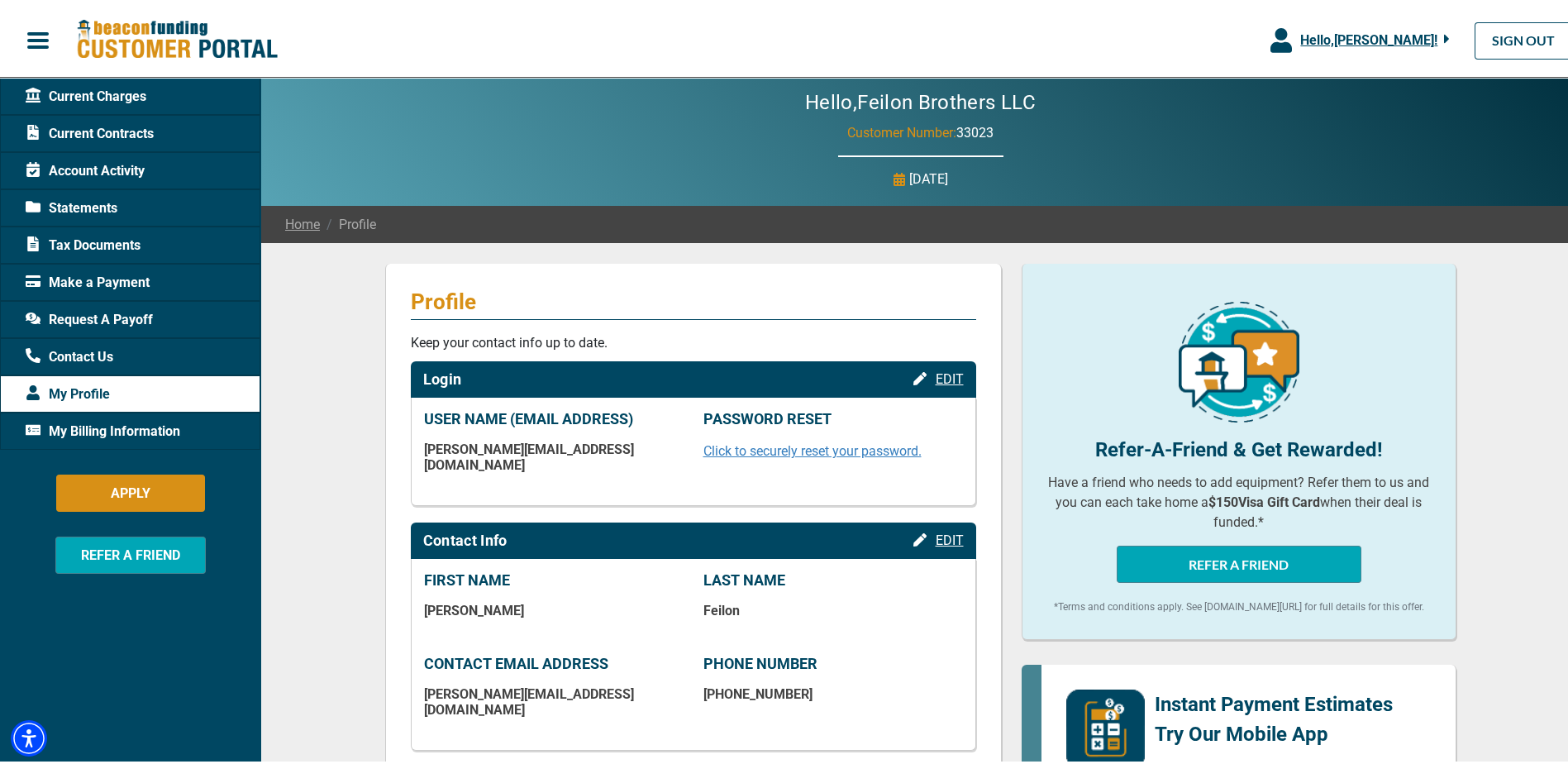
click at [131, 423] on span "My Billing Information" at bounding box center [103, 428] width 154 height 20
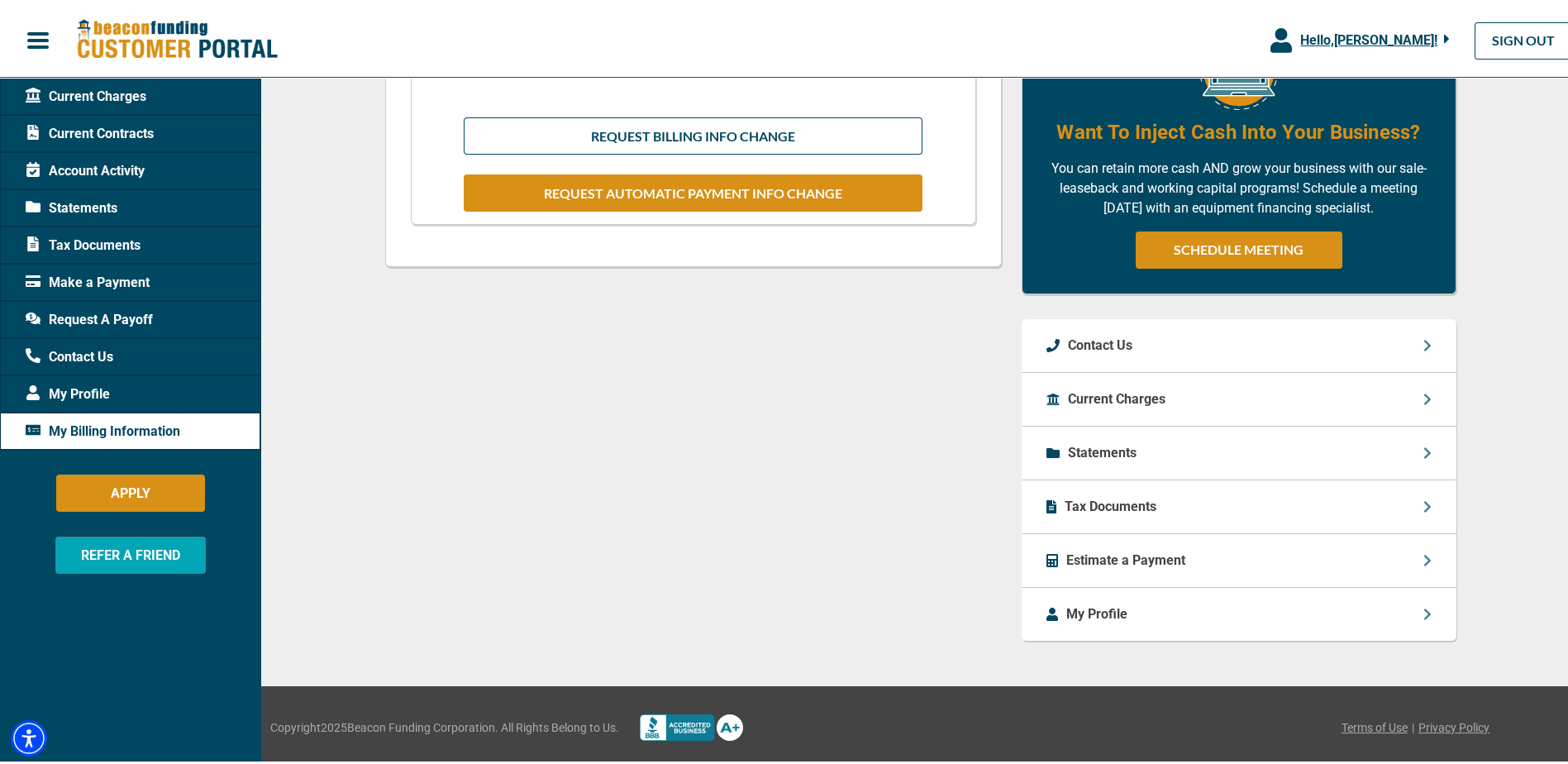
scroll to position [579, 0]
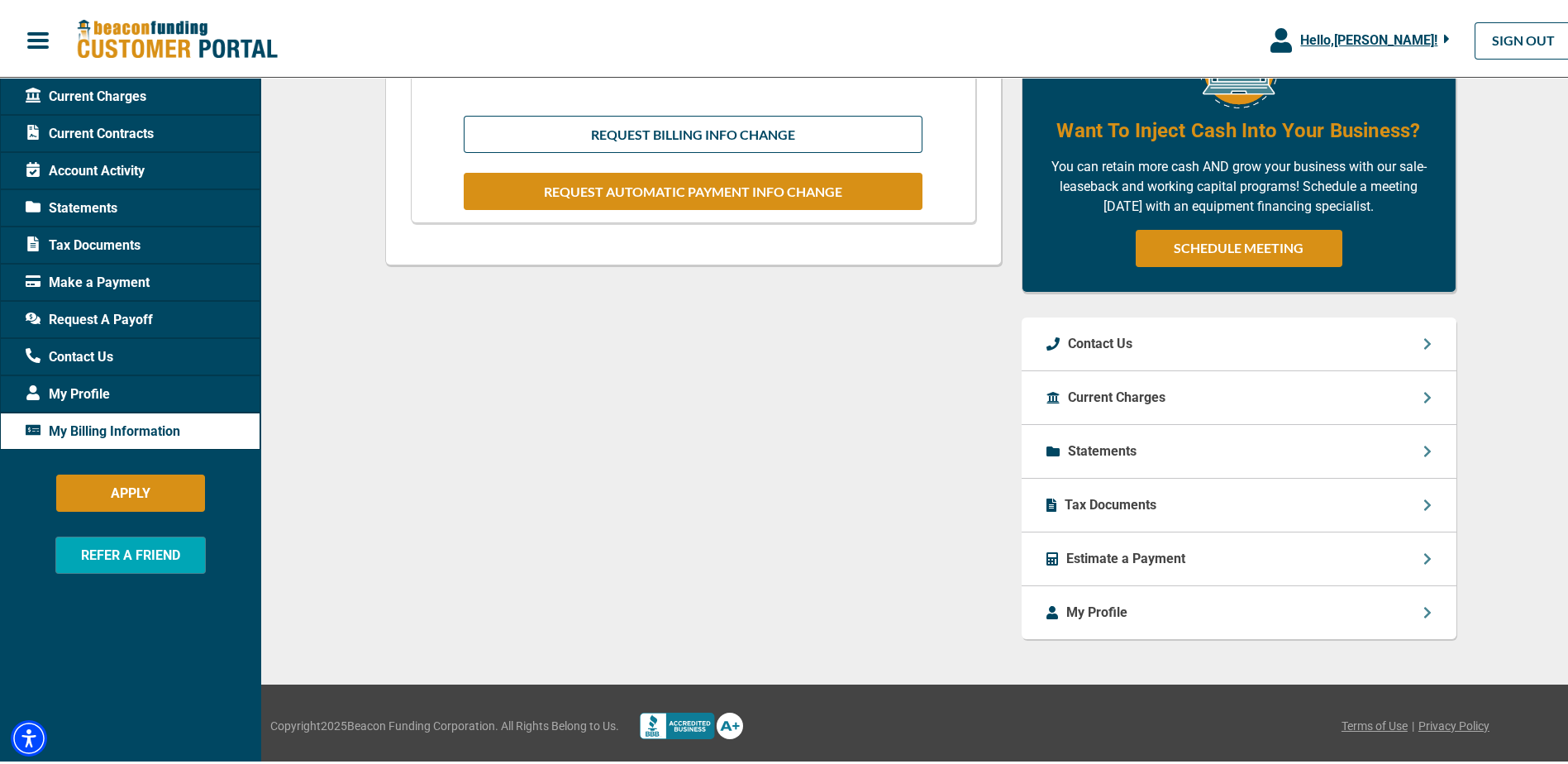
click at [1210, 607] on div "My Profile" at bounding box center [1240, 609] width 435 height 53
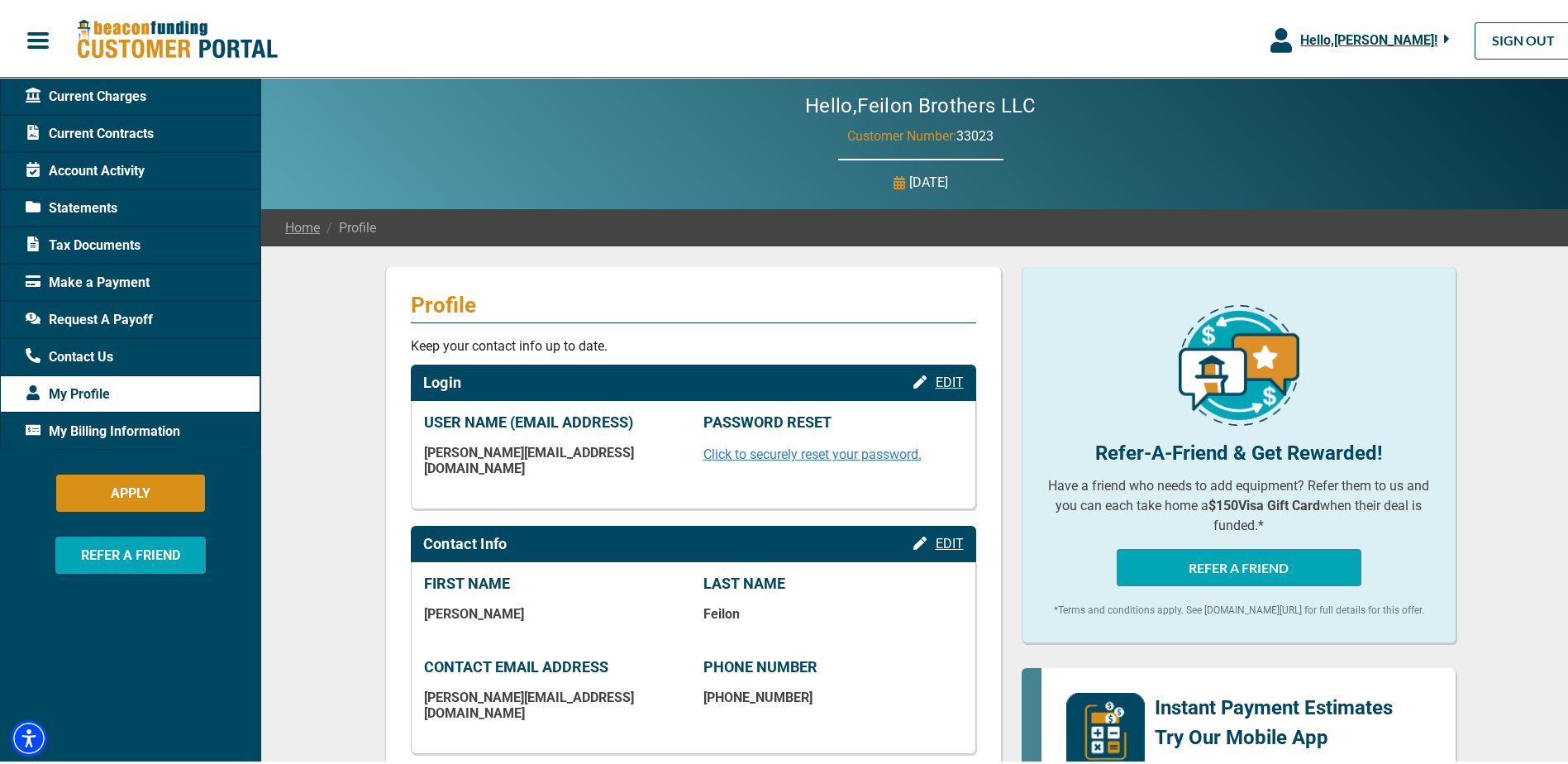
click at [141, 88] on span "Current Charges" at bounding box center [86, 94] width 120 height 20
